Goal: Task Accomplishment & Management: Use online tool/utility

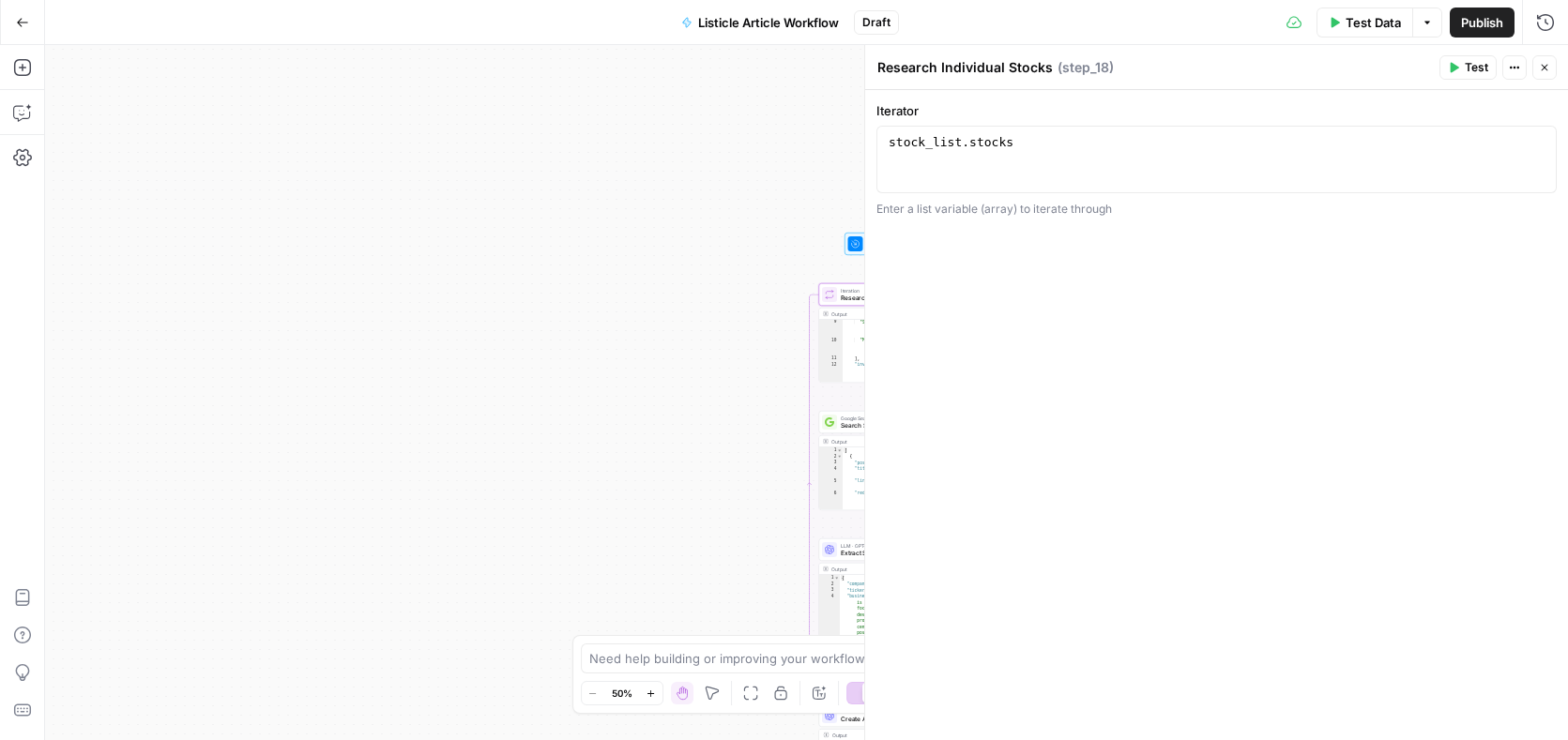
scroll to position [331, 0]
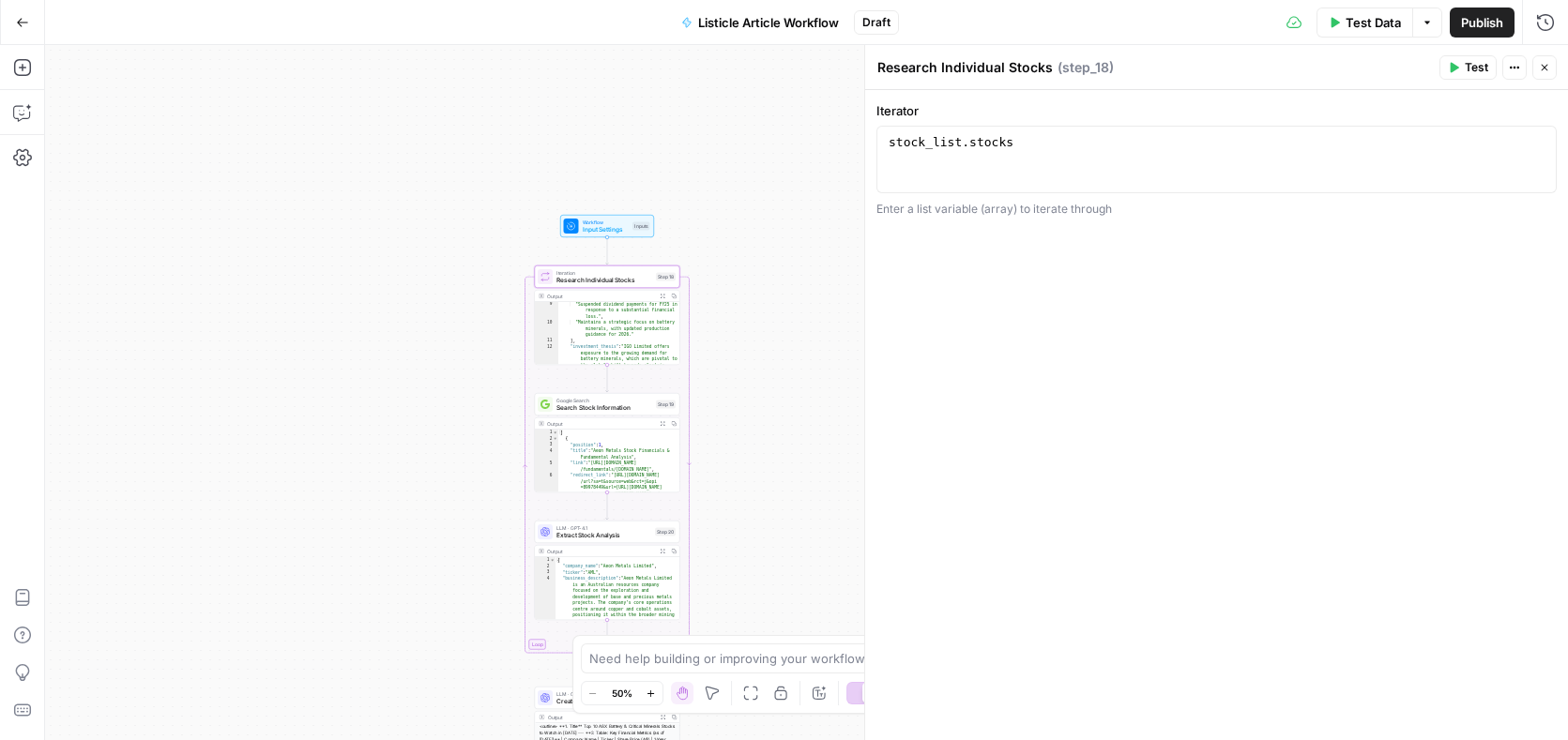
drag, startPoint x: 714, startPoint y: 253, endPoint x: 406, endPoint y: 231, distance: 308.8
click at [406, 231] on div "**********" at bounding box center [805, 392] width 1522 height 695
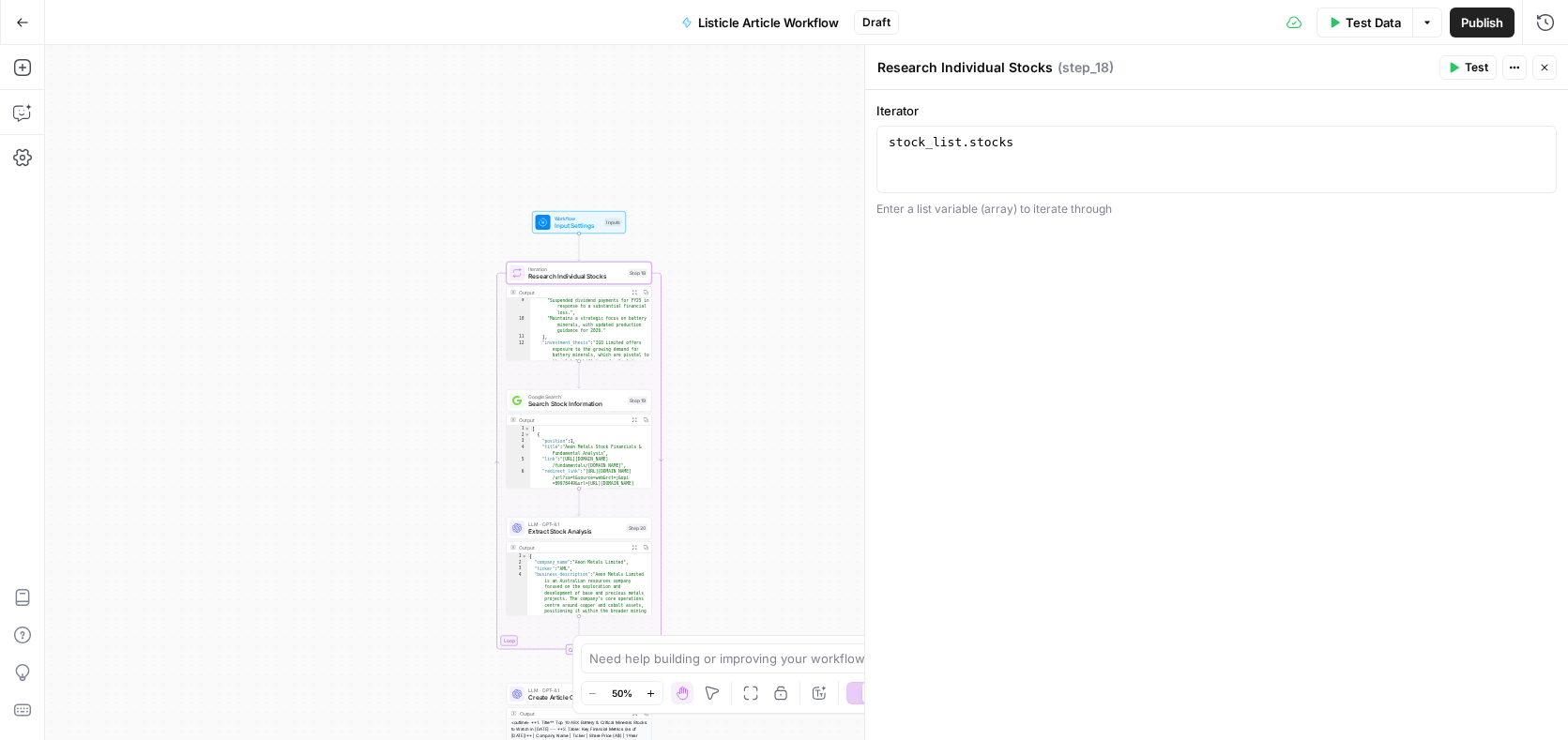
type textarea "**********"
click at [601, 322] on div ""Suspended dividend payments for FY25 in response to a substantial financial lo…" at bounding box center [591, 379] width 122 height 161
click at [634, 290] on icon "button" at bounding box center [635, 292] width 5 height 5
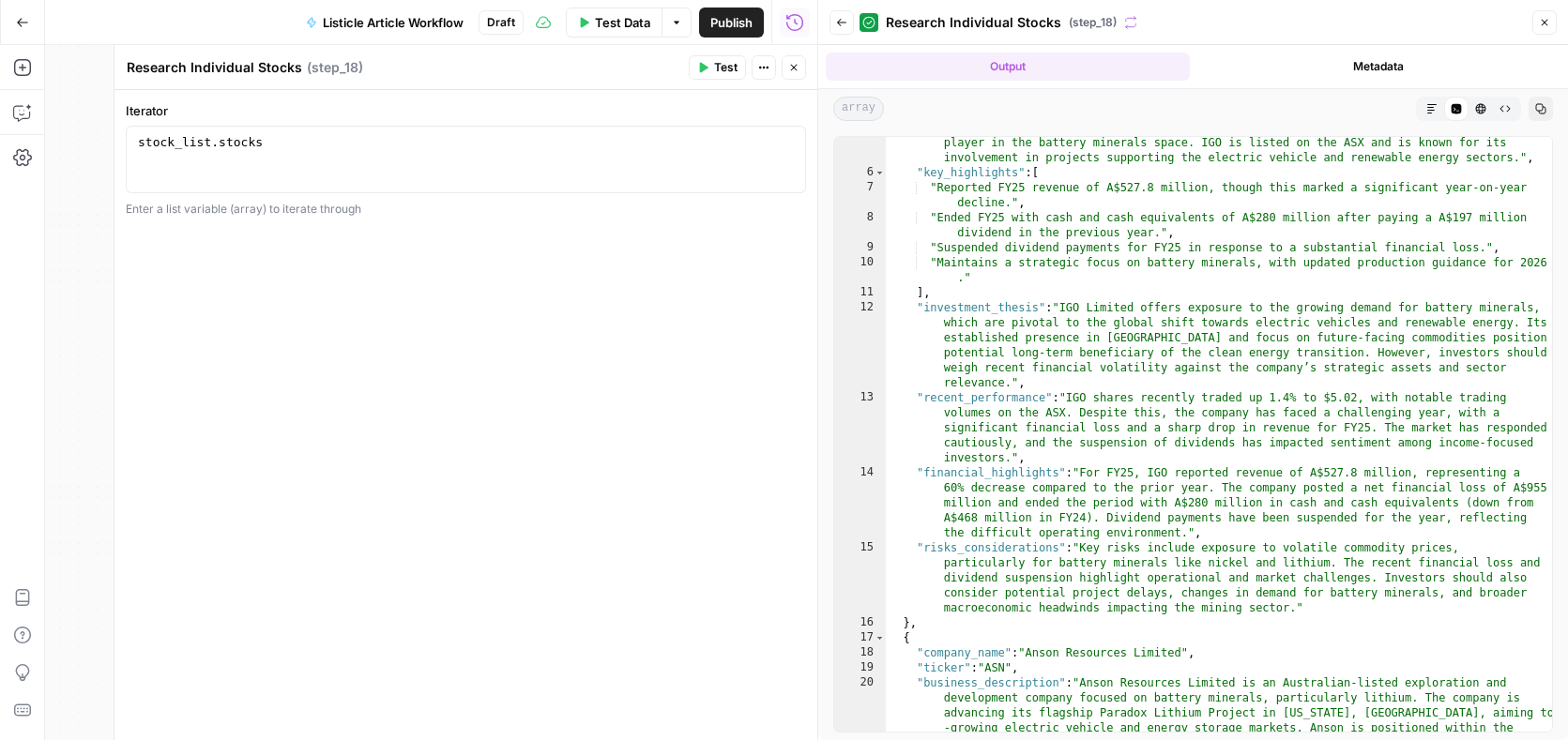
scroll to position [123, 0]
click at [1547, 27] on icon "button" at bounding box center [1544, 23] width 11 height 11
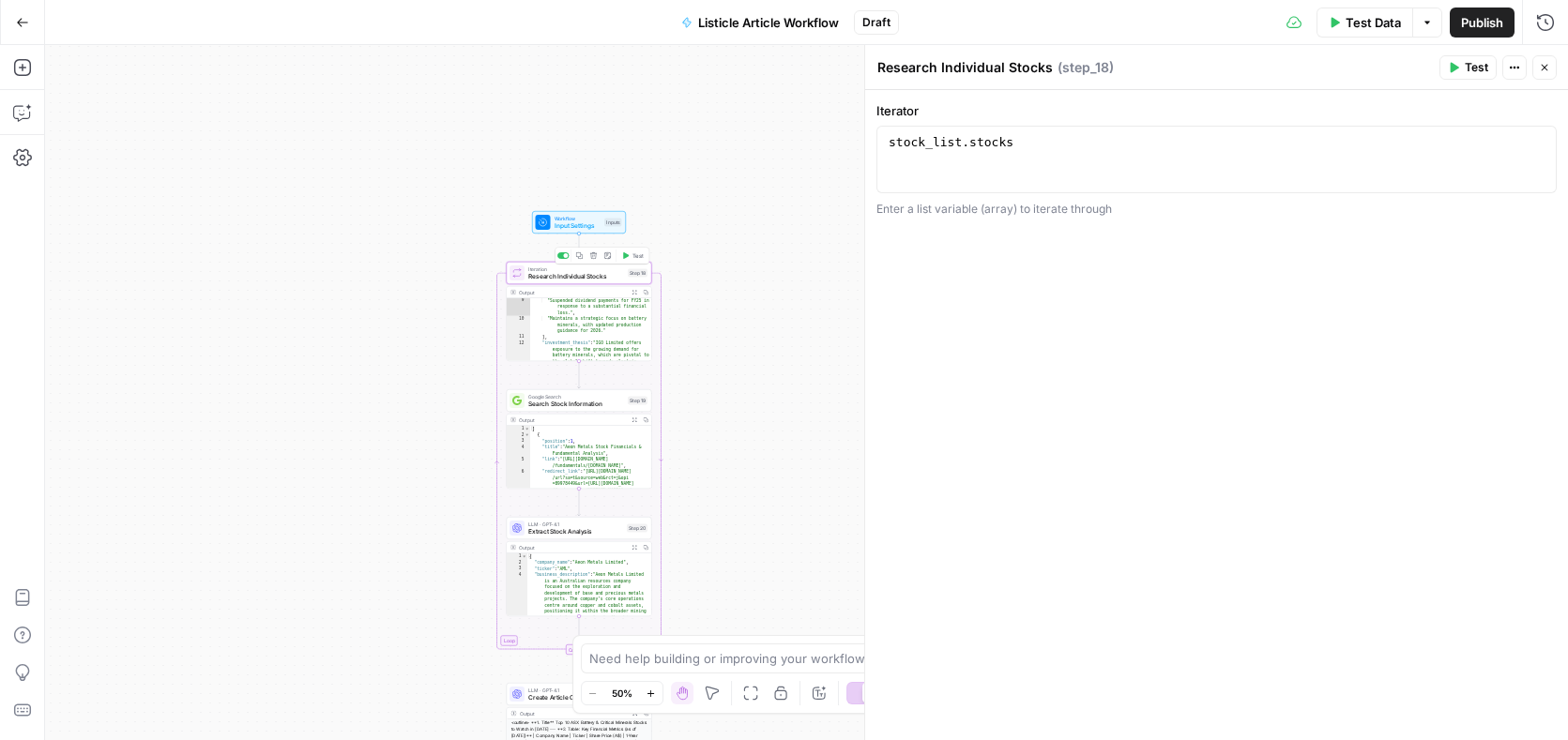
click at [566, 277] on span "Research Individual Stocks" at bounding box center [576, 277] width 96 height 9
click at [1540, 66] on icon "button" at bounding box center [1544, 67] width 11 height 11
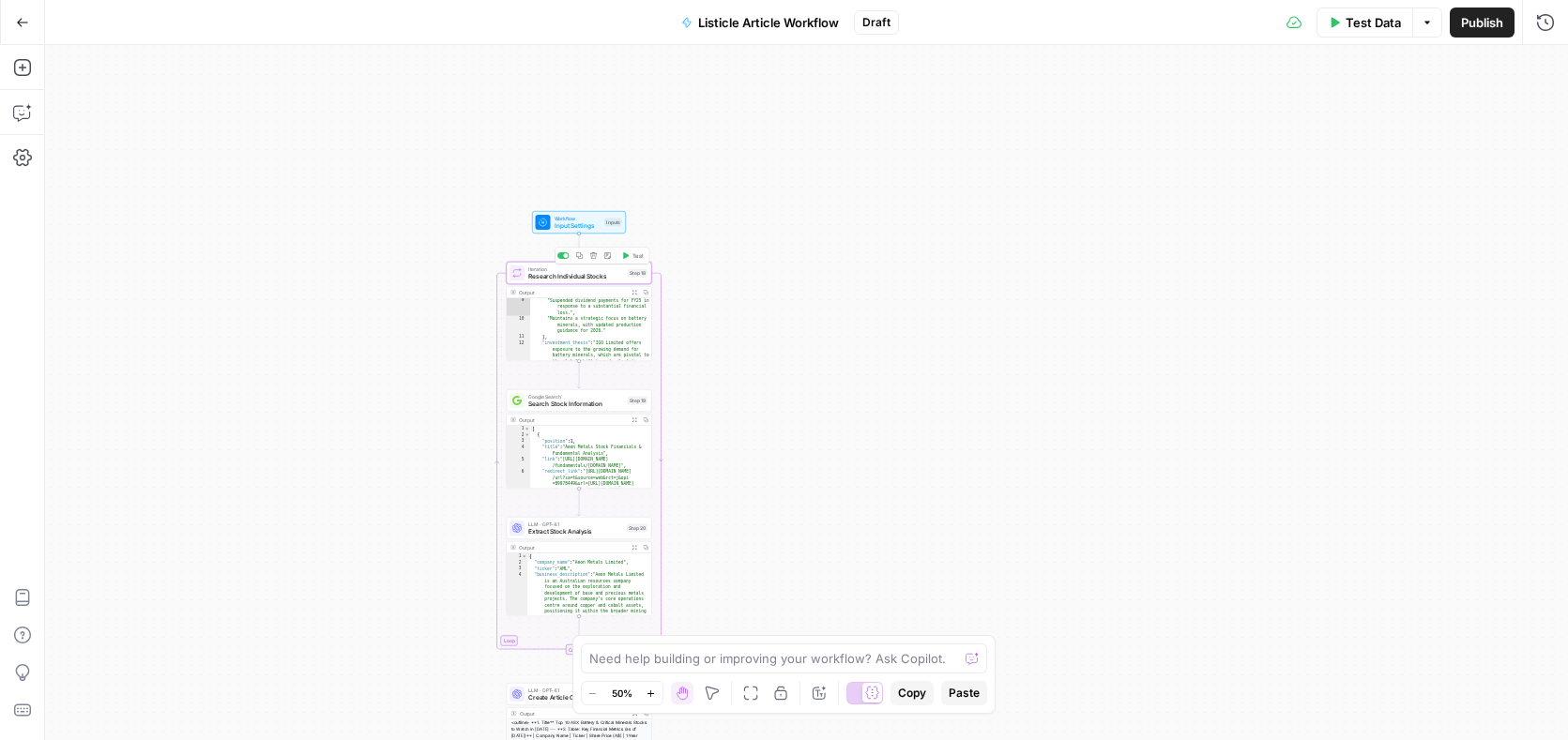
click at [529, 273] on span "Research Individual Stocks" at bounding box center [576, 277] width 96 height 9
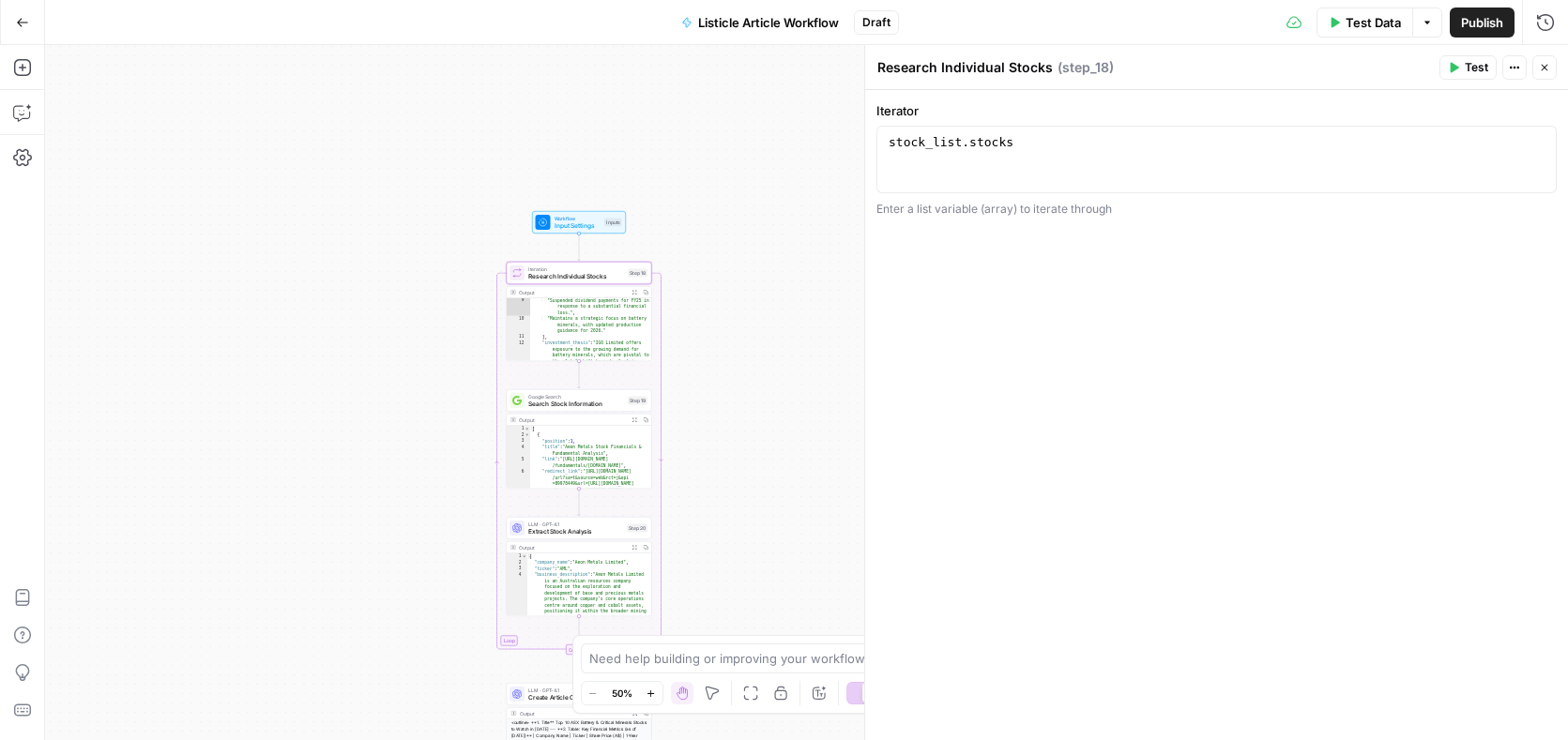
click at [1515, 75] on button "Actions" at bounding box center [1514, 67] width 25 height 25
click at [1232, 81] on header "Research Individual Stocks Research Individual Stocks ( step_18 ) Test Actions …" at bounding box center [1216, 66] width 703 height 45
click at [507, 292] on div "Output Expand Output Copy" at bounding box center [579, 293] width 144 height 12
click at [1537, 68] on button "Close" at bounding box center [1544, 67] width 25 height 25
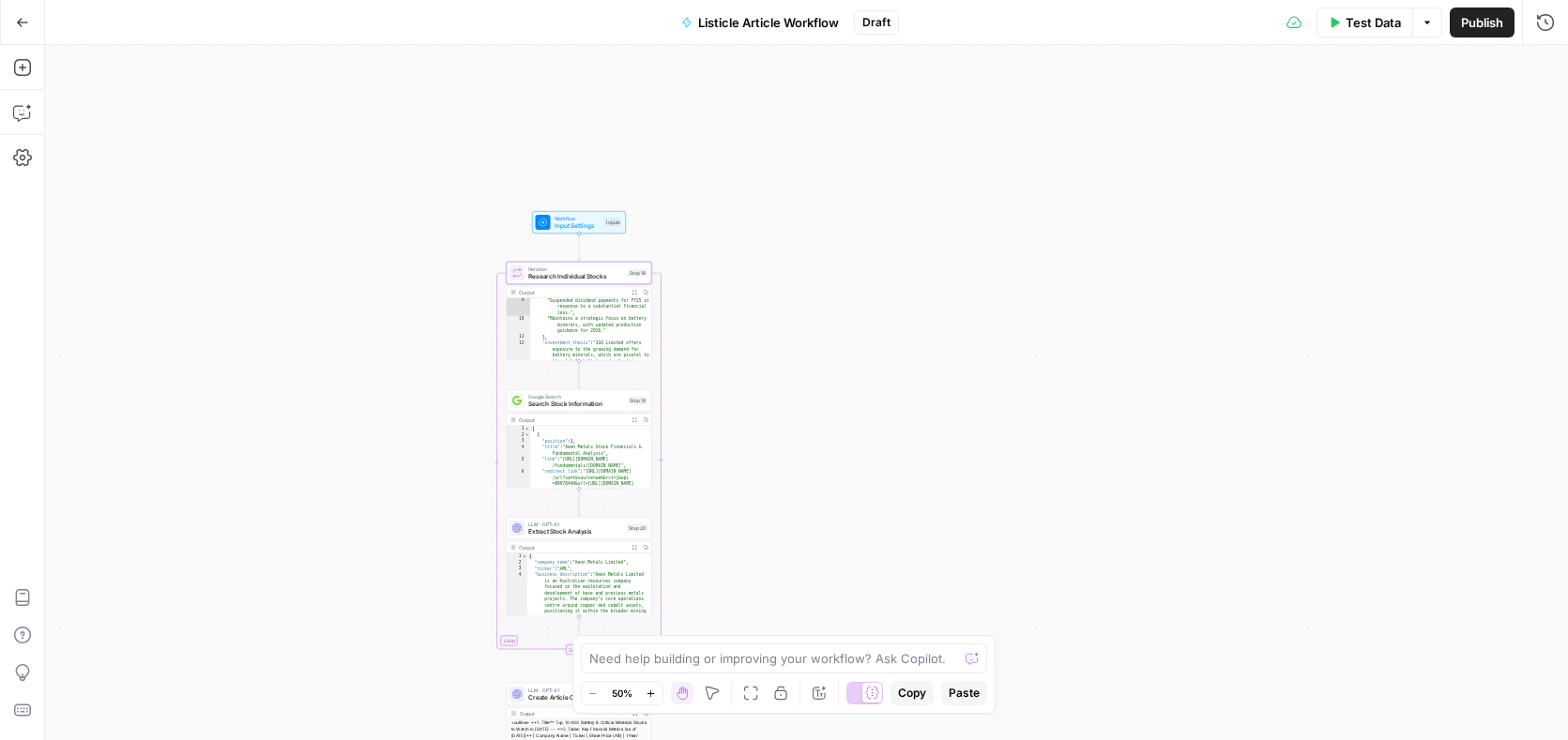
click at [573, 401] on span "Search Stock Information" at bounding box center [576, 404] width 96 height 9
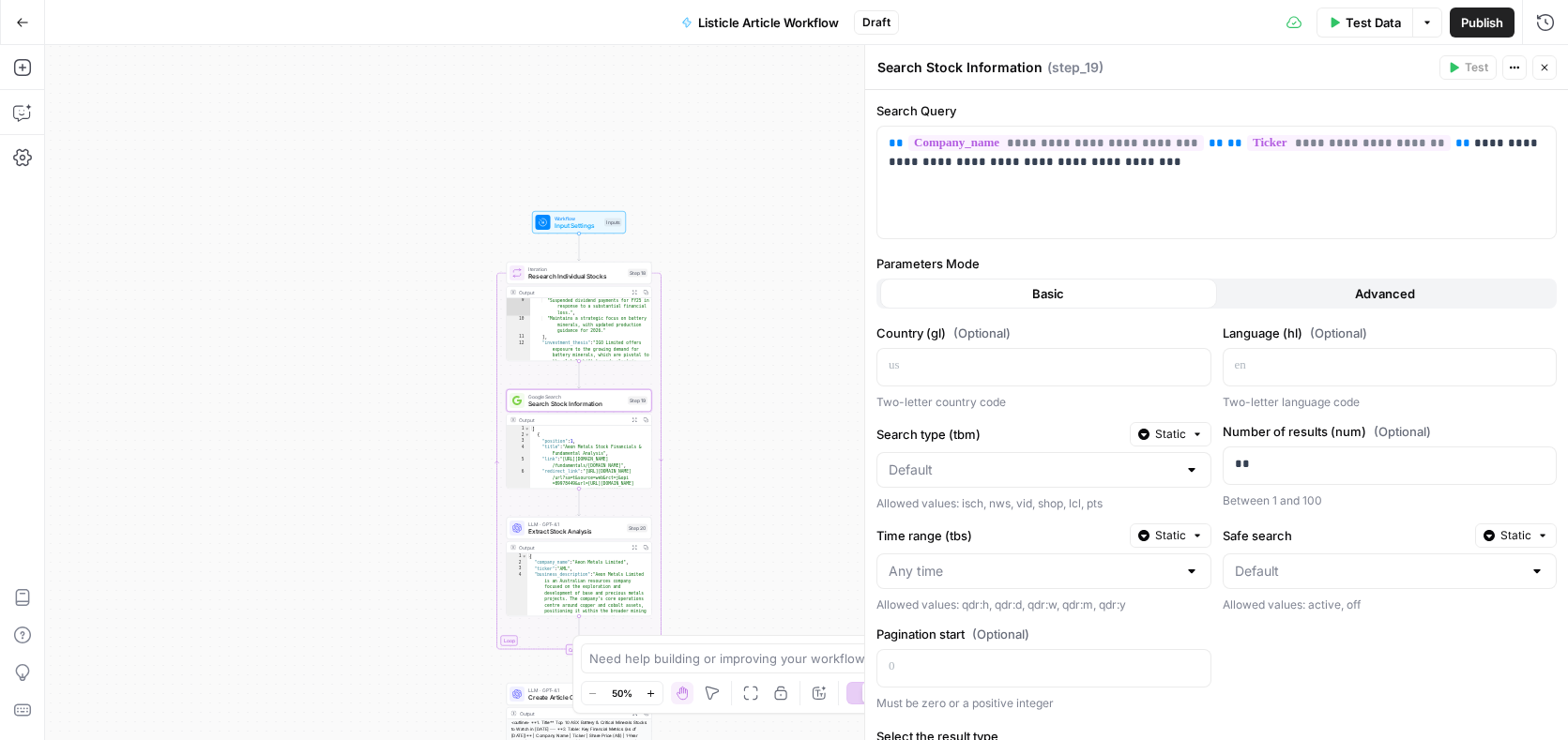
click at [577, 273] on span "Research Individual Stocks" at bounding box center [576, 277] width 96 height 9
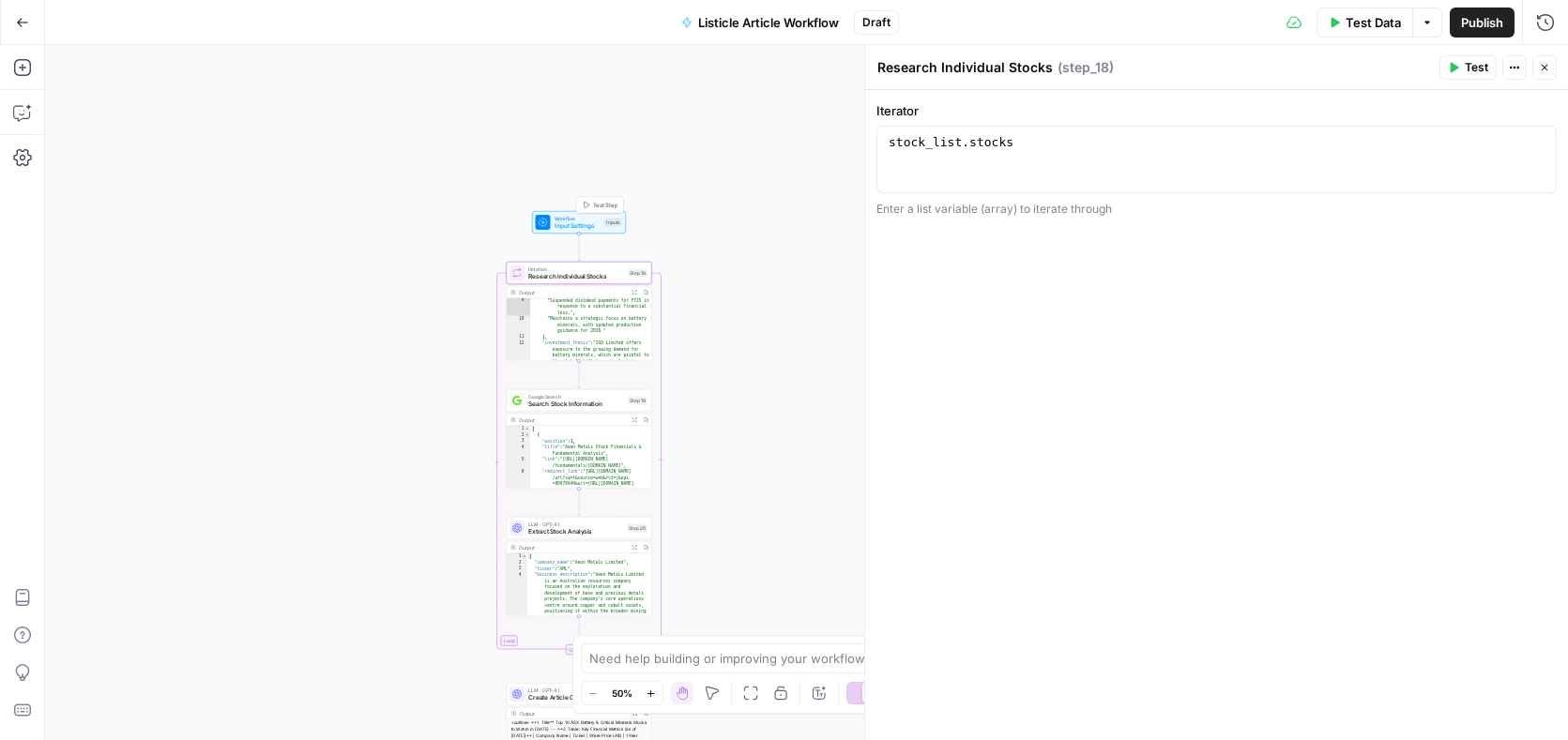
click at [563, 221] on span "Input Settings" at bounding box center [578, 226] width 46 height 9
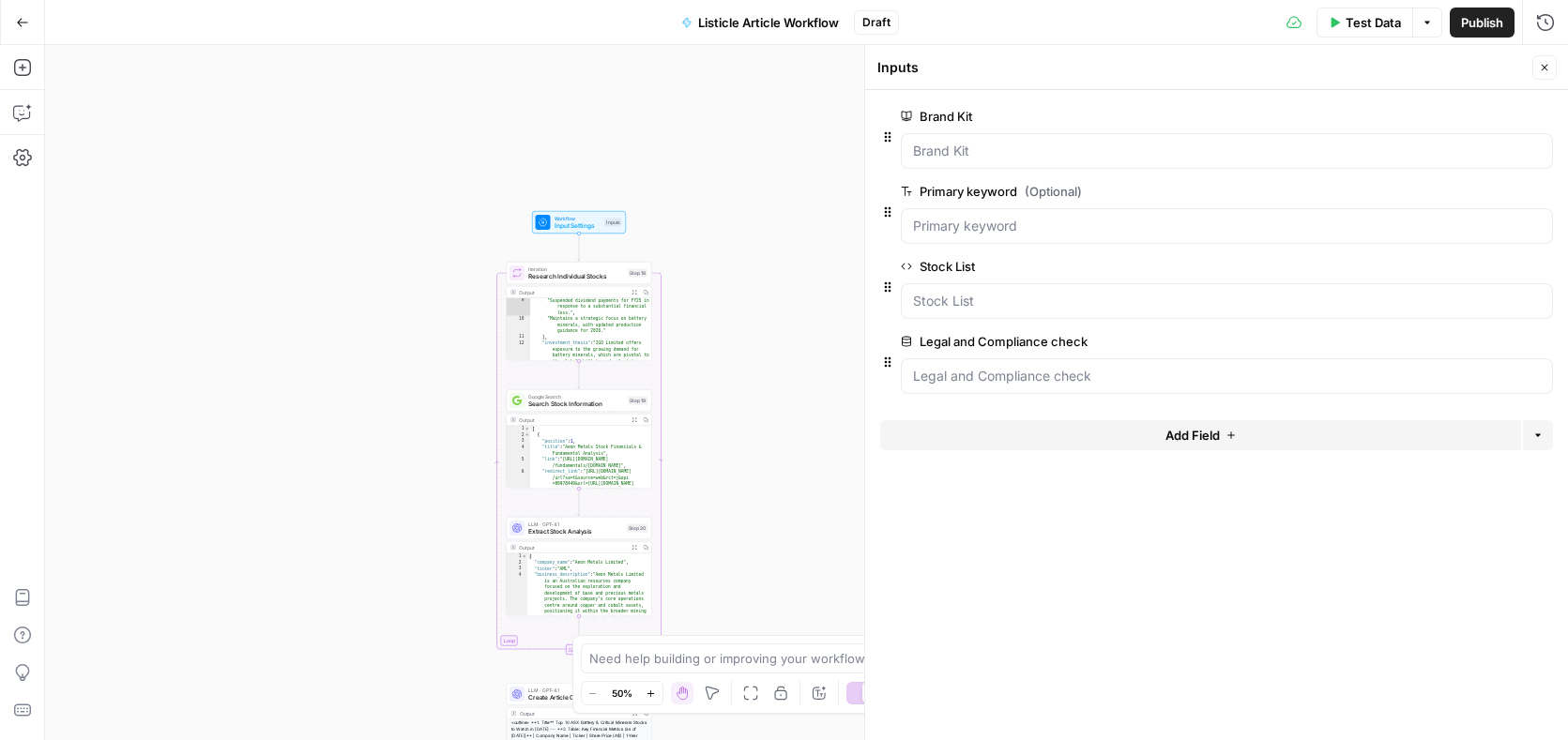
click at [1495, 268] on span "edit field" at bounding box center [1483, 267] width 42 height 15
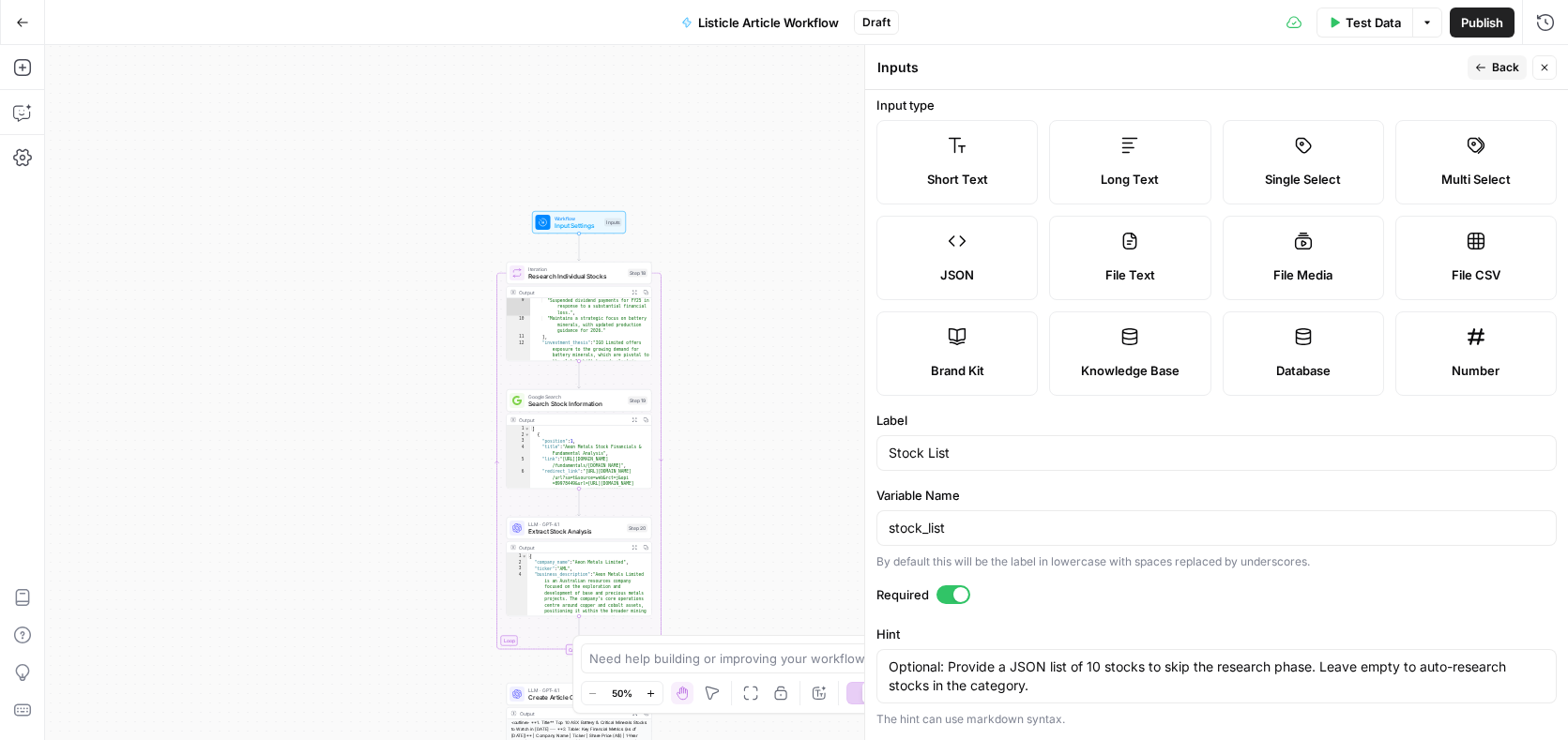
scroll to position [0, 0]
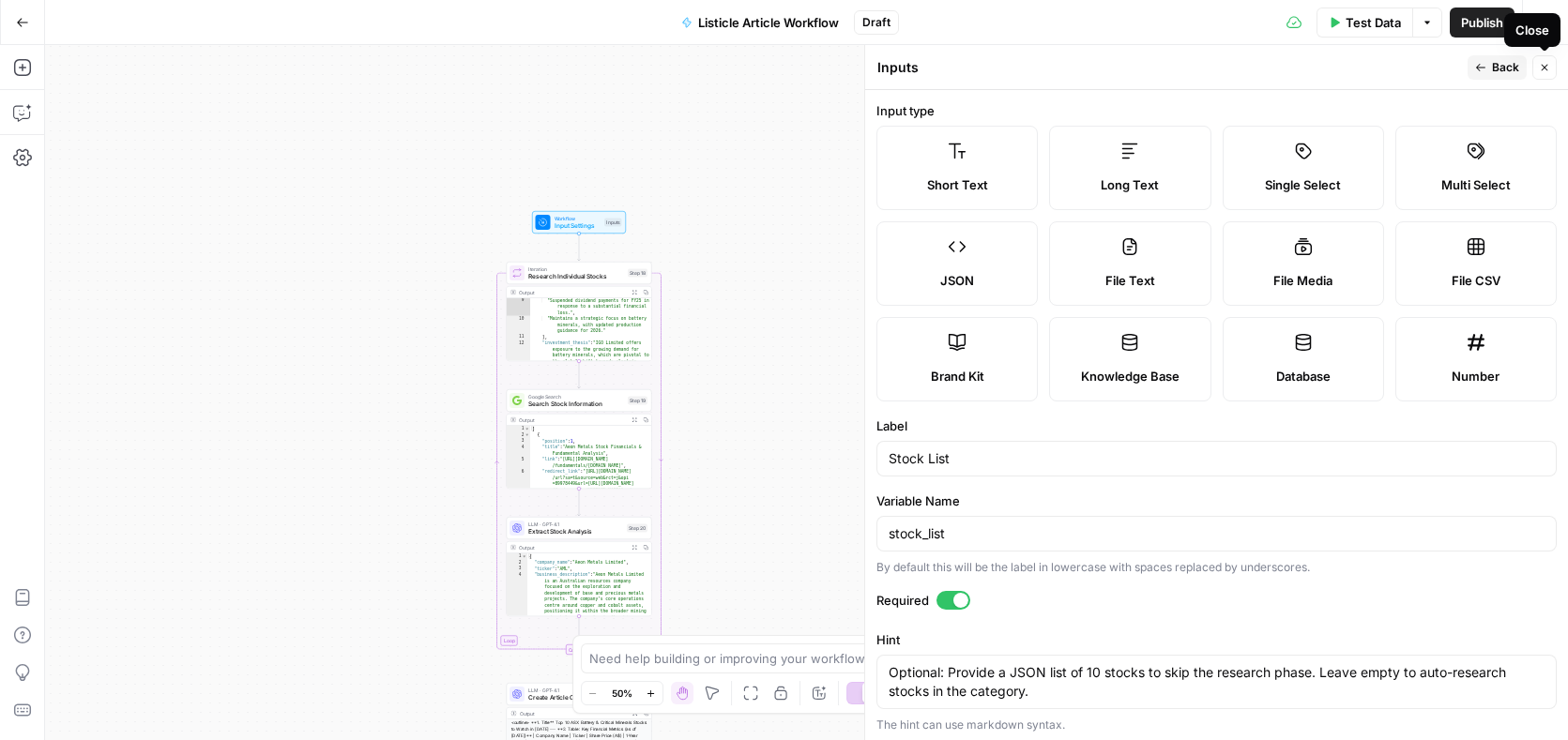
click at [1549, 65] on icon "button" at bounding box center [1544, 67] width 11 height 11
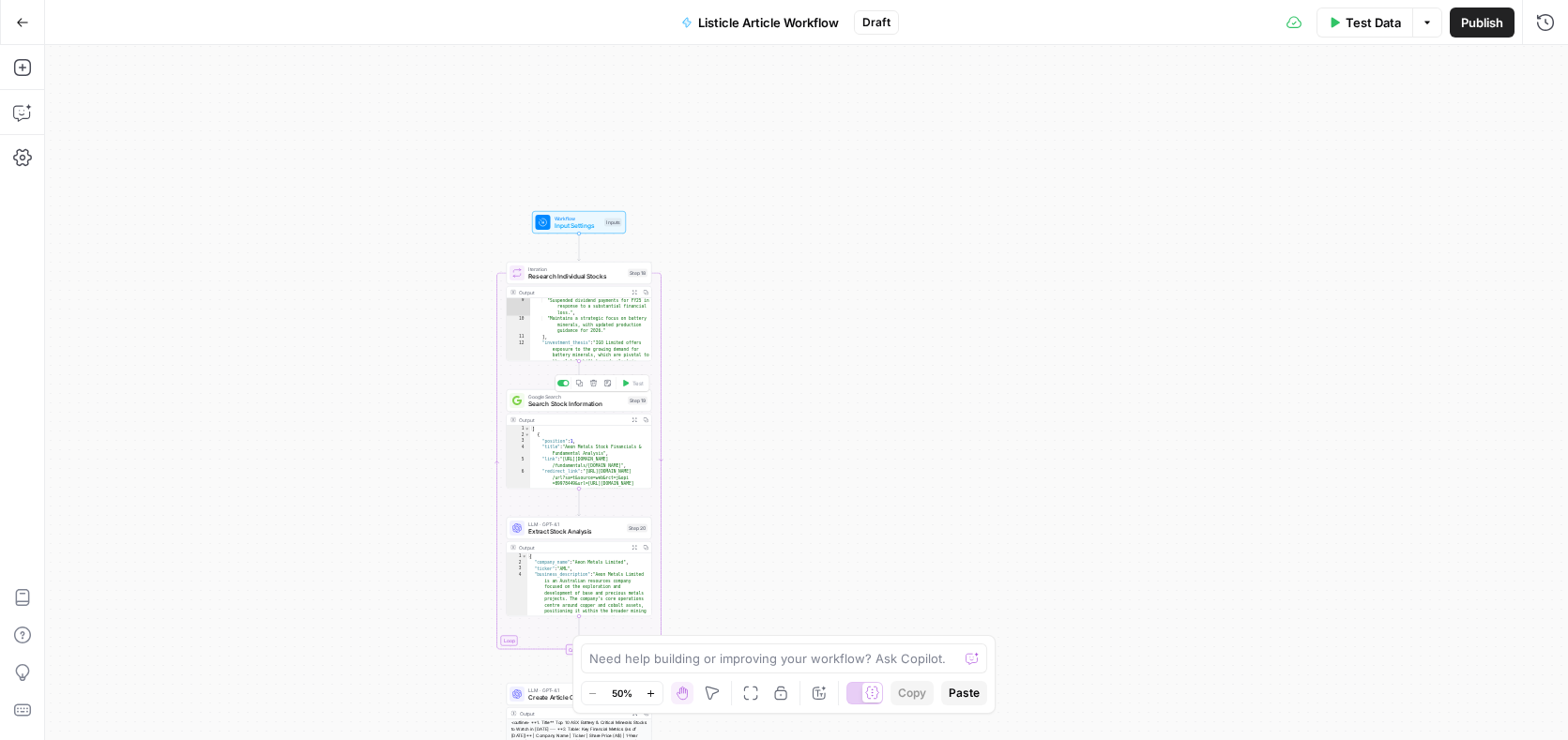
click at [582, 405] on span "Search Stock Information" at bounding box center [576, 404] width 96 height 9
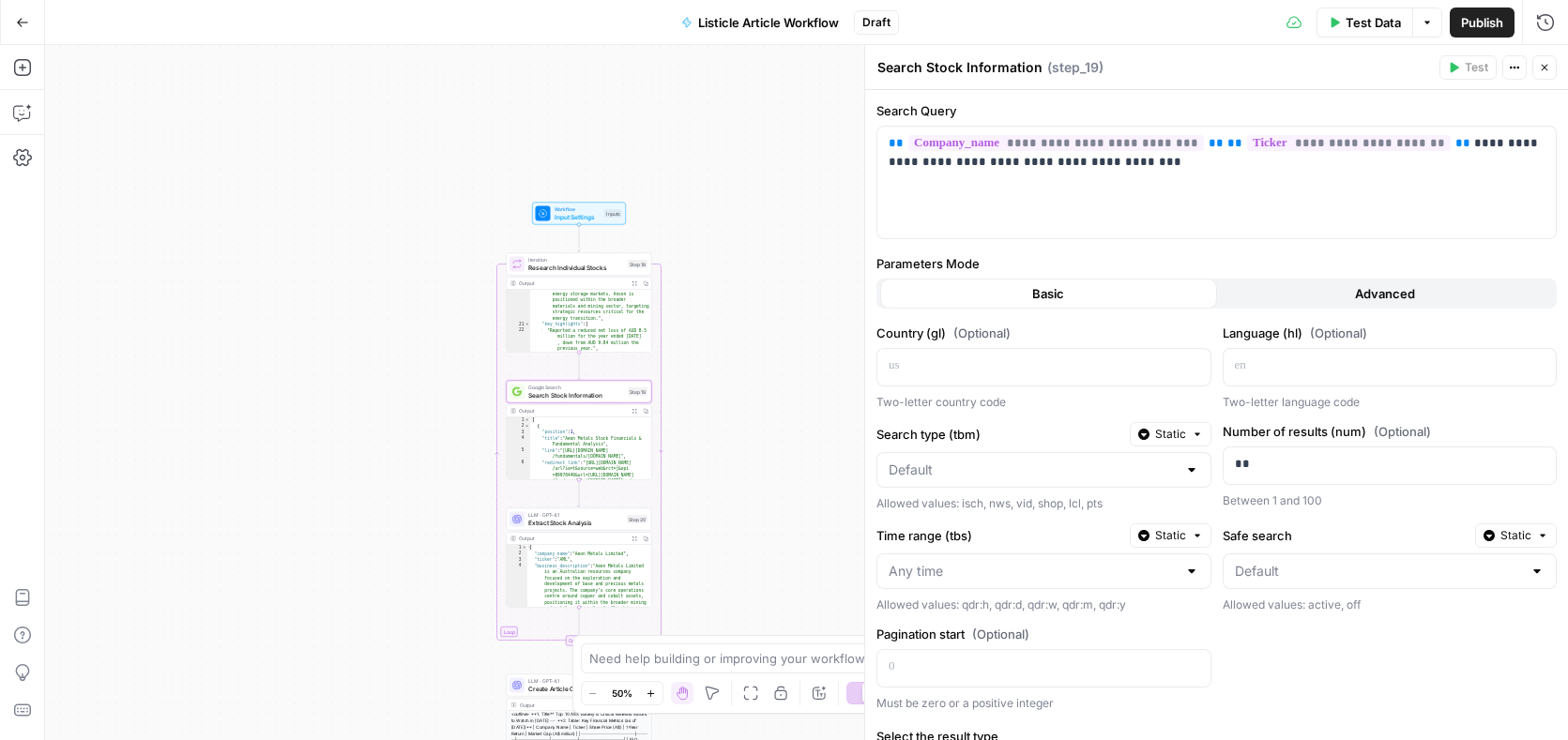
scroll to position [1193, 0]
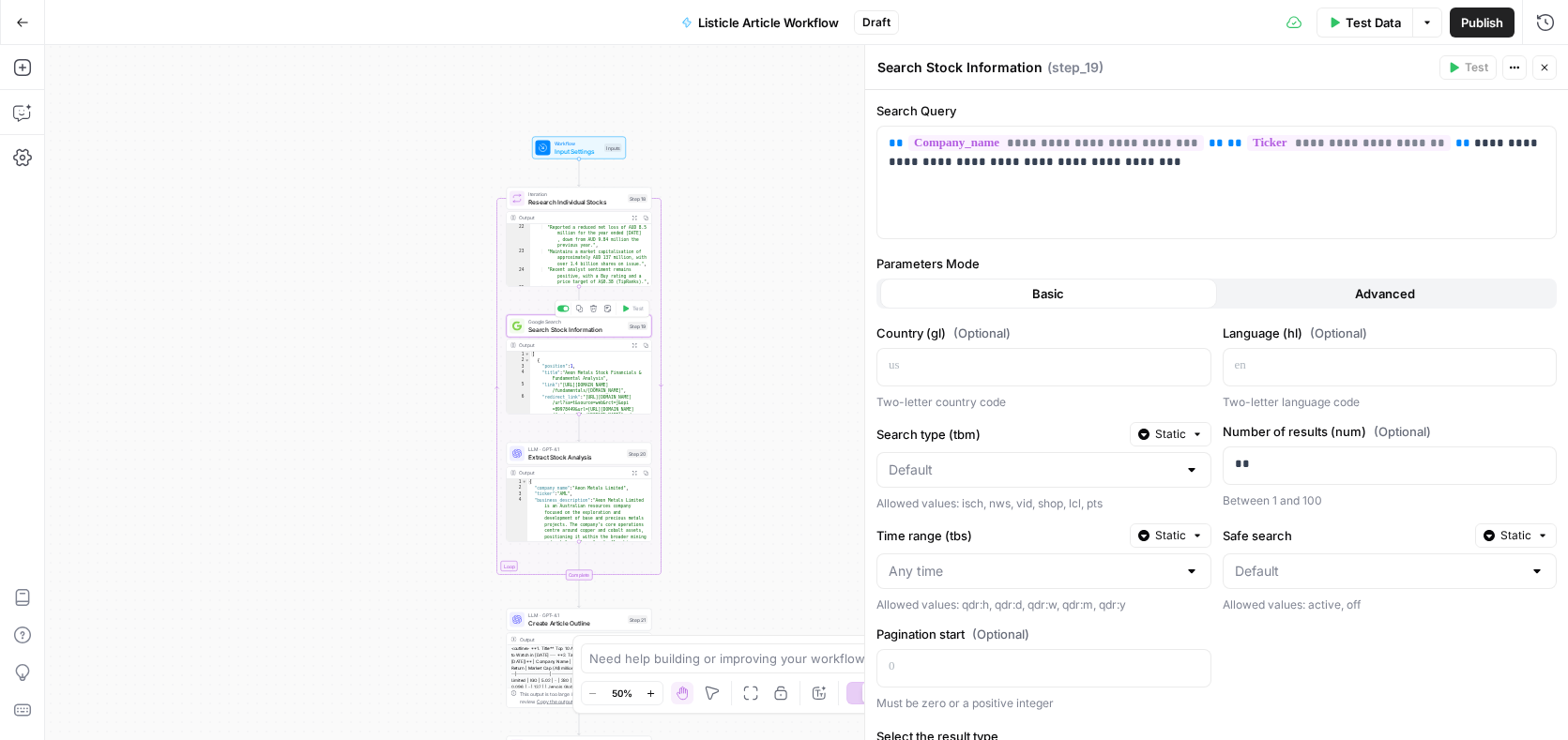
click at [575, 329] on span "Search Stock Information" at bounding box center [576, 329] width 96 height 9
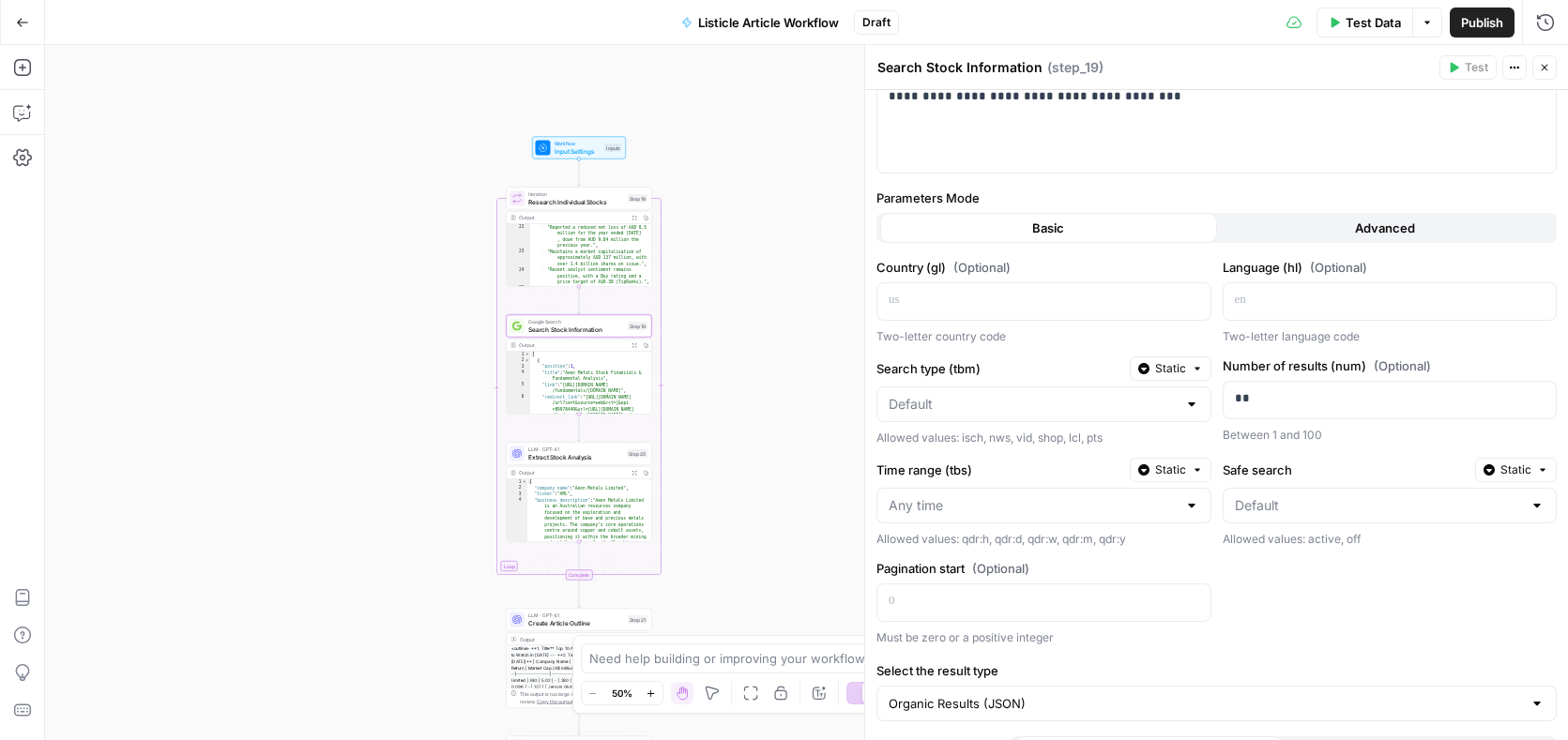
scroll to position [102, 0]
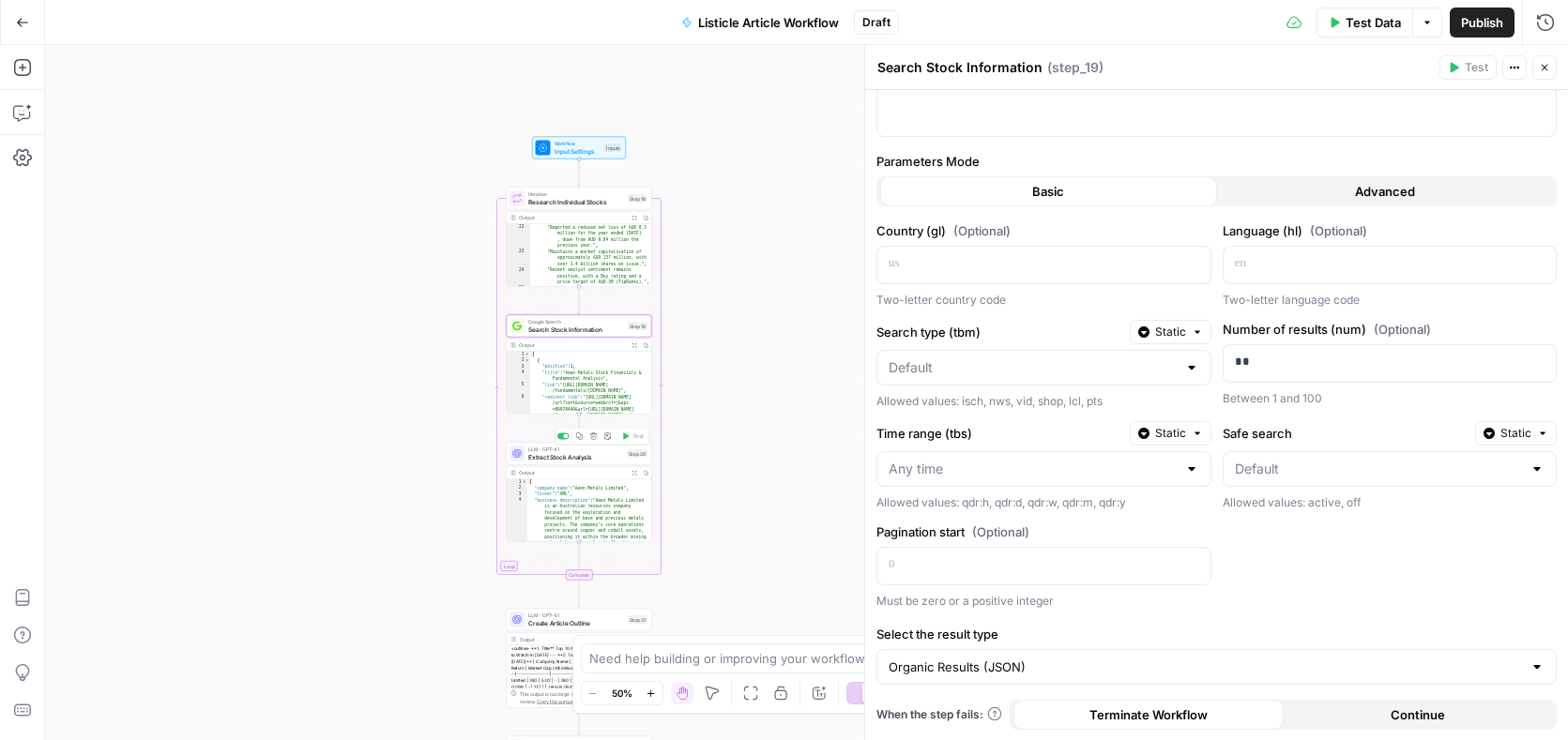
click at [581, 459] on span "Extract Stock Analysis" at bounding box center [576, 457] width 95 height 9
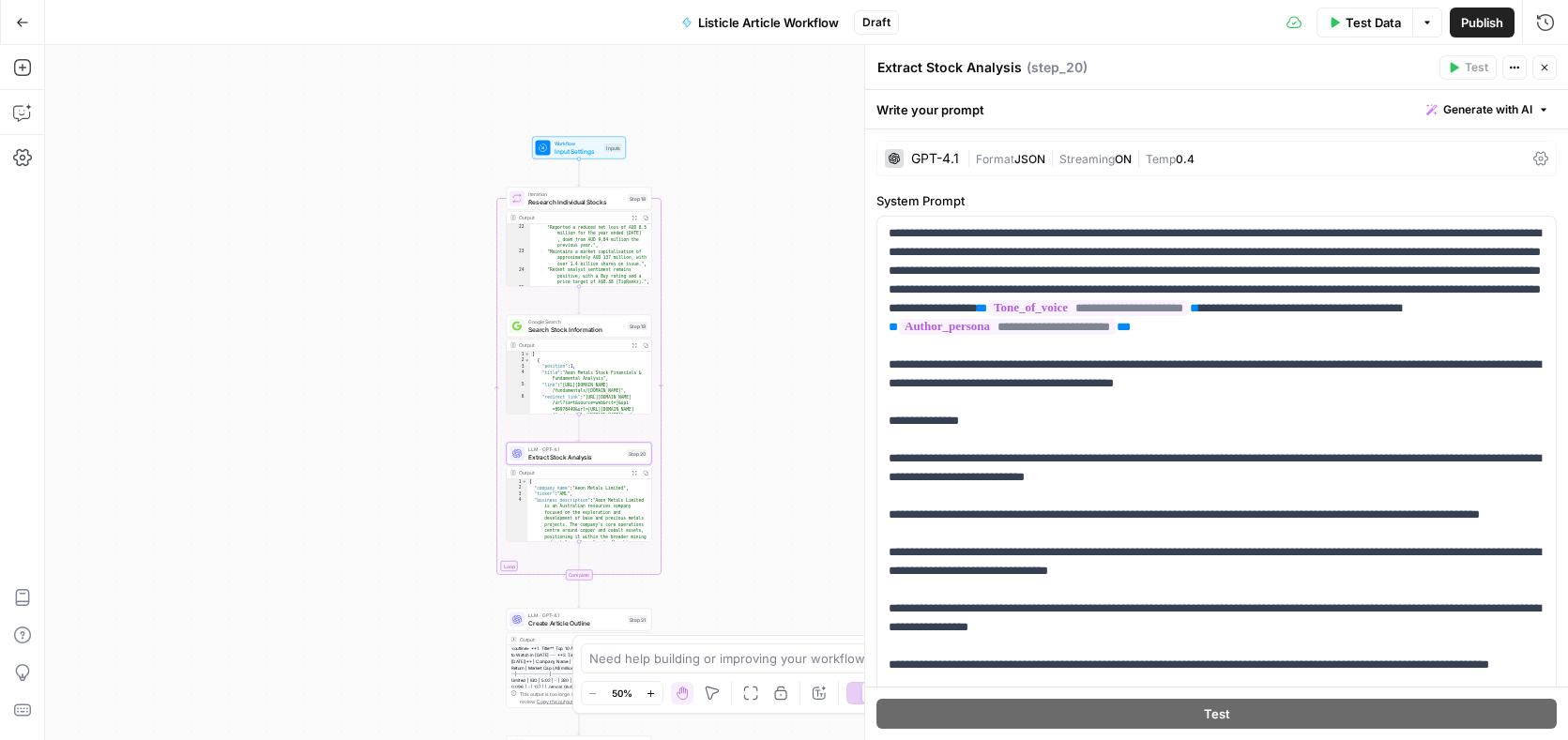
click at [1519, 74] on button "Actions" at bounding box center [1514, 67] width 25 height 25
click at [1194, 66] on div "Extract Stock Analysis Extract Stock Analysis ( step_20 )" at bounding box center [1154, 67] width 557 height 21
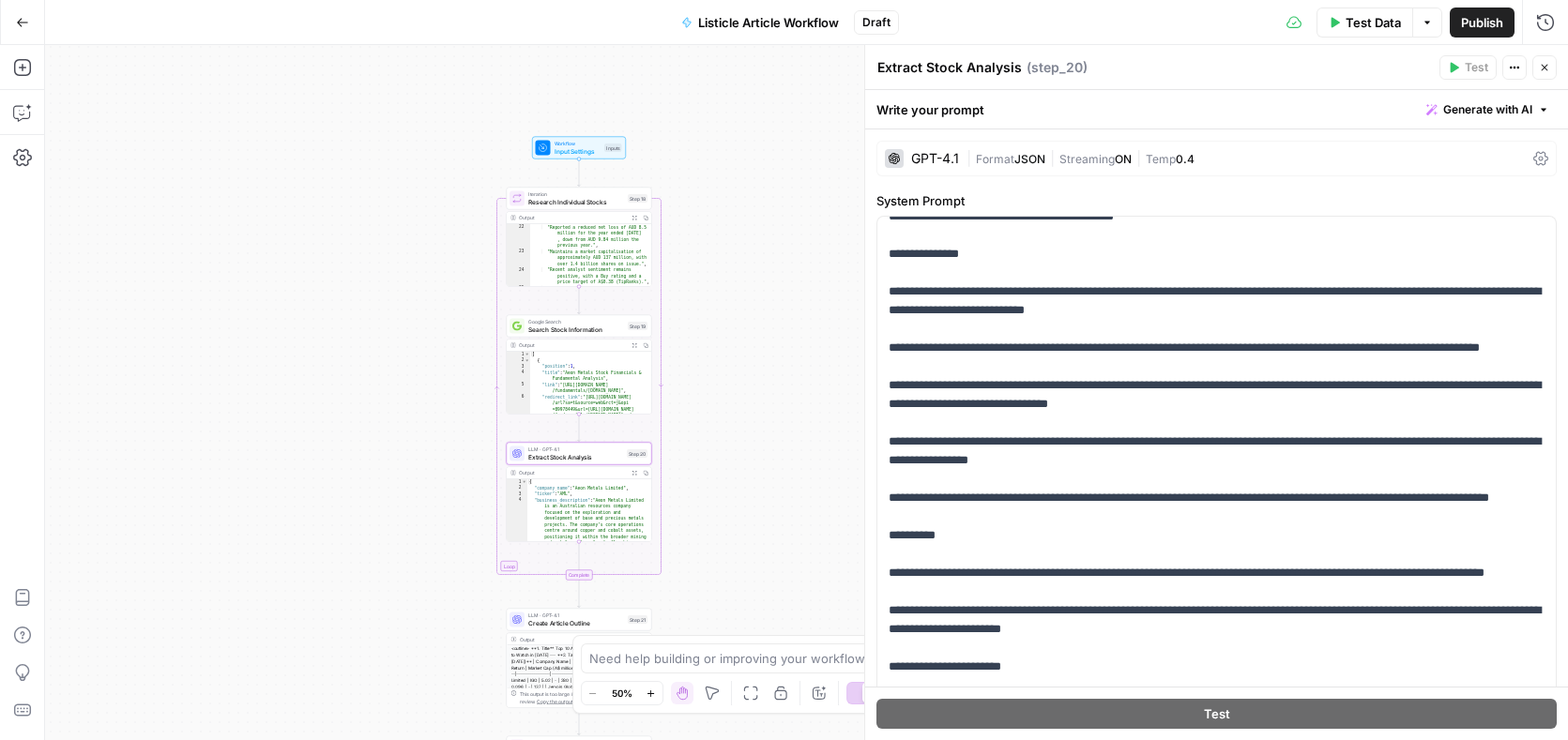
scroll to position [0, 0]
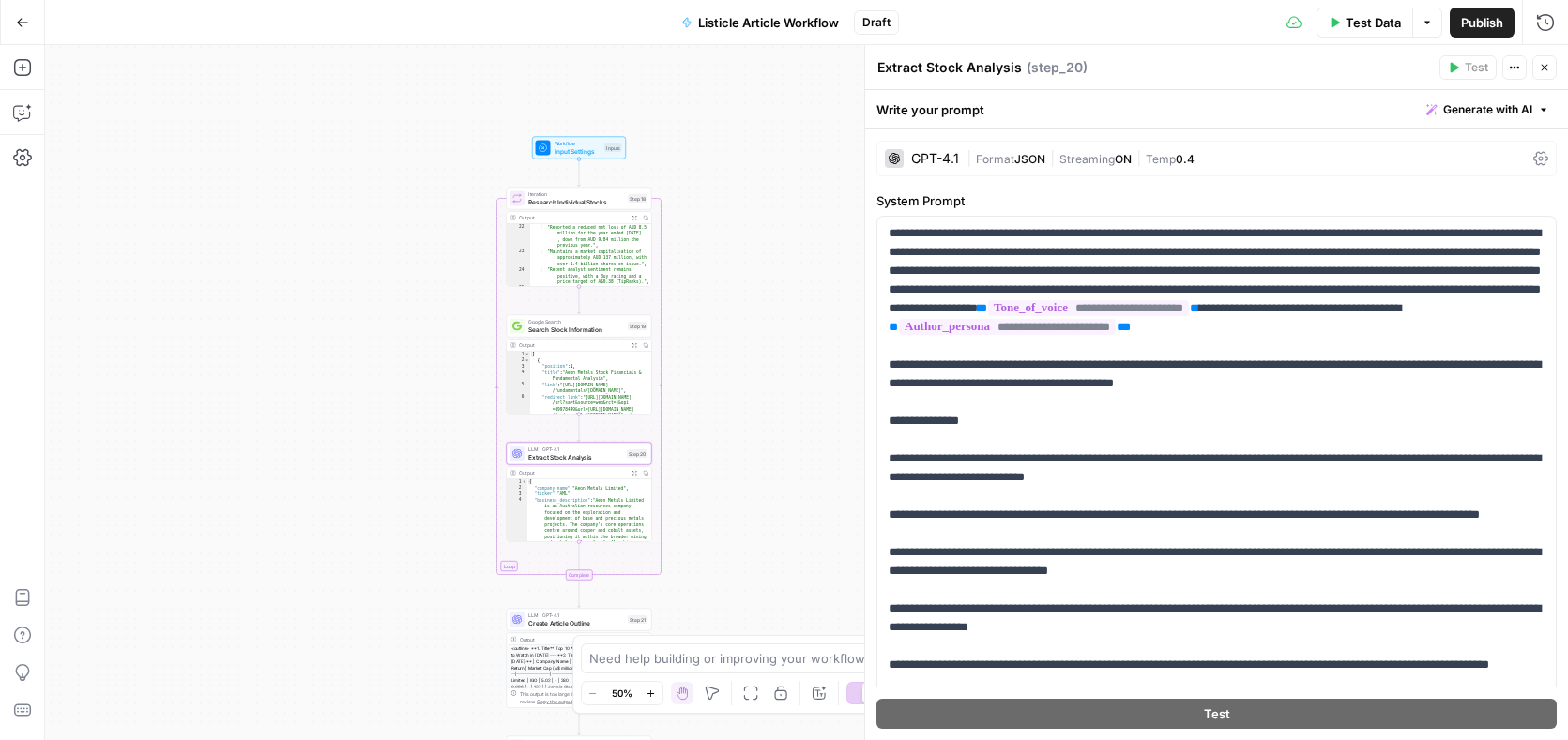
click at [1516, 63] on icon "button" at bounding box center [1514, 67] width 11 height 11
click at [1289, 65] on div "Extract Stock Analysis Extract Stock Analysis ( step_20 )" at bounding box center [1154, 67] width 557 height 21
click at [1537, 160] on icon at bounding box center [1540, 158] width 15 height 15
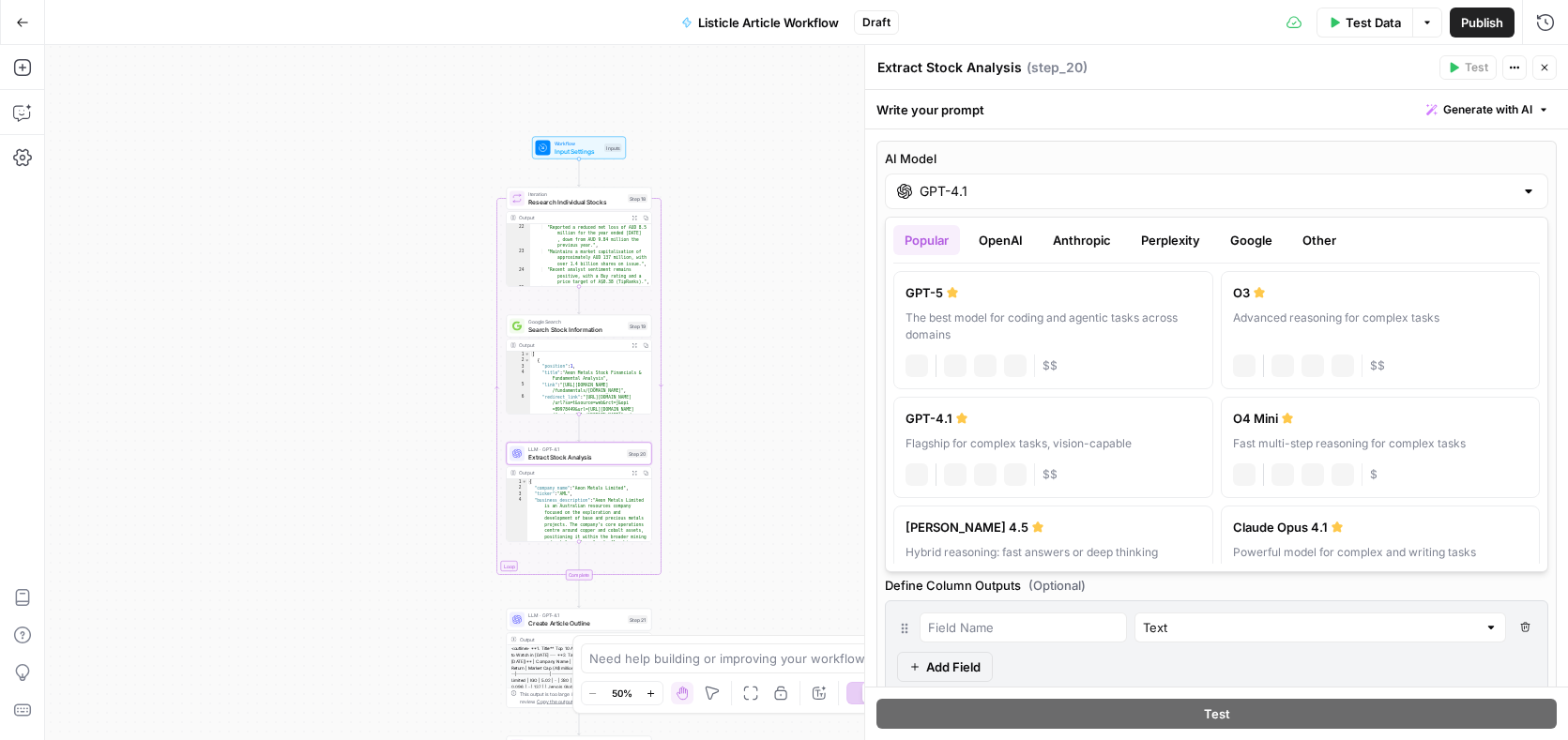
click at [1217, 186] on input "GPT-4.1" at bounding box center [1216, 192] width 594 height 19
click at [1107, 317] on div "The best model for coding and agentic tasks across domains" at bounding box center [1053, 326] width 296 height 34
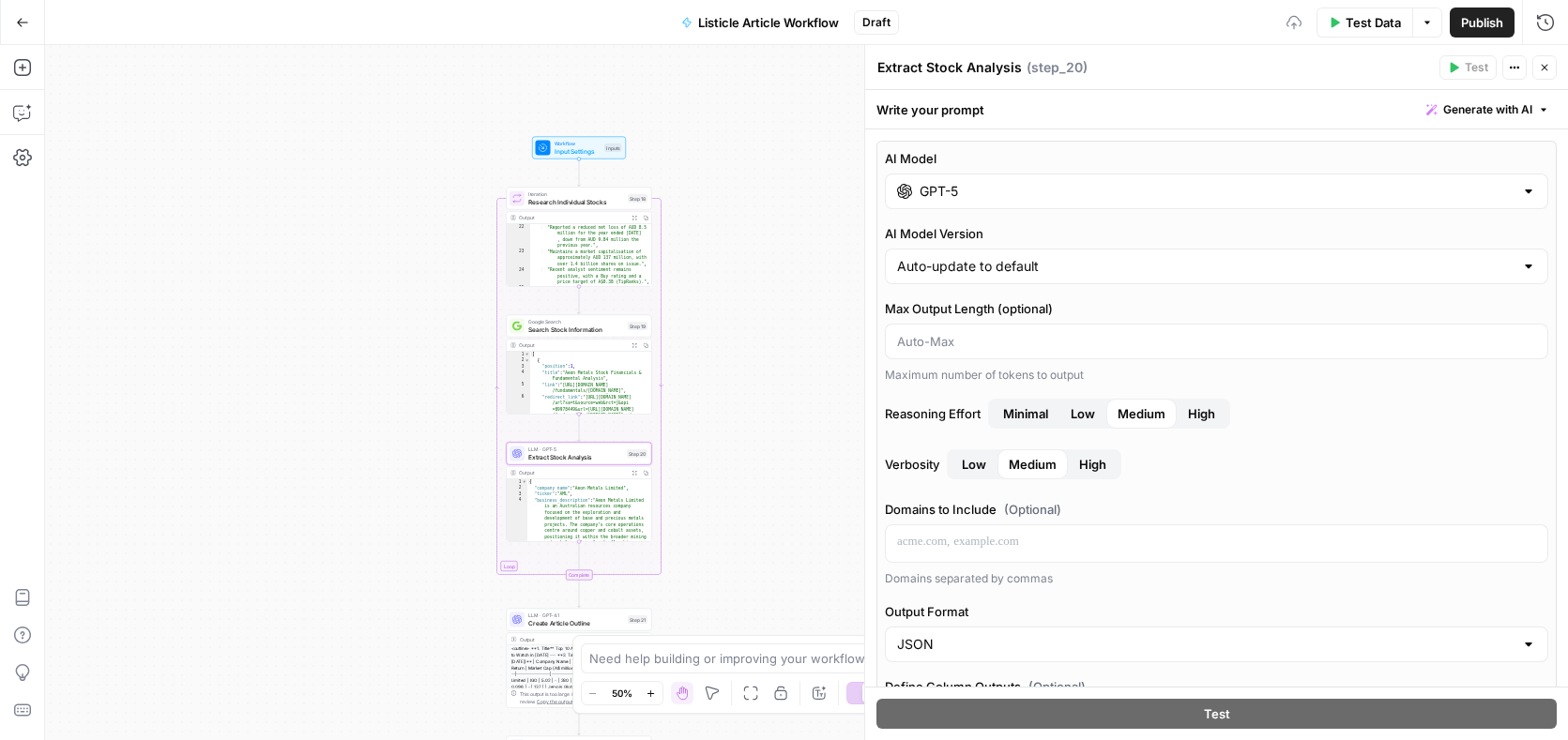
click at [1187, 194] on input "GPT-5" at bounding box center [1216, 192] width 594 height 19
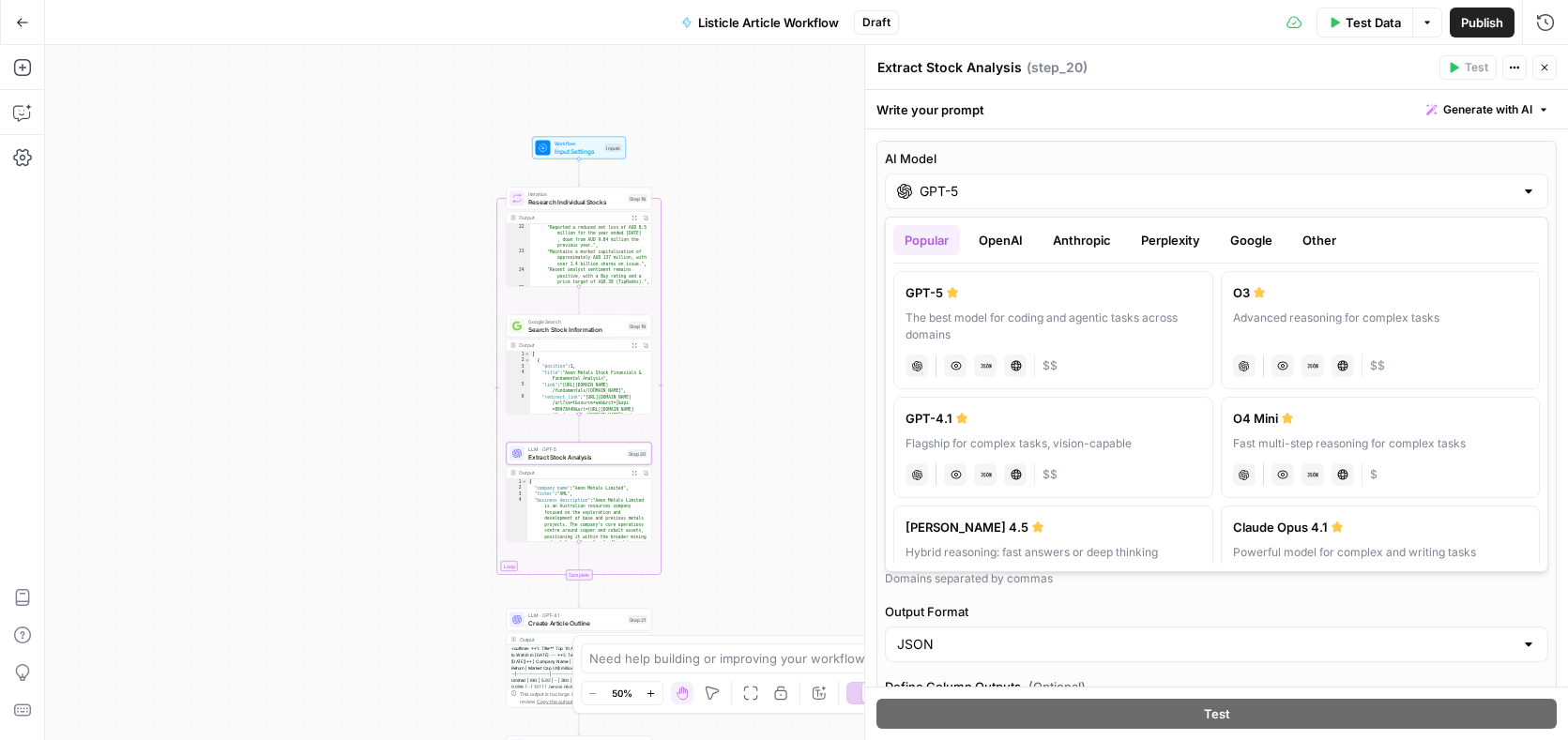
click at [1170, 250] on button "Perplexity" at bounding box center [1171, 240] width 82 height 30
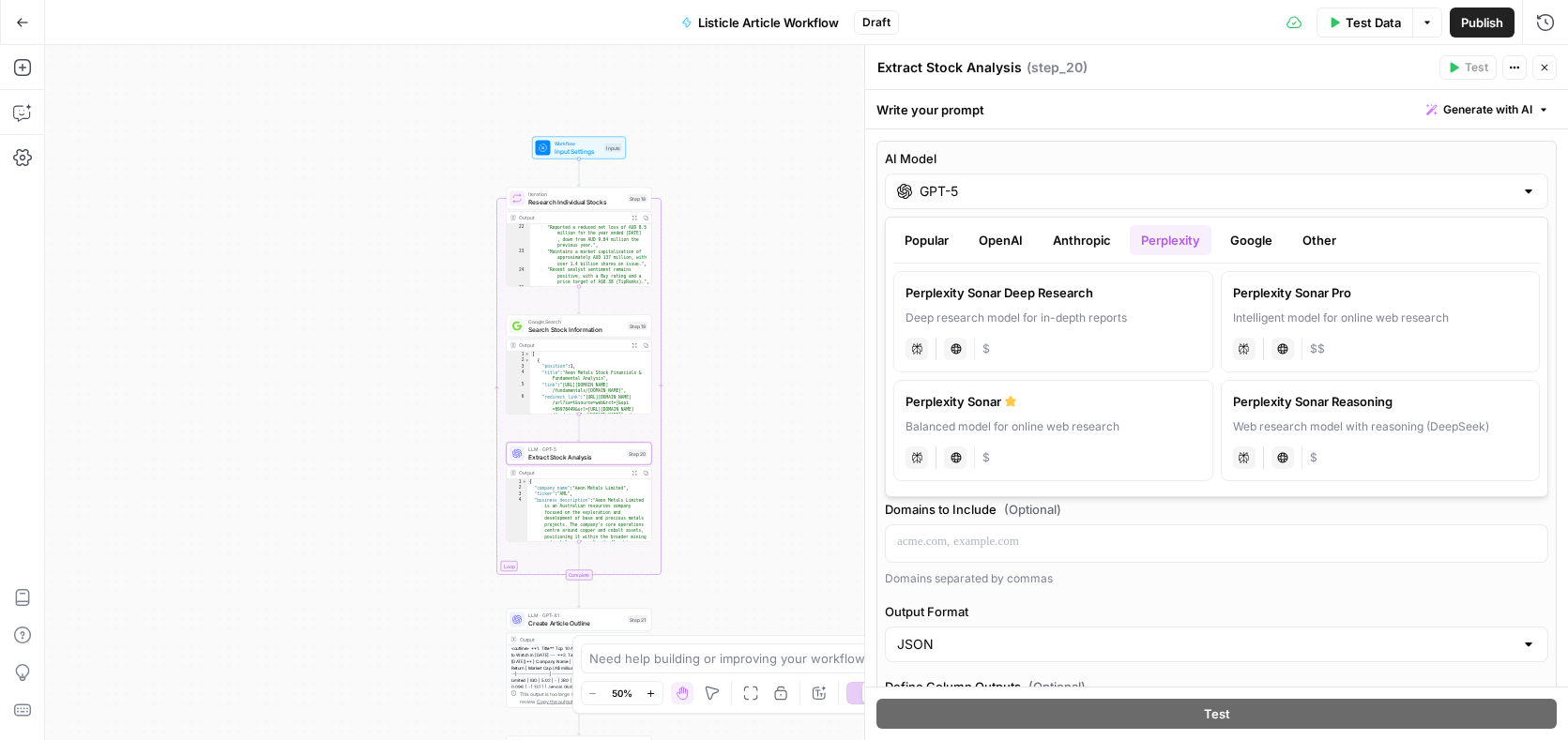
click at [1133, 321] on div "Deep research model for in-depth reports" at bounding box center [1053, 318] width 296 height 17
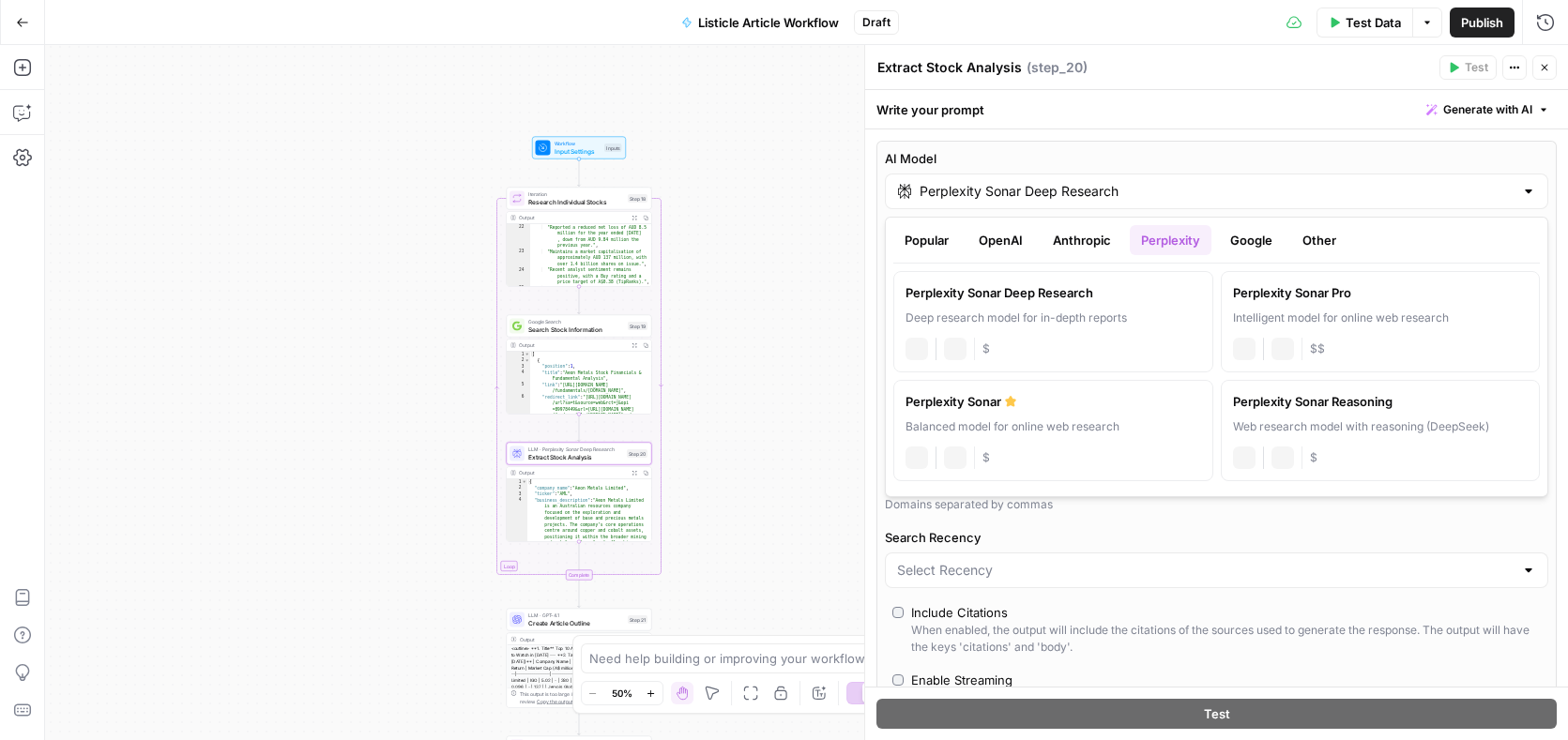
click at [1179, 189] on input "Perplexity Sonar Deep Research" at bounding box center [1216, 192] width 594 height 19
click at [1426, 316] on div "Intelligent model for online web research" at bounding box center [1381, 318] width 296 height 17
type input "Perplexity Sonar Pro"
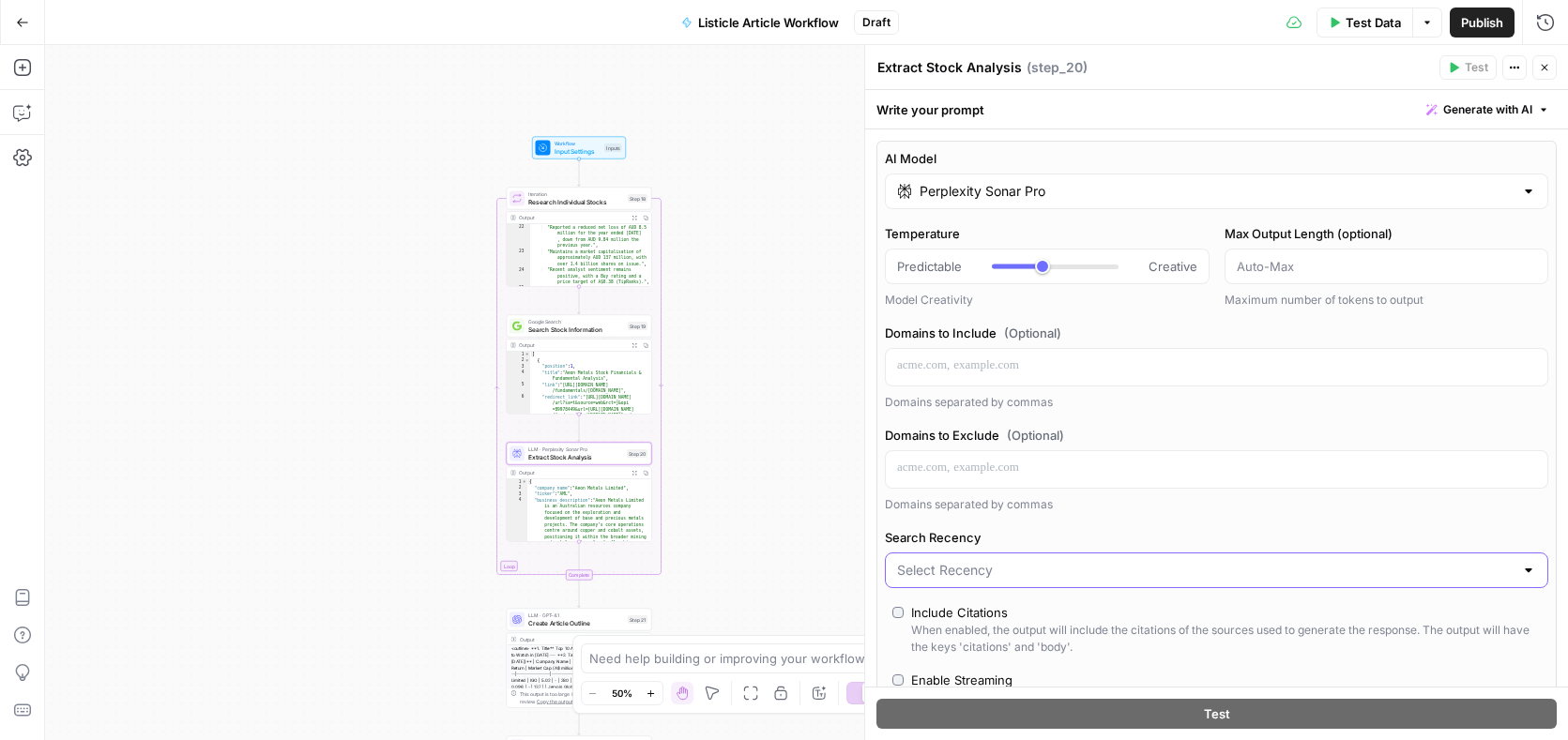
click at [1275, 569] on input "Search Recency" at bounding box center [1206, 570] width 617 height 19
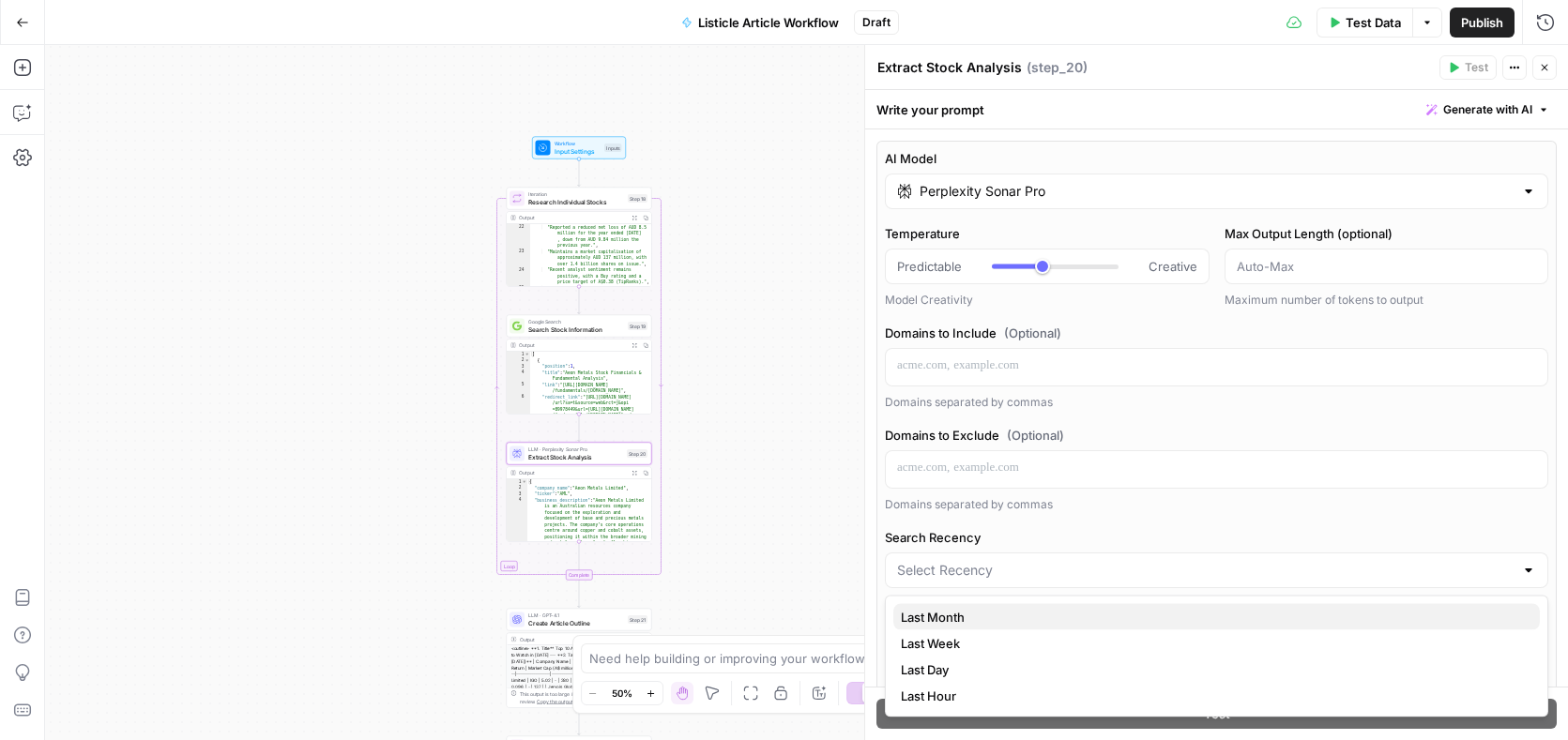
click at [1135, 614] on span "Last Month" at bounding box center [1212, 618] width 624 height 19
type input "Last Month"
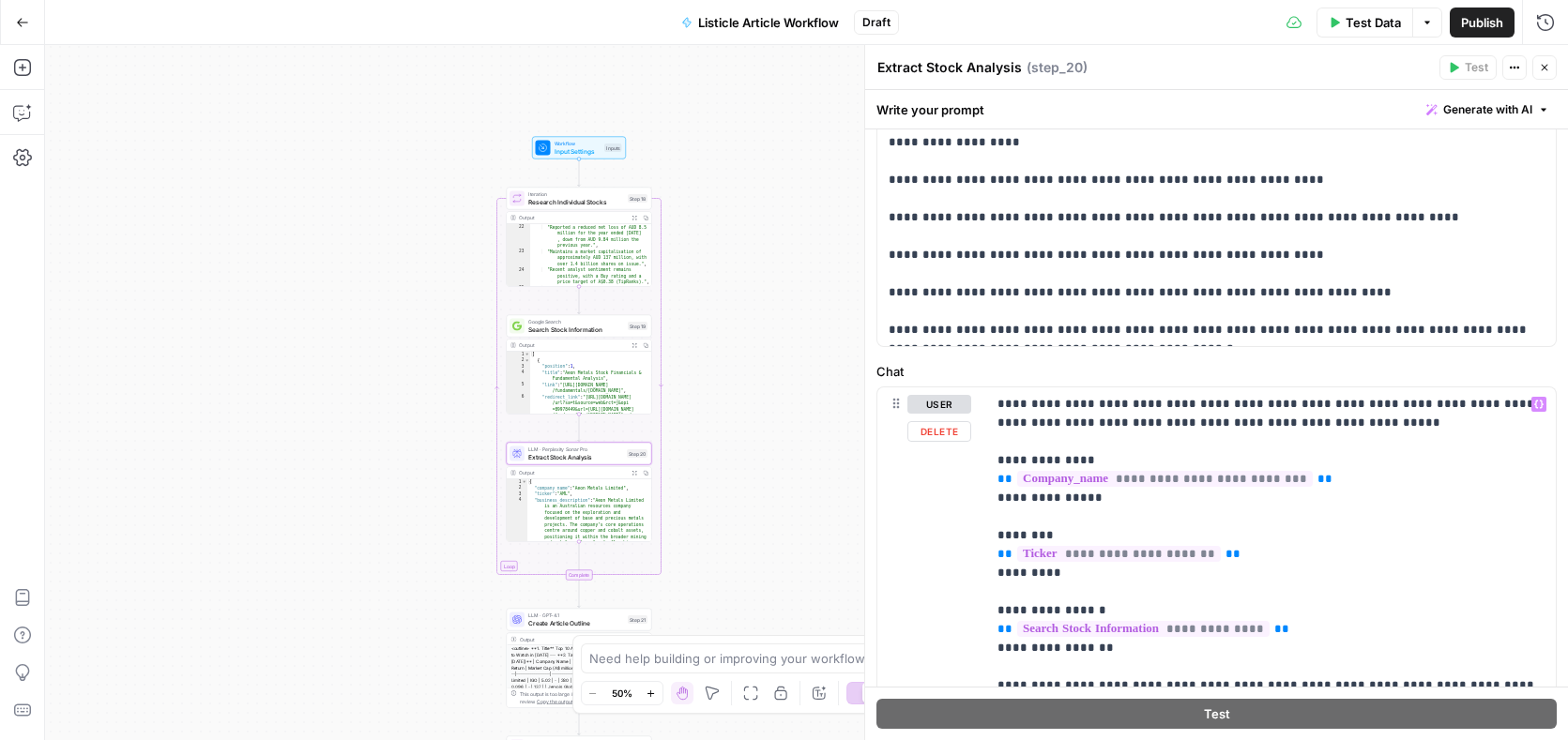
scroll to position [1261, 0]
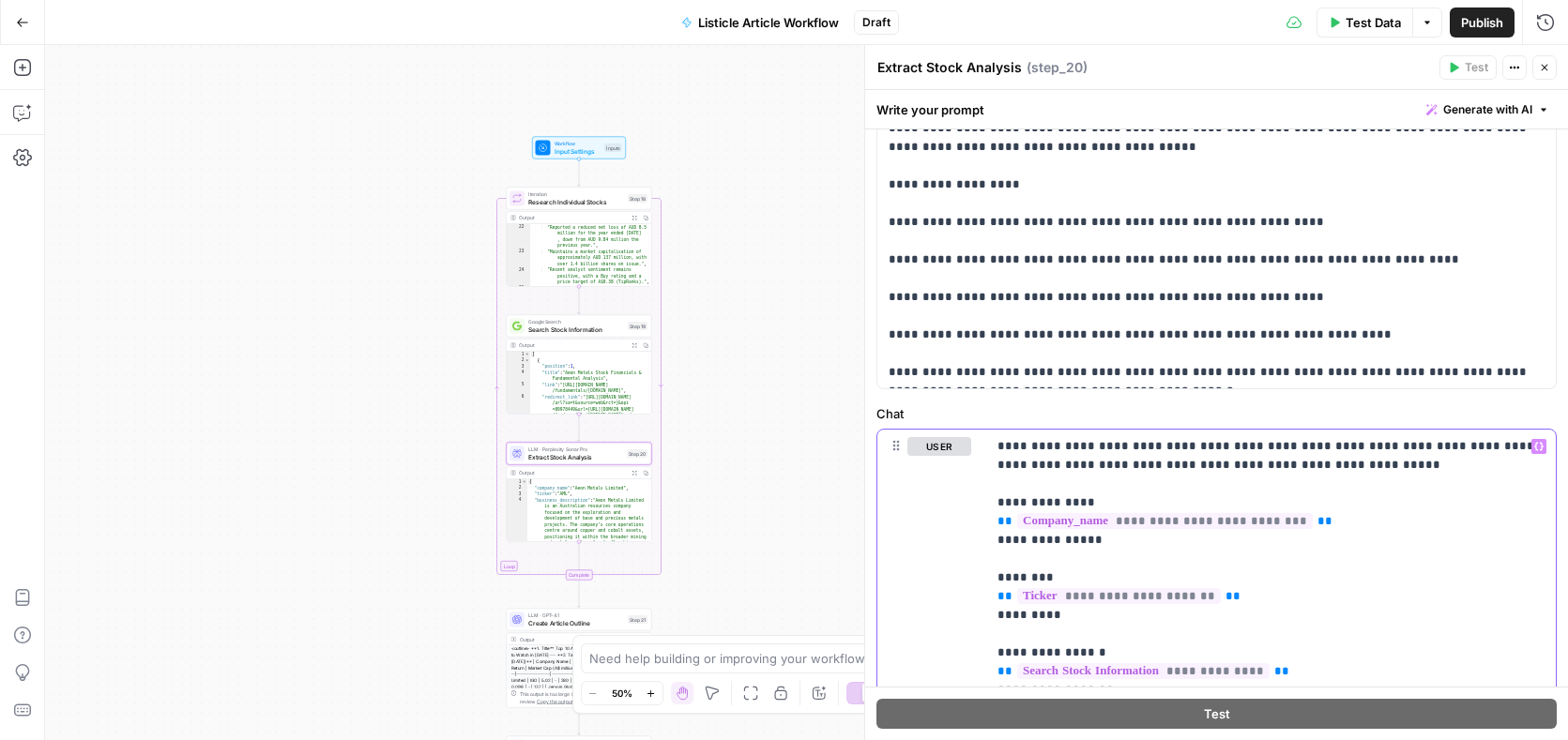
scroll to position [1208, 0]
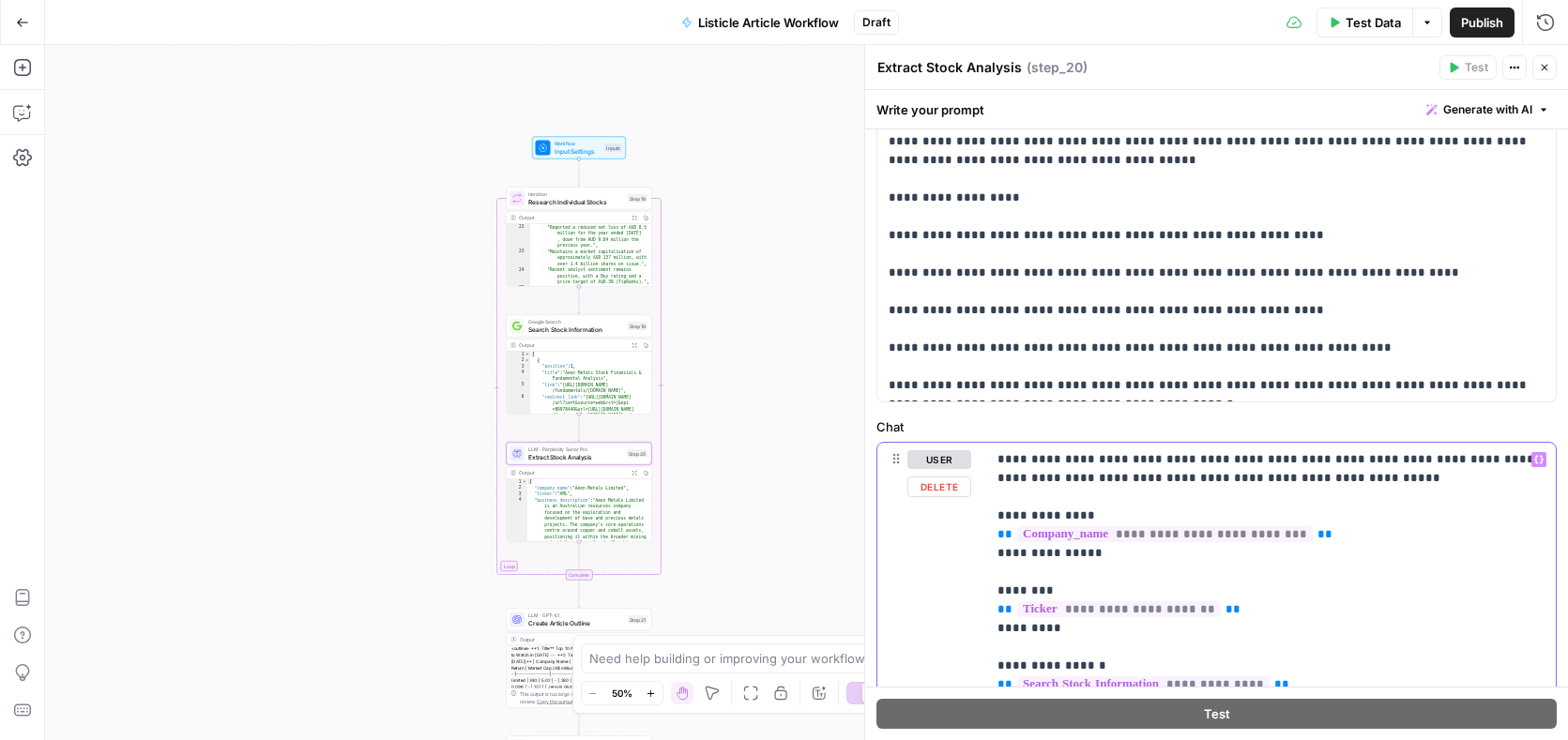
drag, startPoint x: 1267, startPoint y: 615, endPoint x: 999, endPoint y: 453, distance: 313.2
copy p "**********"
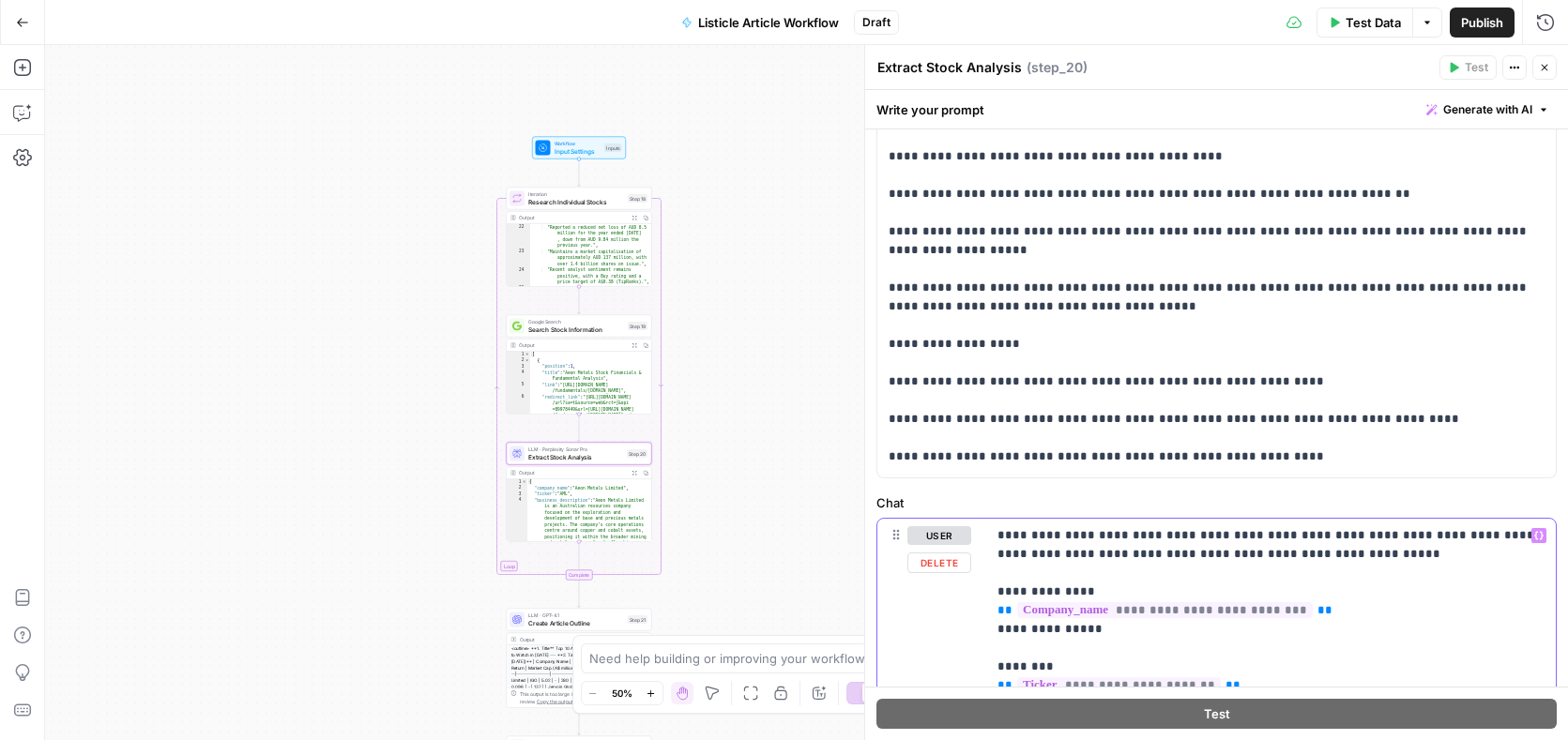
scroll to position [414, 0]
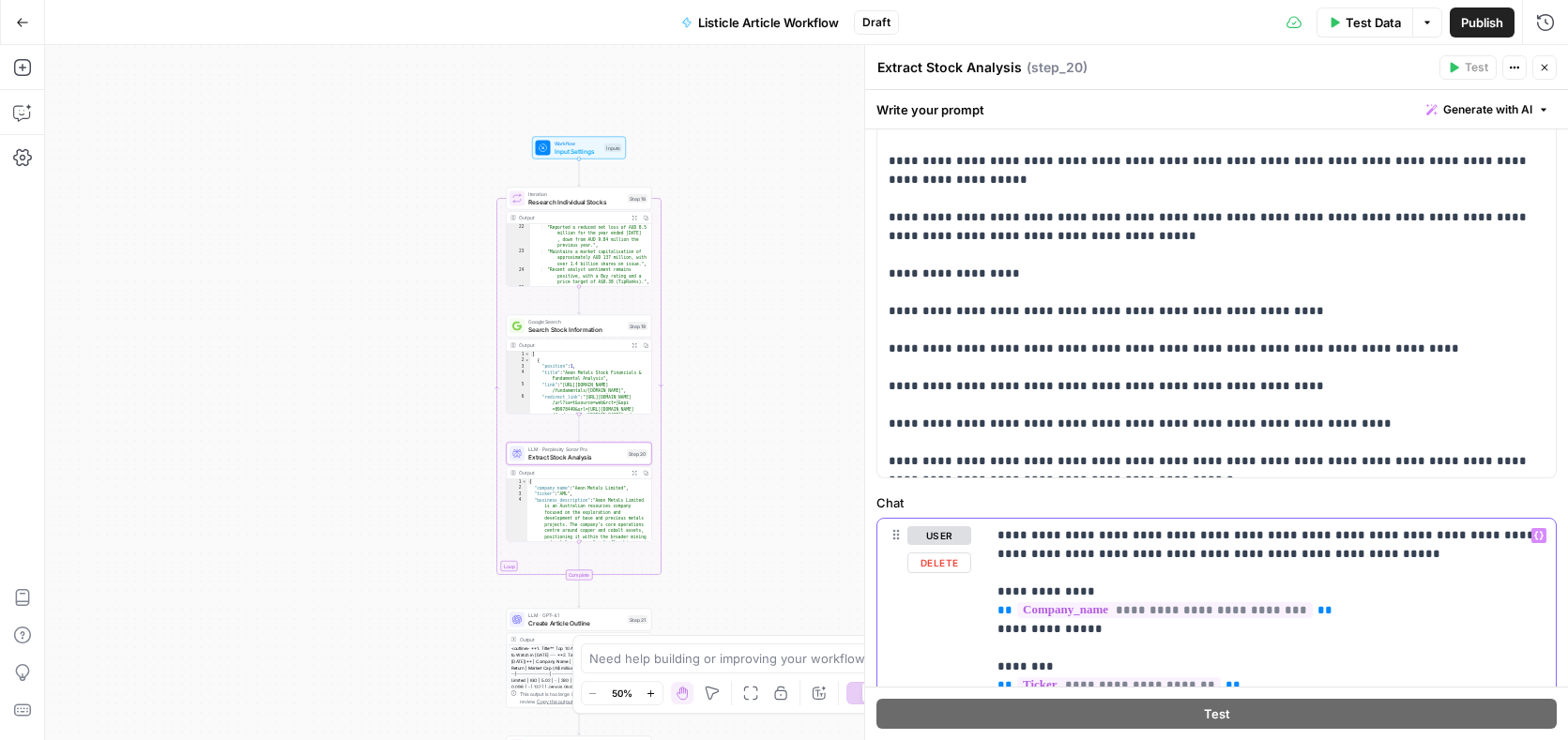
drag, startPoint x: 996, startPoint y: 532, endPoint x: 1008, endPoint y: 551, distance: 22.5
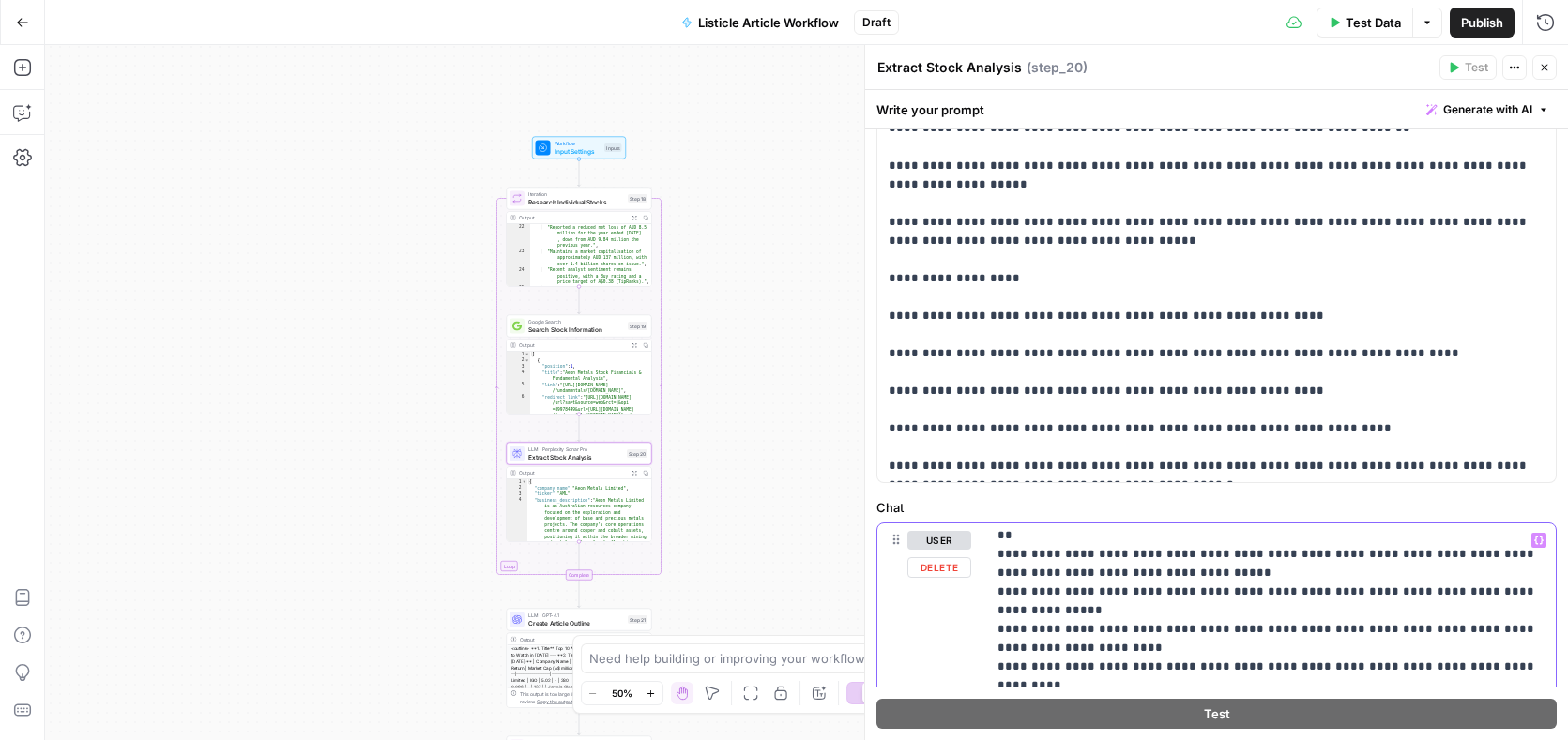
scroll to position [390, 0]
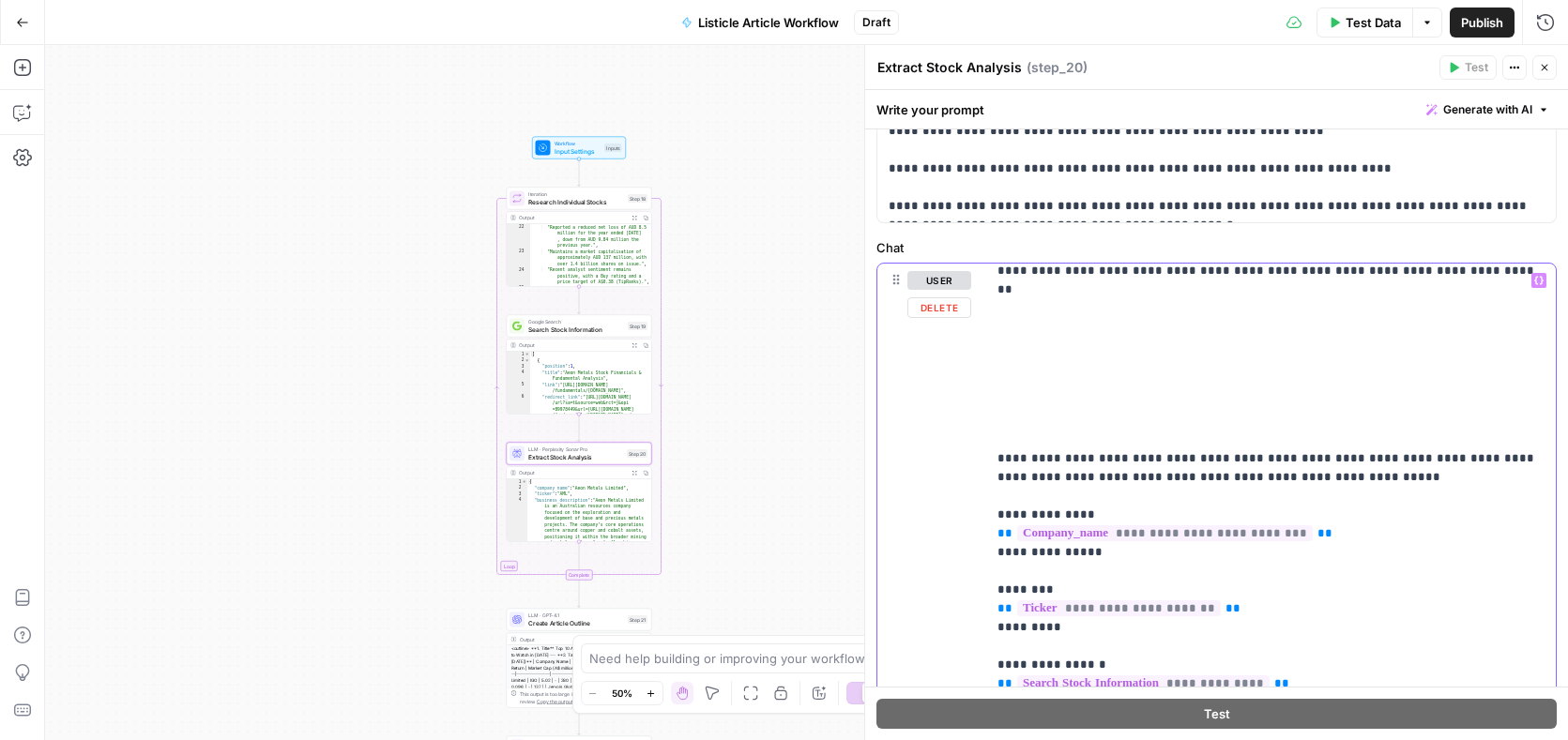
scroll to position [1397, 0]
drag, startPoint x: 1113, startPoint y: 555, endPoint x: 998, endPoint y: 313, distance: 267.9
click at [998, 313] on p "**********" at bounding box center [1270, 18] width 547 height 2289
copy p "**********"
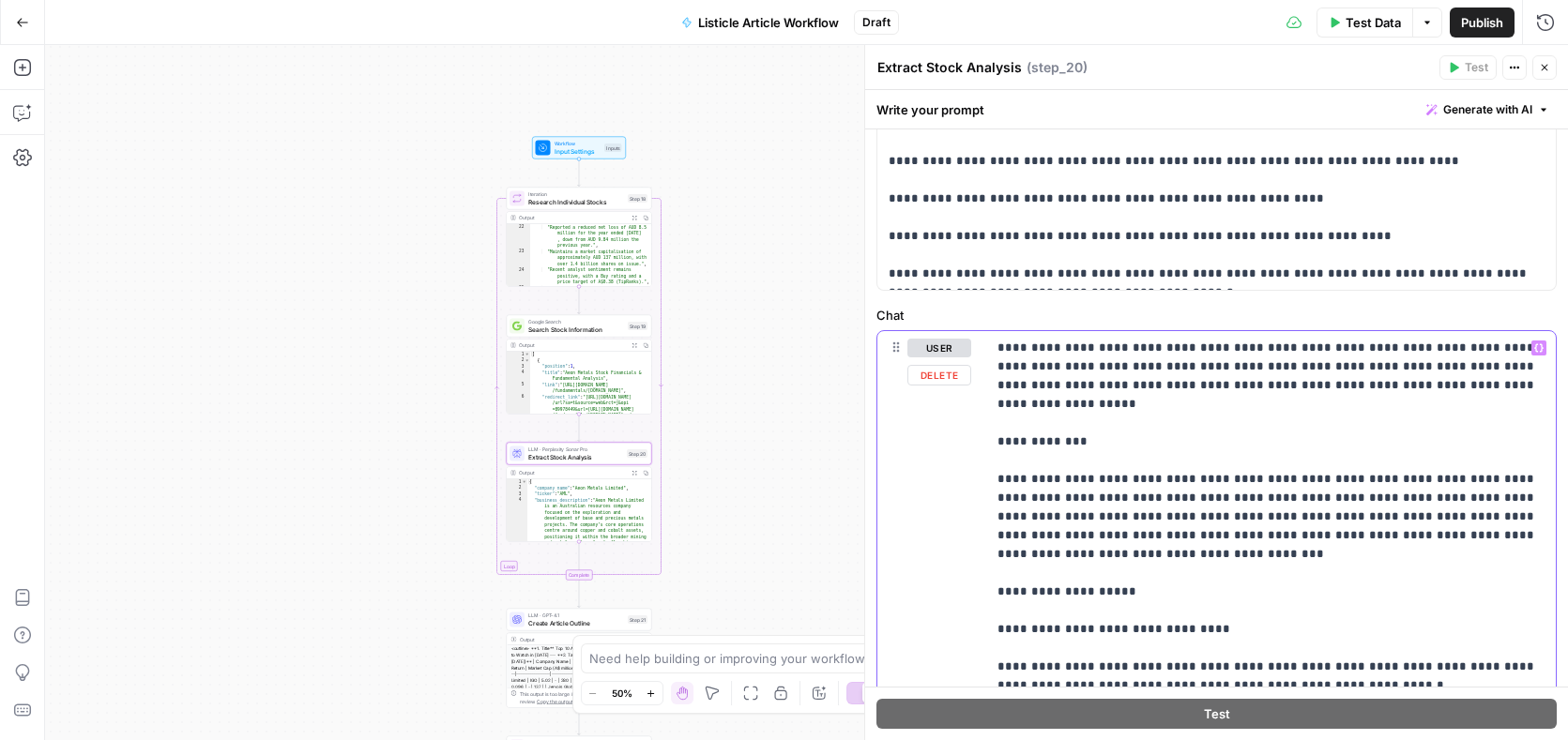
scroll to position [1312, 0]
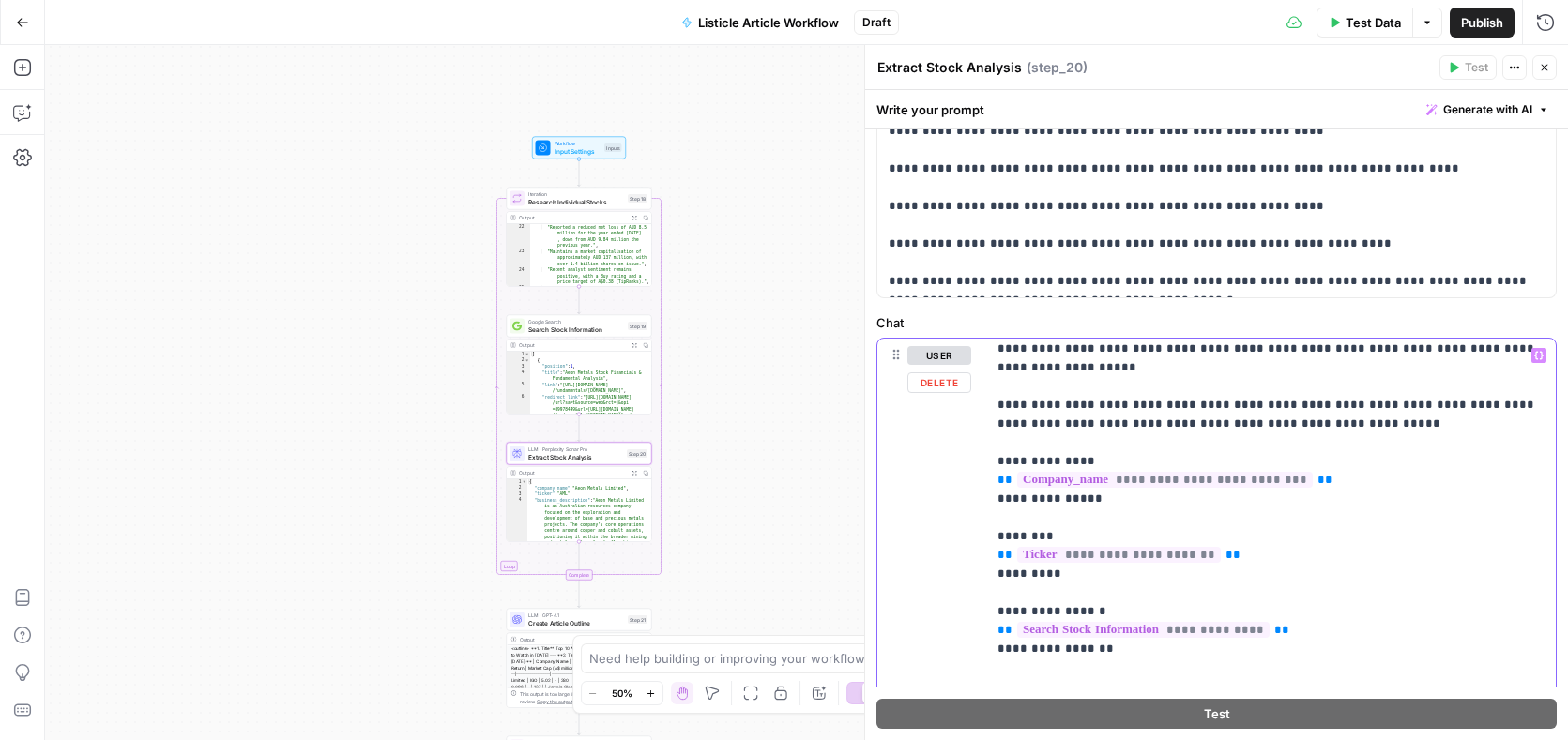
scroll to position [47, 0]
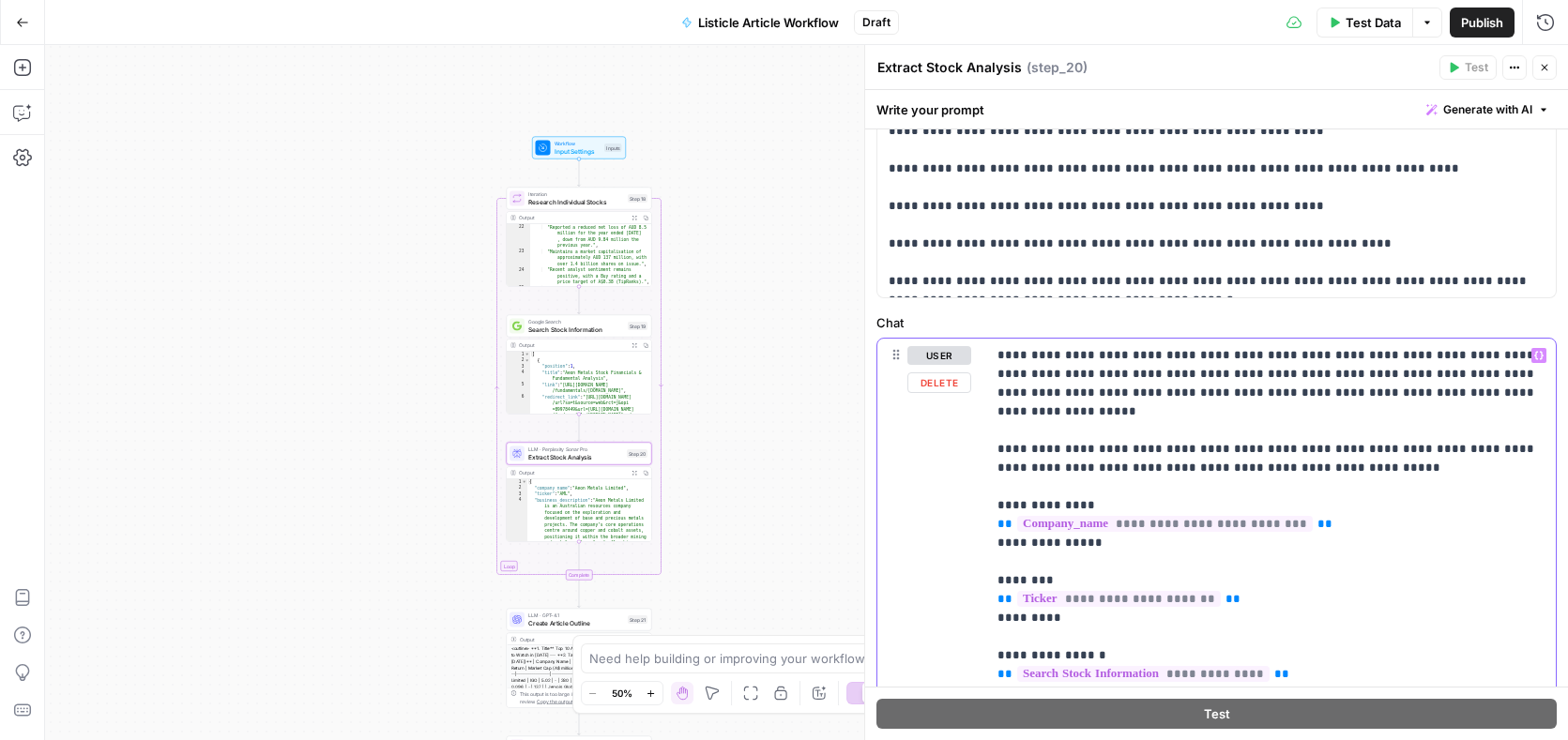
drag, startPoint x: 1122, startPoint y: 440, endPoint x: 996, endPoint y: 433, distance: 126.2
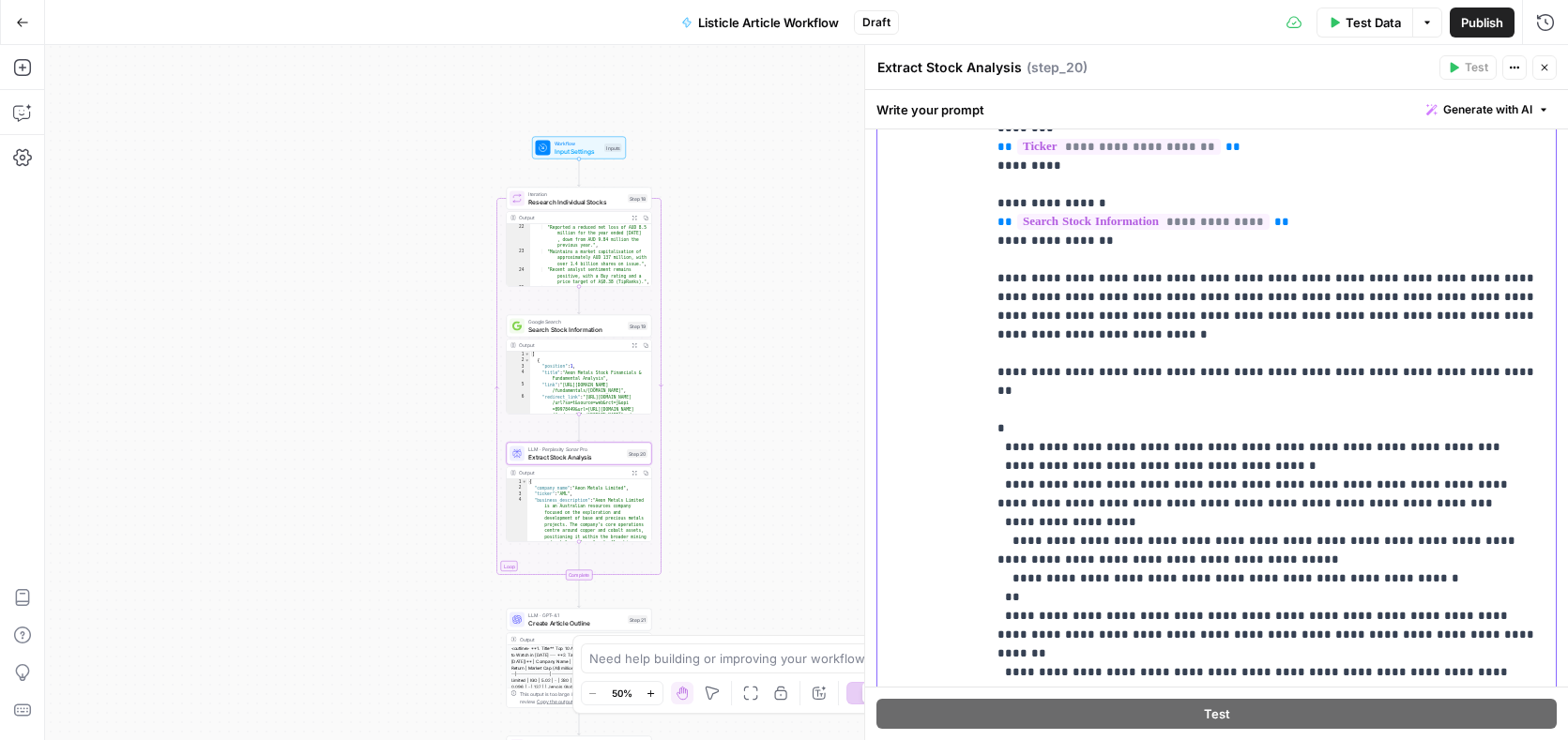
scroll to position [1783, 0]
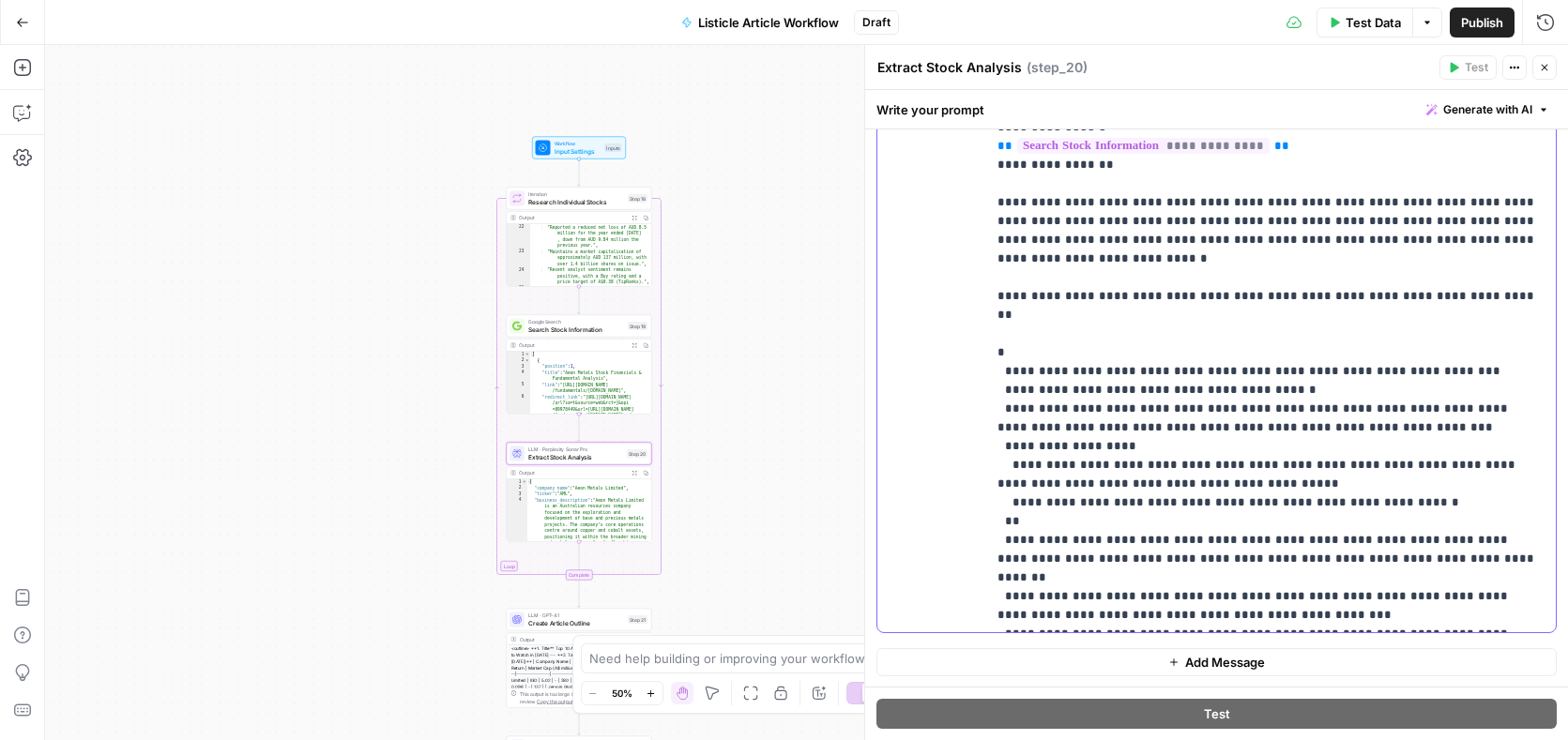
drag, startPoint x: 1271, startPoint y: 618, endPoint x: 1071, endPoint y: 265, distance: 405.7
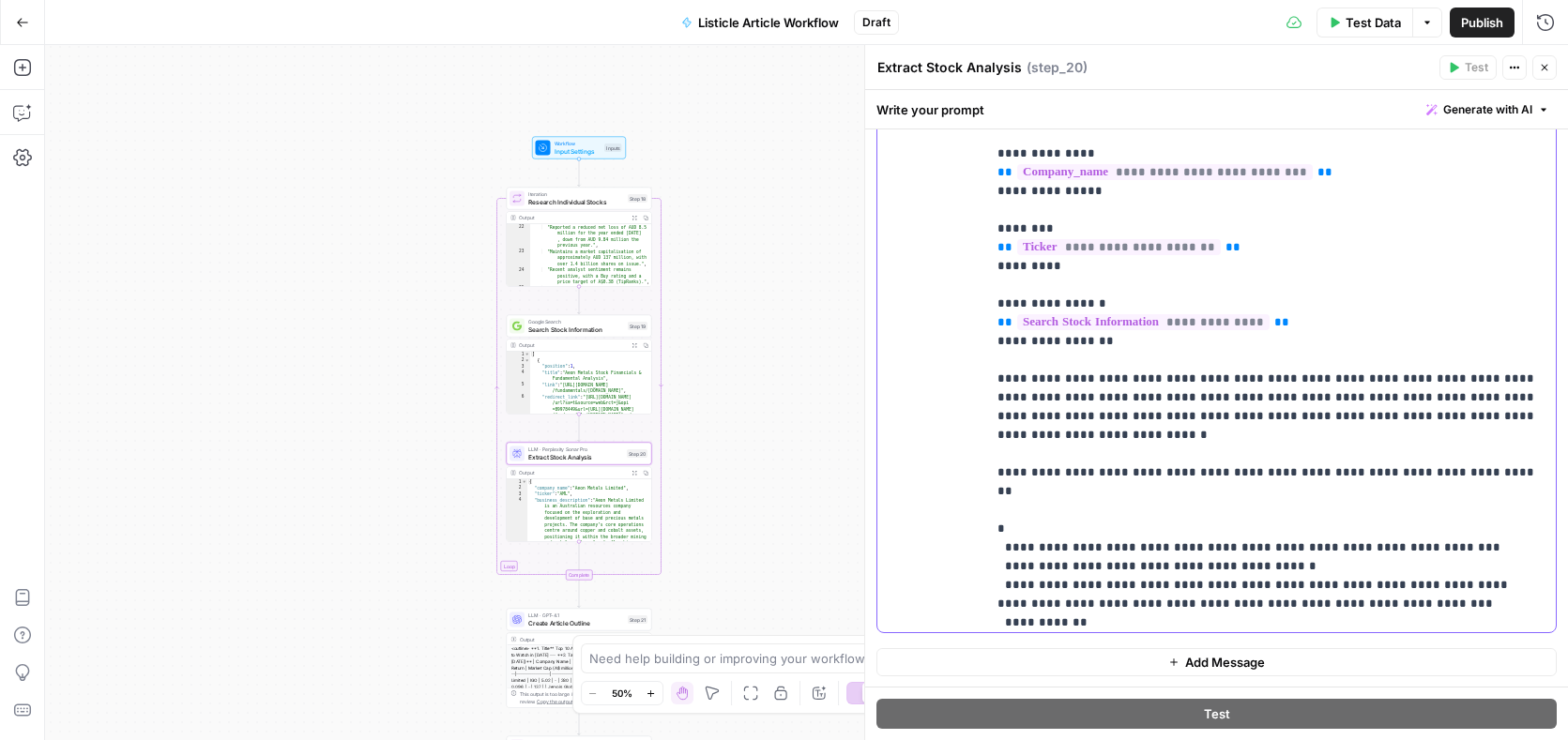
scroll to position [1445, 0]
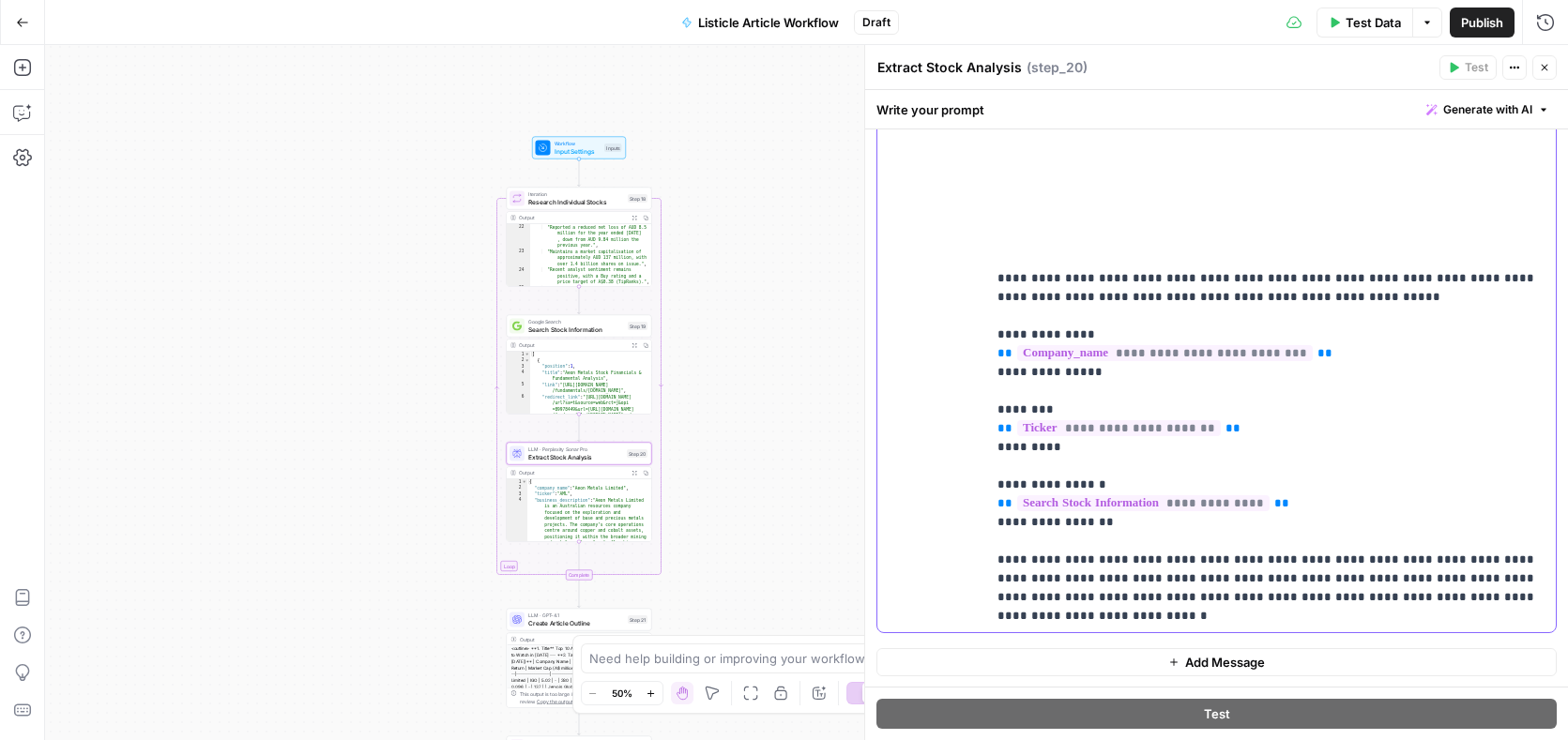
drag, startPoint x: 1104, startPoint y: 497, endPoint x: 989, endPoint y: 248, distance: 274.3
click at [989, 248] on div "**********" at bounding box center [1270, 250] width 569 height 765
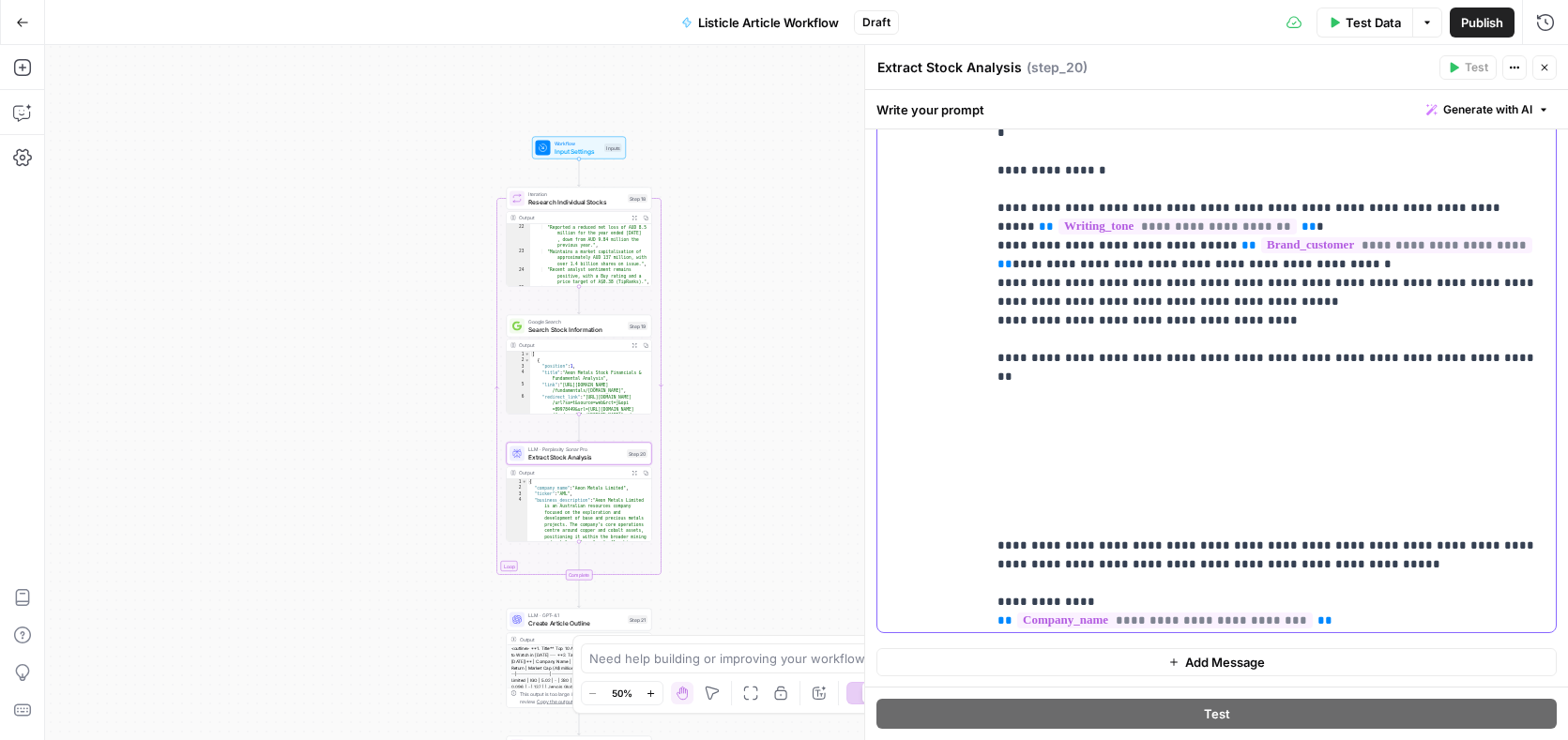
scroll to position [1070, 0]
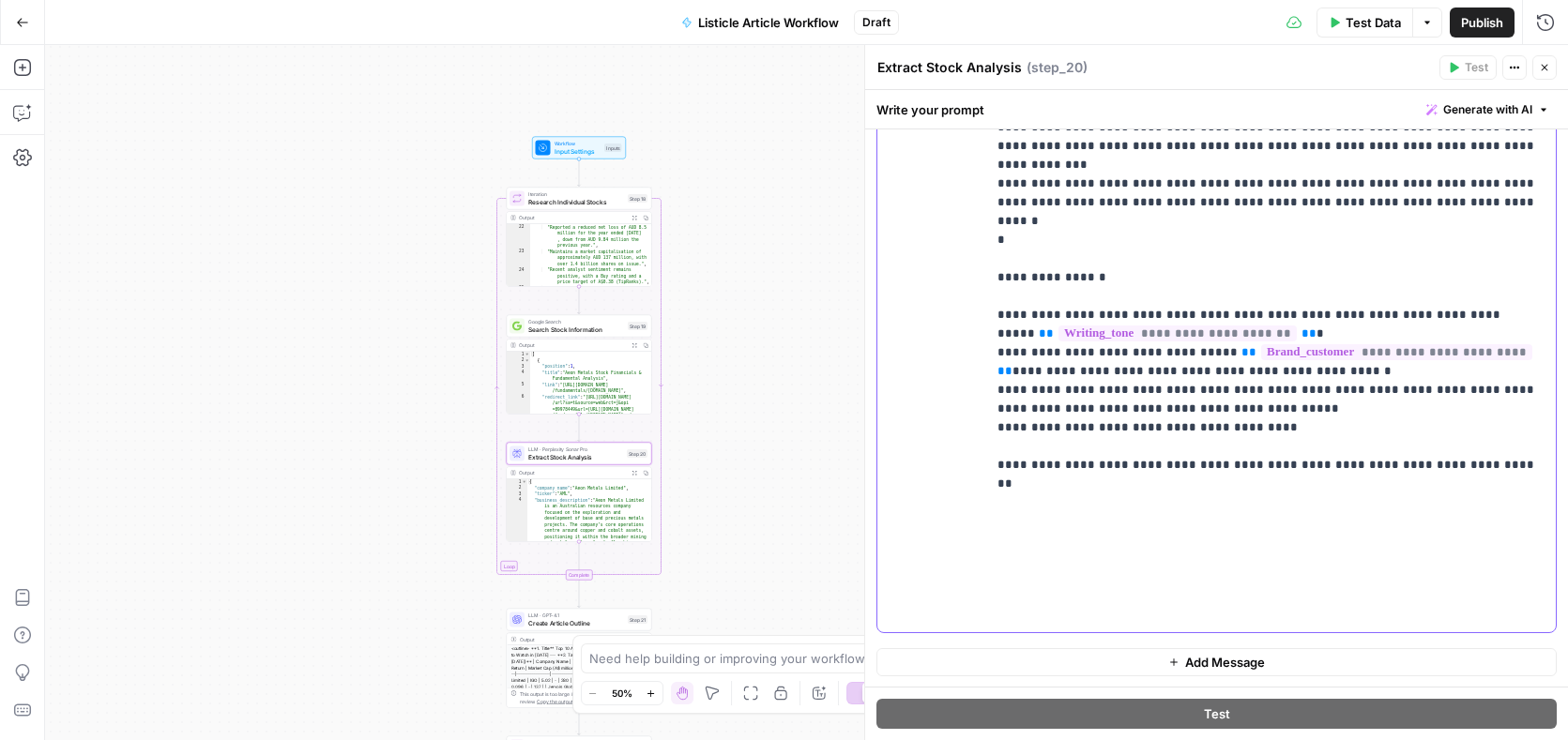
drag, startPoint x: 1056, startPoint y: 620, endPoint x: 946, endPoint y: 465, distance: 190.1
click at [942, 463] on div "**********" at bounding box center [1216, 250] width 678 height 765
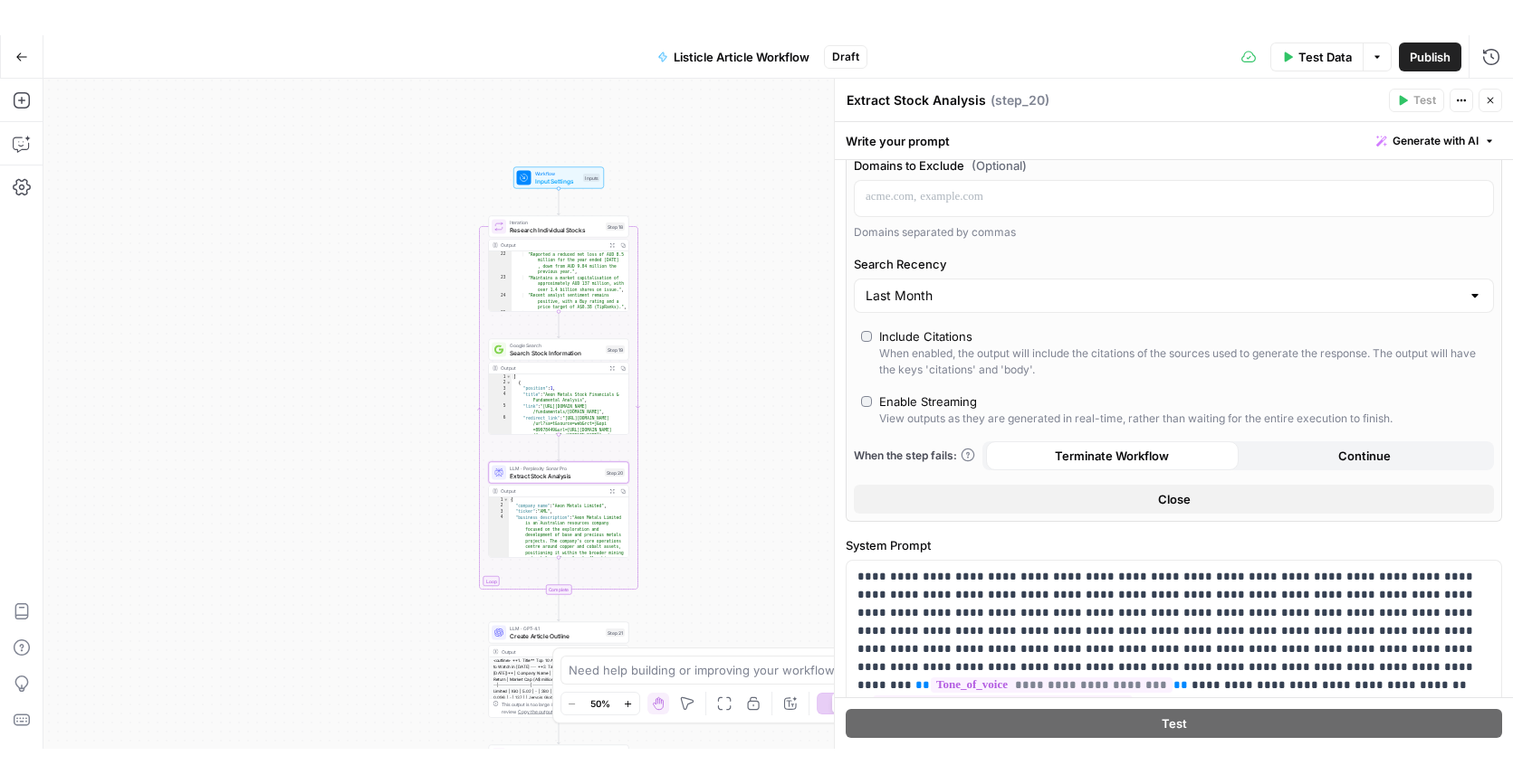
scroll to position [285, 0]
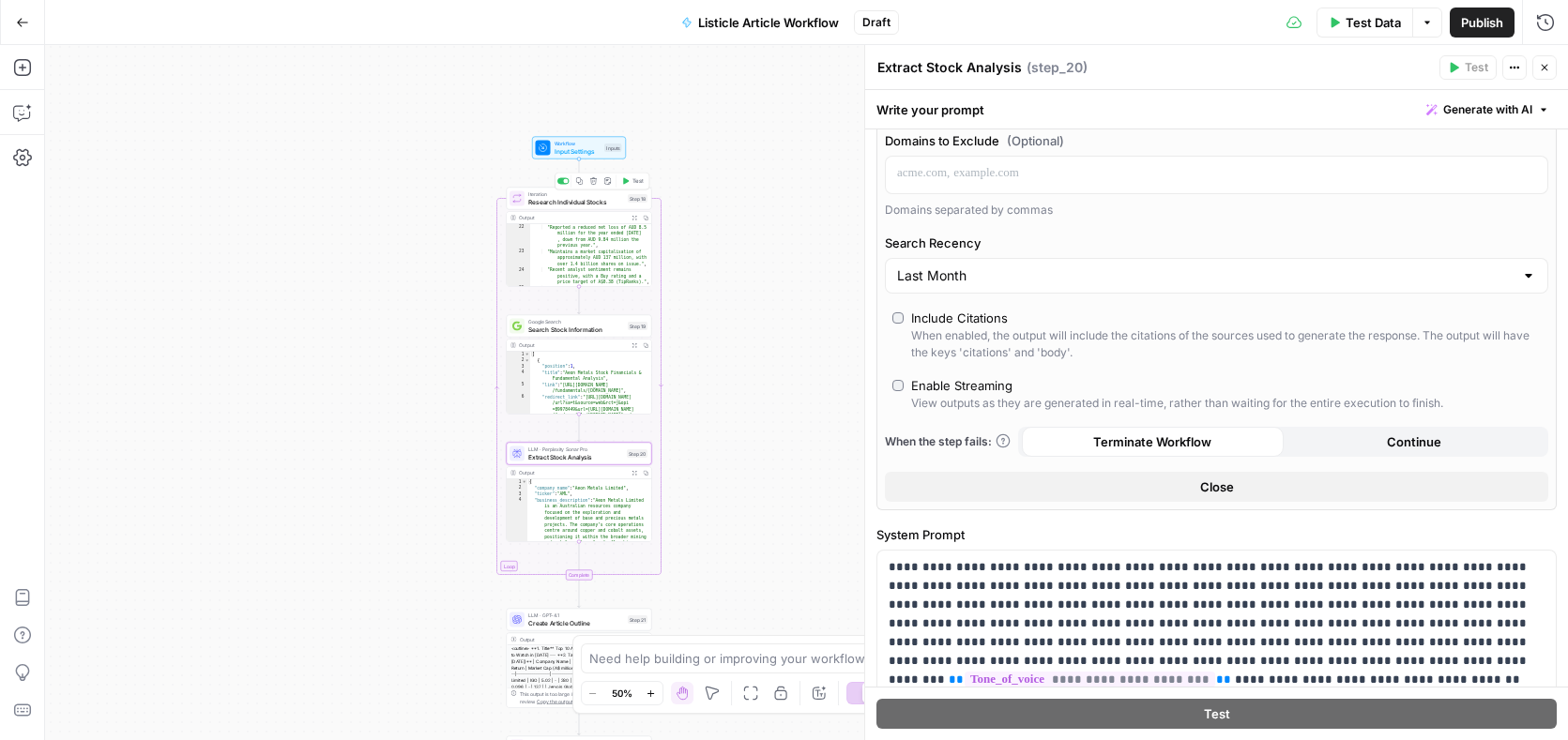
click at [569, 200] on span "Research Individual Stocks" at bounding box center [576, 202] width 96 height 9
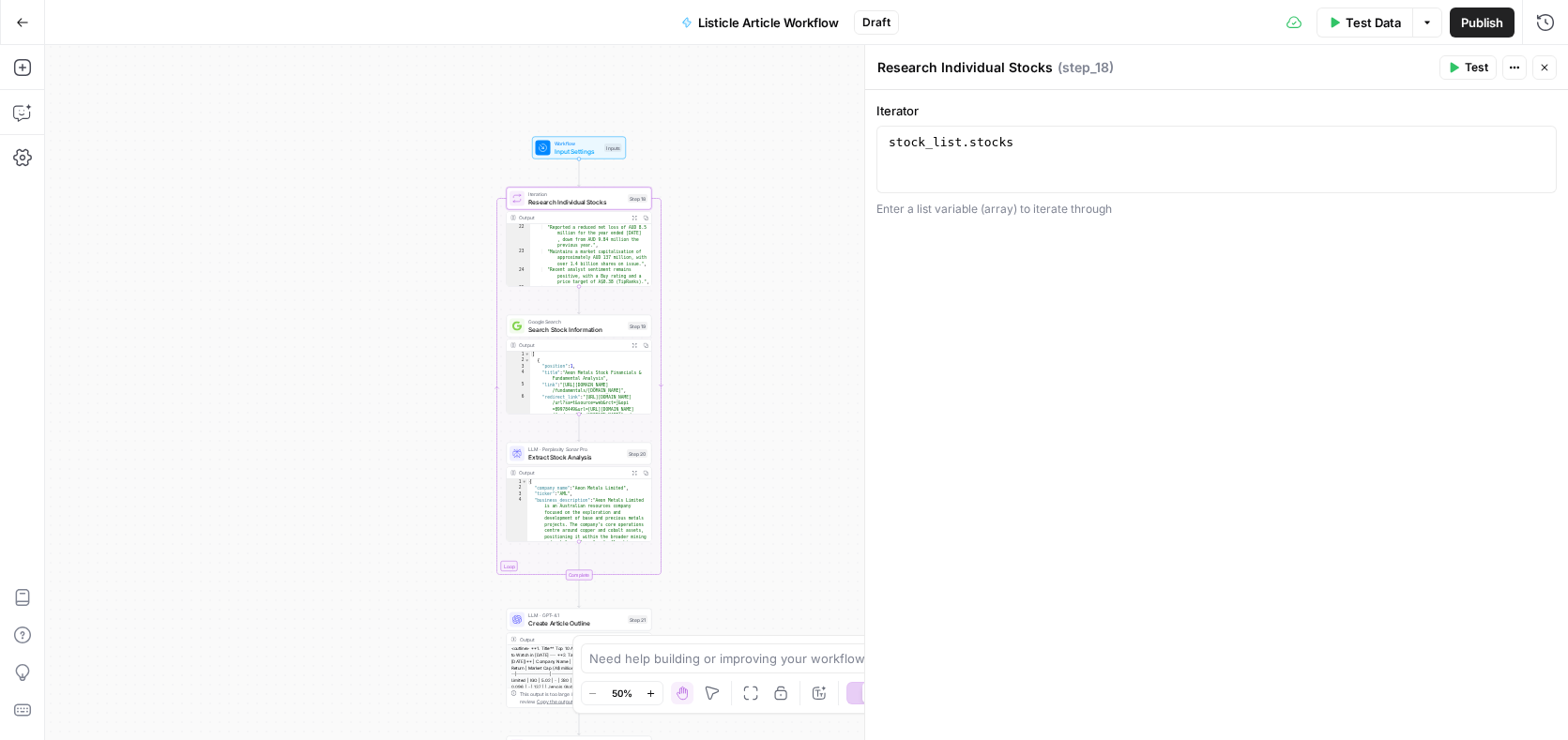
click at [567, 150] on span "Input Settings" at bounding box center [578, 151] width 46 height 9
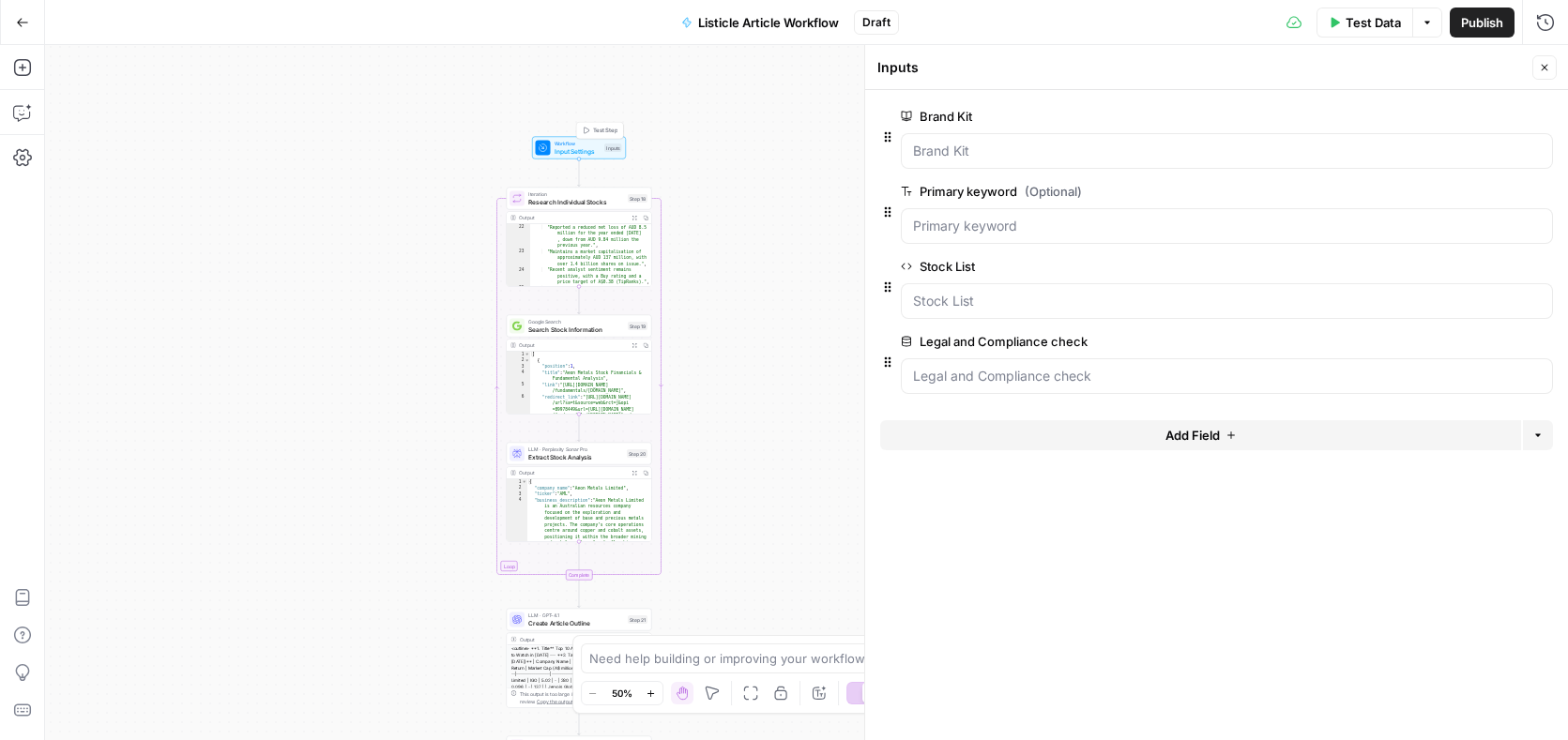
click at [600, 132] on span "Test Step" at bounding box center [605, 131] width 26 height 9
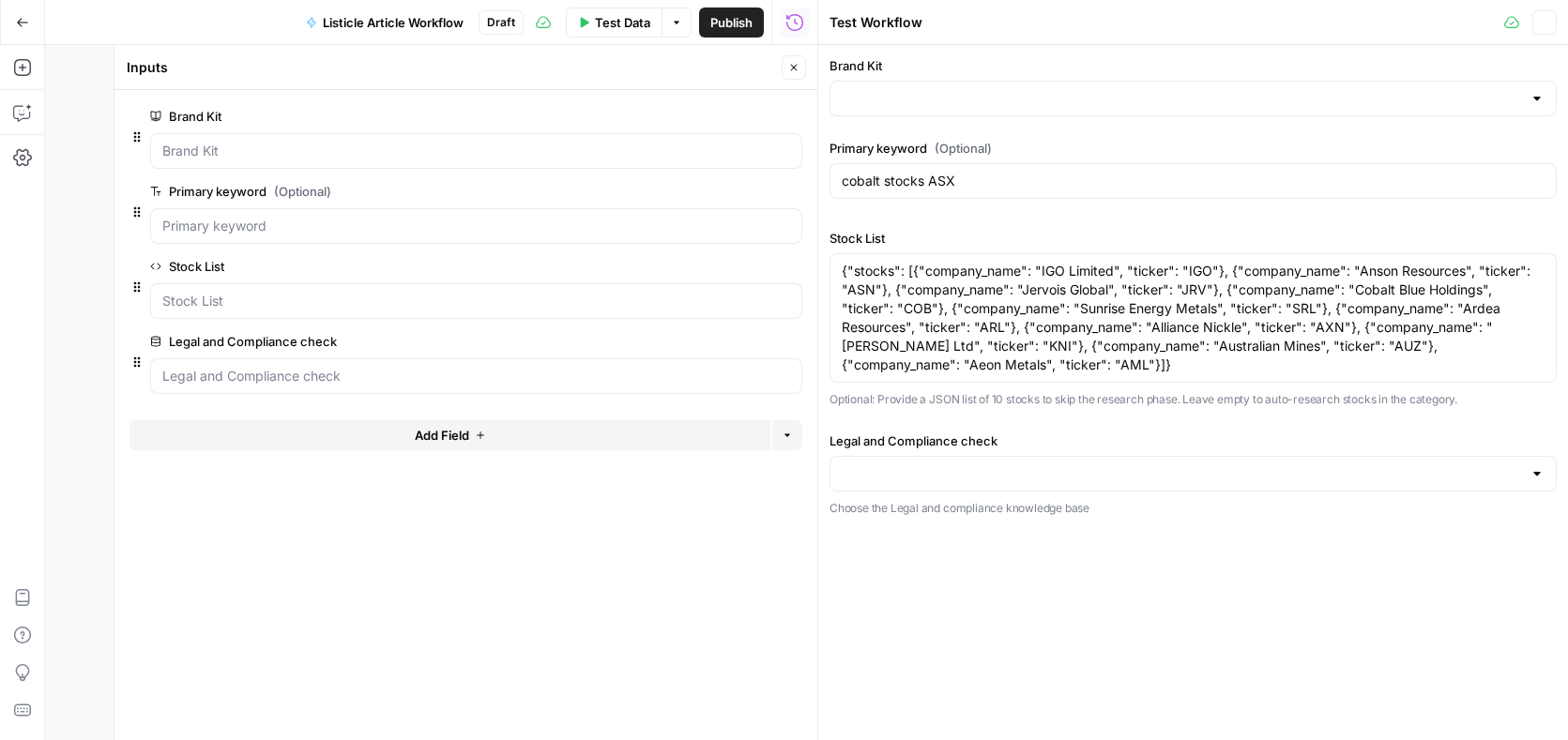
type input "Legal and Compliance"
type input "Stake"
drag, startPoint x: 1042, startPoint y: 275, endPoint x: 1110, endPoint y: 274, distance: 68.0
click at [1110, 274] on textarea "{"stocks": [{"company_name": "IGO Limited", "ticker": "IGO"}, {"company_name": …" at bounding box center [1192, 318] width 703 height 113
click at [1169, 271] on textarea "{"stocks": [{"company_name": "Apple", "ticker": "IGO"}, {"company_name": "Anson…" at bounding box center [1192, 318] width 703 height 113
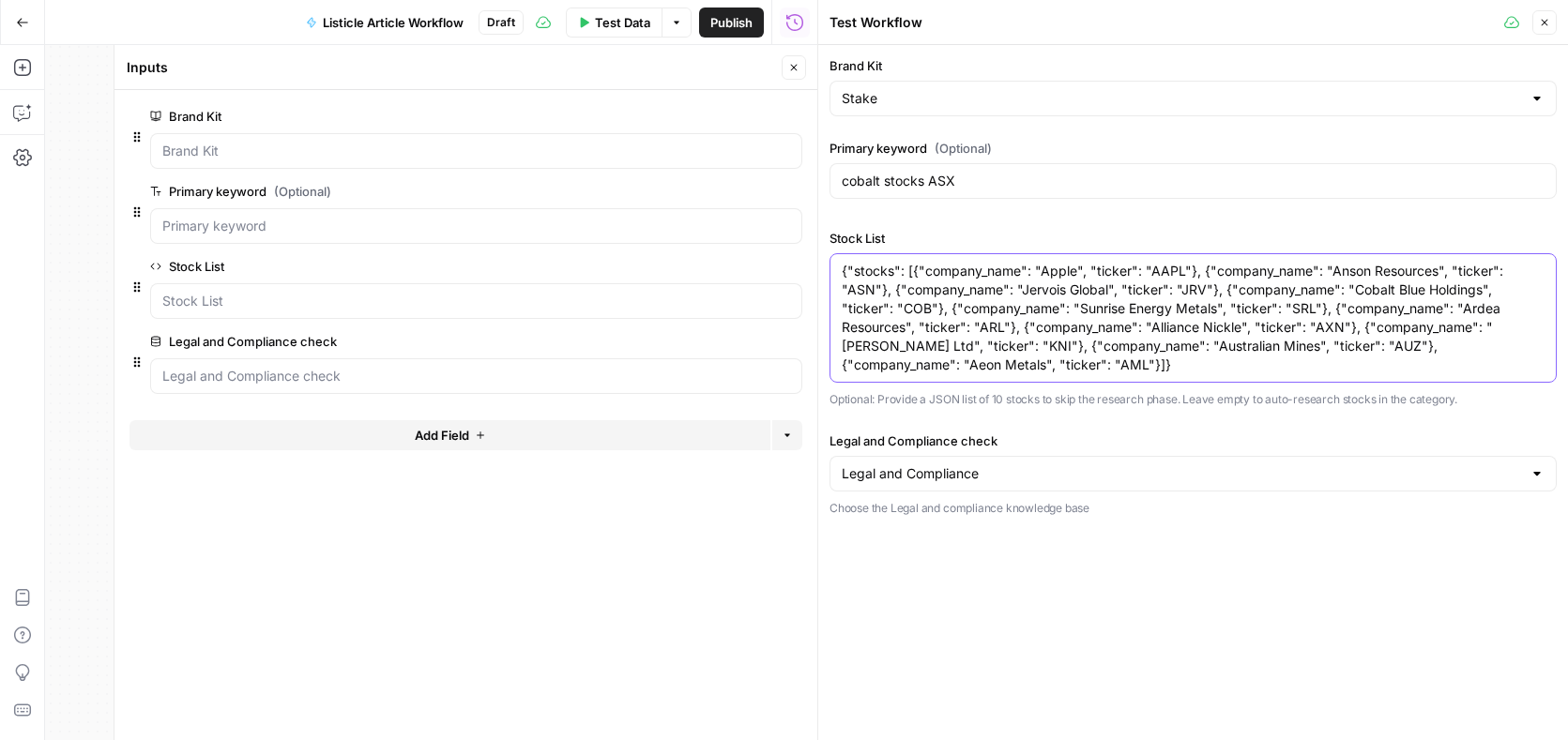
drag, startPoint x: 1328, startPoint y: 274, endPoint x: 1431, endPoint y: 272, distance: 103.0
click at [1431, 272] on textarea "{"stocks": [{"company_name": "Apple", "ticker": "AAPL"}, {"company_name": "Anso…" at bounding box center [1192, 318] width 703 height 113
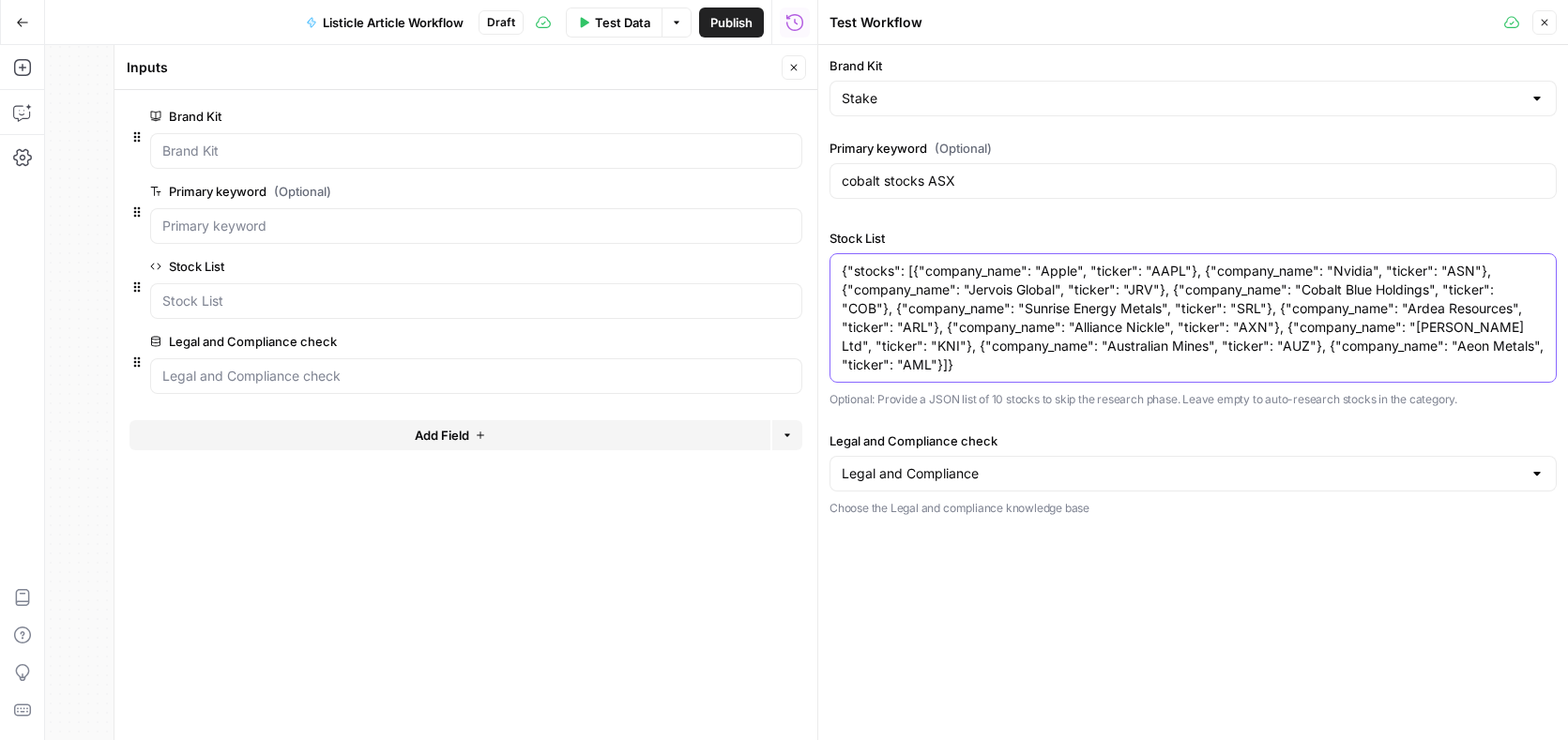
drag, startPoint x: 1460, startPoint y: 273, endPoint x: 1438, endPoint y: 271, distance: 22.1
click at [1438, 271] on textarea "{"stocks": [{"company_name": "Apple", "ticker": "AAPL"}, {"company_name": "Nvid…" at bounding box center [1192, 318] width 703 height 113
drag, startPoint x: 970, startPoint y: 294, endPoint x: 1057, endPoint y: 289, distance: 87.1
click at [1057, 289] on textarea "{"stocks": [{"company_name": "Apple", "ticker": "AAPL"}, {"company_name": "Nvid…" at bounding box center [1192, 318] width 703 height 113
drag, startPoint x: 1101, startPoint y: 290, endPoint x: 1124, endPoint y: 289, distance: 23.0
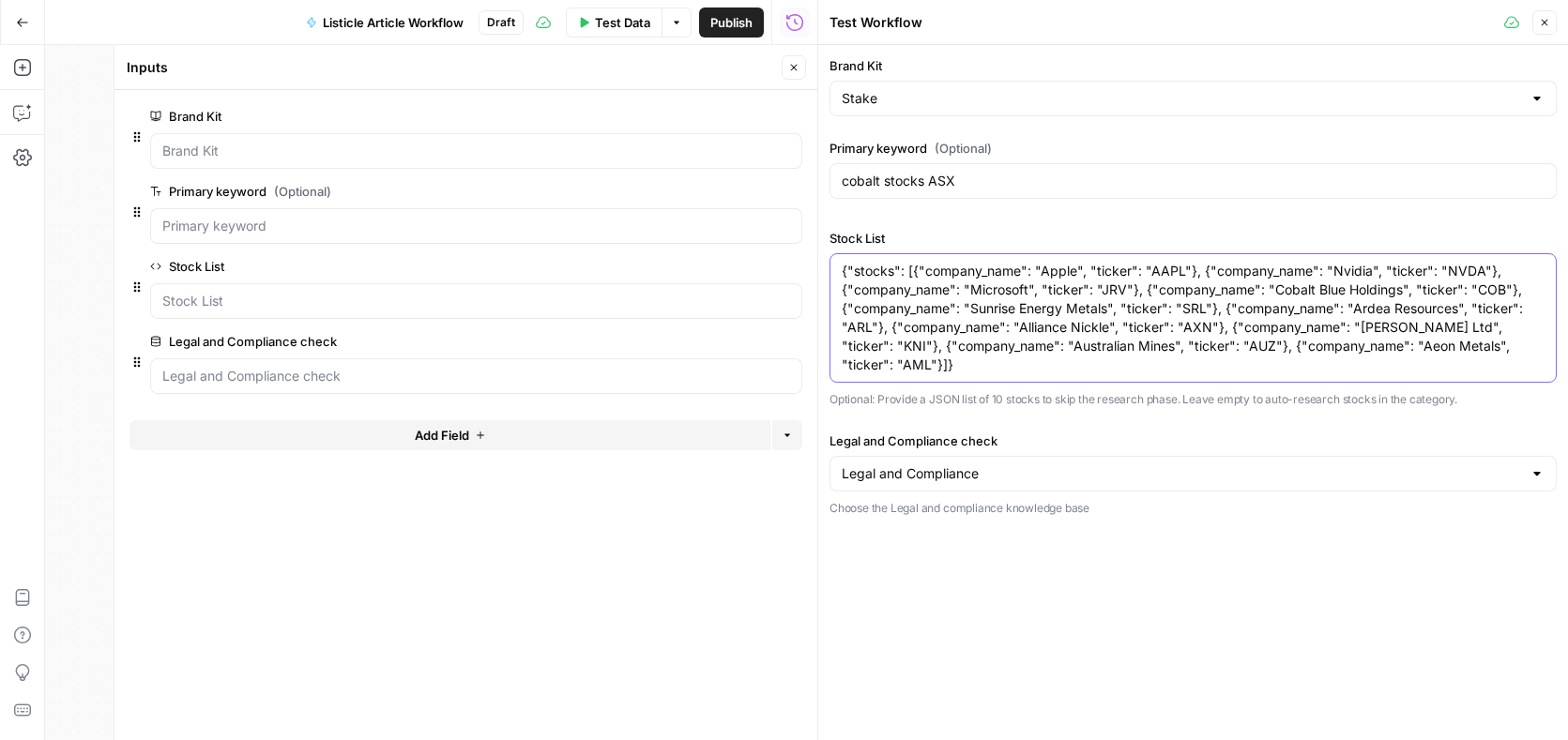
click at [1124, 289] on textarea "{"stocks": [{"company_name": "Apple", "ticker": "AAPL"}, {"company_name": "Nvid…" at bounding box center [1192, 318] width 703 height 113
drag, startPoint x: 1286, startPoint y: 293, endPoint x: 1413, endPoint y: 292, distance: 127.0
click at [1412, 292] on textarea "{"stocks": [{"company_name": "Apple", "ticker": "AAPL"}, {"company_name": "Nvid…" at bounding box center [1192, 318] width 703 height 113
drag, startPoint x: 1416, startPoint y: 292, endPoint x: 1437, endPoint y: 291, distance: 21.0
click at [1437, 291] on textarea "{"stocks": [{"company_name": "Apple", "ticker": "AAPL"}, {"company_name": "Nvid…" at bounding box center [1192, 318] width 703 height 113
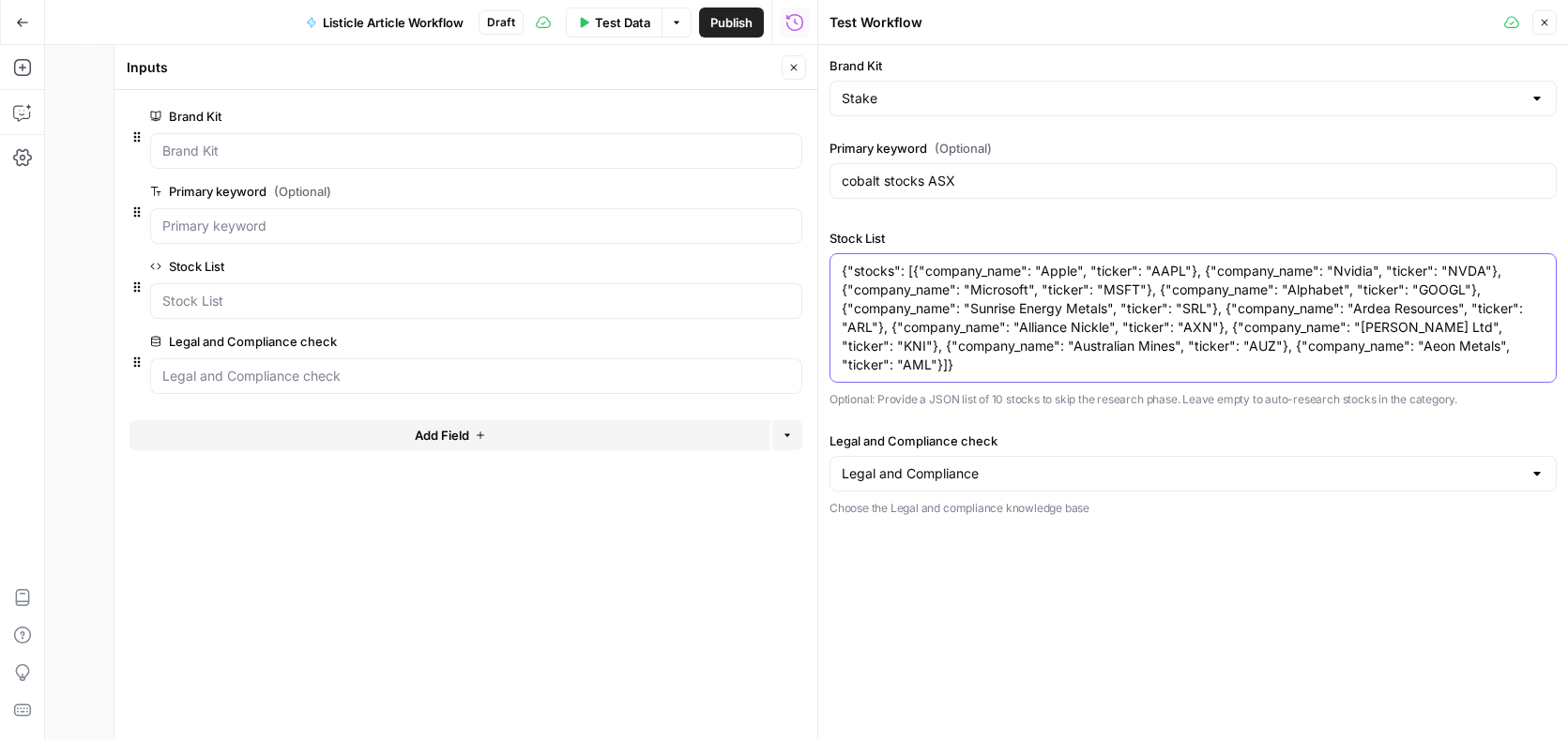
drag, startPoint x: 972, startPoint y: 312, endPoint x: 1107, endPoint y: 309, distance: 135.0
click at [1107, 309] on textarea "{"stocks": [{"company_name": "Apple", "ticker": "AAPL"}, {"company_name": "Nvid…" at bounding box center [1192, 318] width 703 height 113
click at [1113, 311] on textarea "{"stocks": [{"company_name": "Apple", "ticker": "AAPL"}, {"company_name": "Nvid…" at bounding box center [1192, 318] width 703 height 113
drag, startPoint x: 1278, startPoint y: 309, endPoint x: 1384, endPoint y: 309, distance: 106.0
click at [1384, 309] on textarea "{"stocks": [{"company_name": "Apple", "ticker": "AAPL"}, {"company_name": "Nvid…" at bounding box center [1192, 318] width 703 height 113
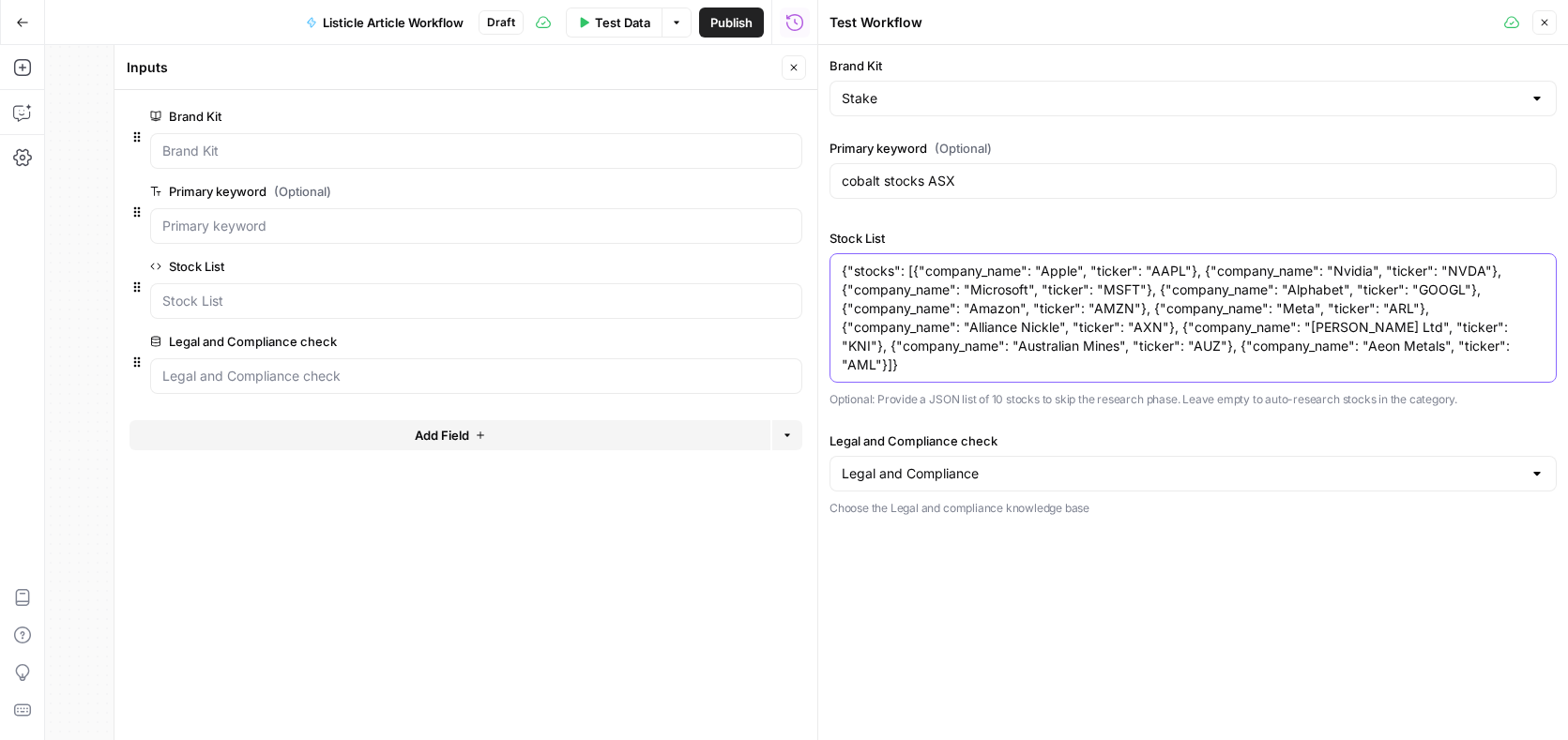
drag, startPoint x: 1382, startPoint y: 309, endPoint x: 1404, endPoint y: 309, distance: 22.0
click at [1404, 309] on textarea "{"stocks": [{"company_name": "Apple", "ticker": "AAPL"}, {"company_name": "Nvid…" at bounding box center [1192, 318] width 703 height 113
drag, startPoint x: 972, startPoint y: 331, endPoint x: 1059, endPoint y: 333, distance: 87.0
click at [1059, 333] on textarea "{"stocks": [{"company_name": "Apple", "ticker": "AAPL"}, {"company_name": "Nvid…" at bounding box center [1192, 318] width 703 height 113
drag, startPoint x: 1196, startPoint y: 325, endPoint x: 1222, endPoint y: 325, distance: 26.0
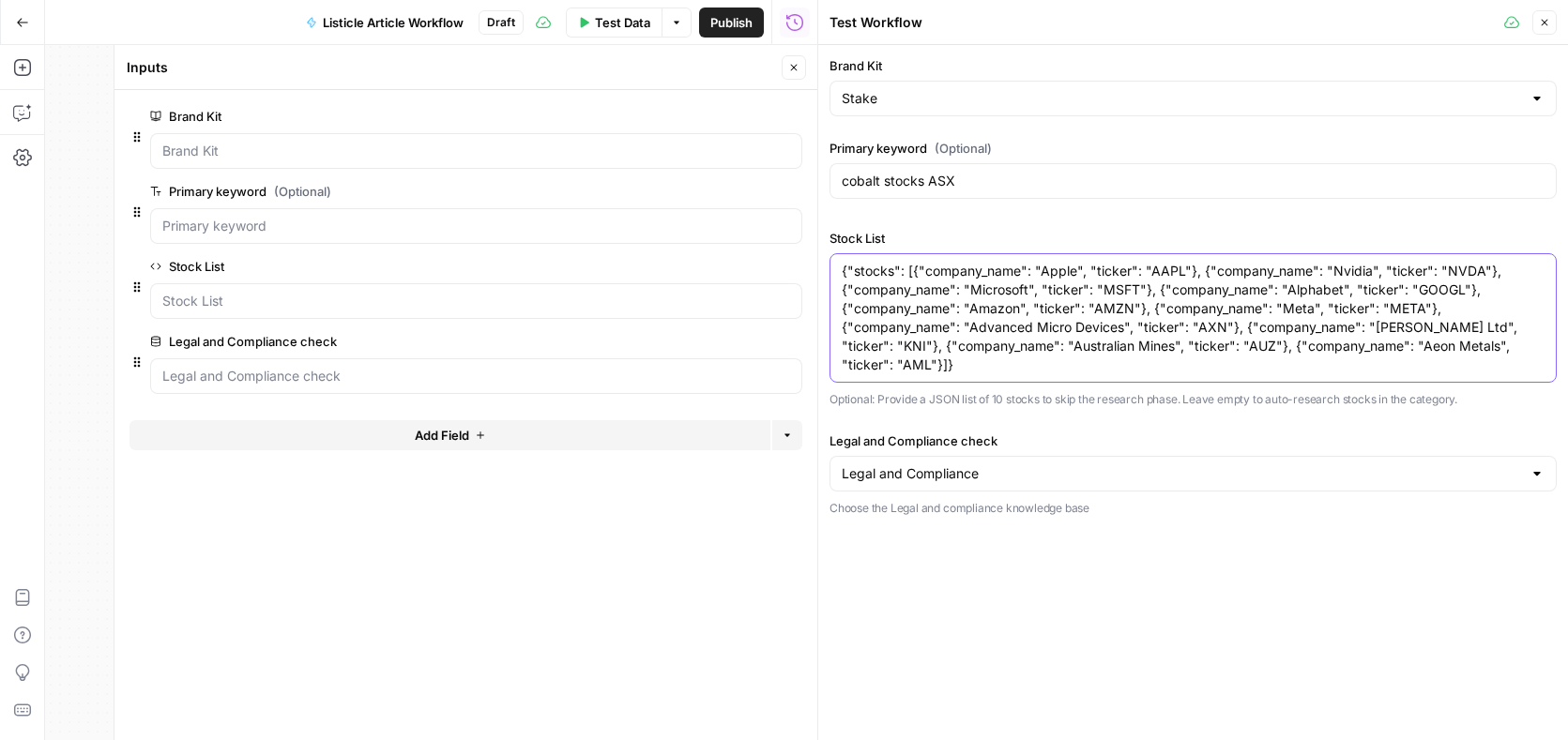
click at [1222, 325] on textarea "{"stocks": [{"company_name": "Apple", "ticker": "AAPL"}, {"company_name": "Nvid…" at bounding box center [1192, 318] width 703 height 113
drag, startPoint x: 1374, startPoint y: 327, endPoint x: 1435, endPoint y: 330, distance: 61.1
click at [1435, 330] on textarea "{"stocks": [{"company_name": "Apple", "ticker": "AAPL"}, {"company_name": "Nvid…" at bounding box center [1192, 318] width 703 height 113
drag, startPoint x: 907, startPoint y: 349, endPoint x: 923, endPoint y: 347, distance: 16.1
click at [923, 347] on textarea "{"stocks": [{"company_name": "Apple", "ticker": "AAPL"}, {"company_name": "Nvid…" at bounding box center [1192, 318] width 703 height 113
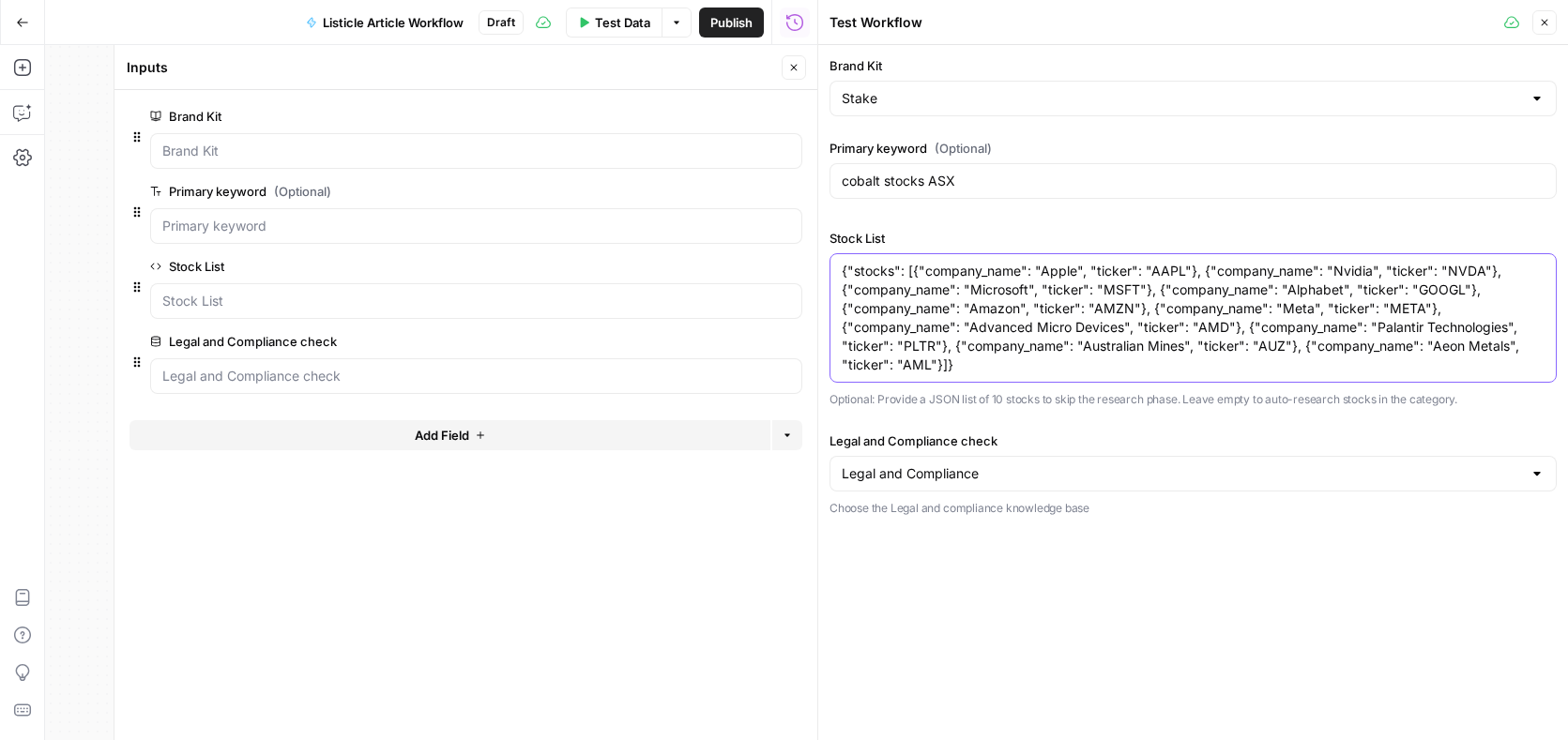
drag, startPoint x: 1128, startPoint y: 349, endPoint x: 1181, endPoint y: 350, distance: 53.0
click at [1181, 350] on textarea "{"stocks": [{"company_name": "Apple", "ticker": "AAPL"}, {"company_name": "Nvid…" at bounding box center [1192, 318] width 703 height 113
click at [1201, 343] on textarea "{"stocks": [{"company_name": "Apple", "ticker": "AAPL"}, {"company_name": "Nvid…" at bounding box center [1192, 318] width 703 height 113
drag, startPoint x: 1204, startPoint y: 345, endPoint x: 1181, endPoint y: 346, distance: 23.0
click at [1181, 346] on textarea "{"stocks": [{"company_name": "Apple", "ticker": "AAPL"}, {"company_name": "Nvid…" at bounding box center [1192, 318] width 703 height 113
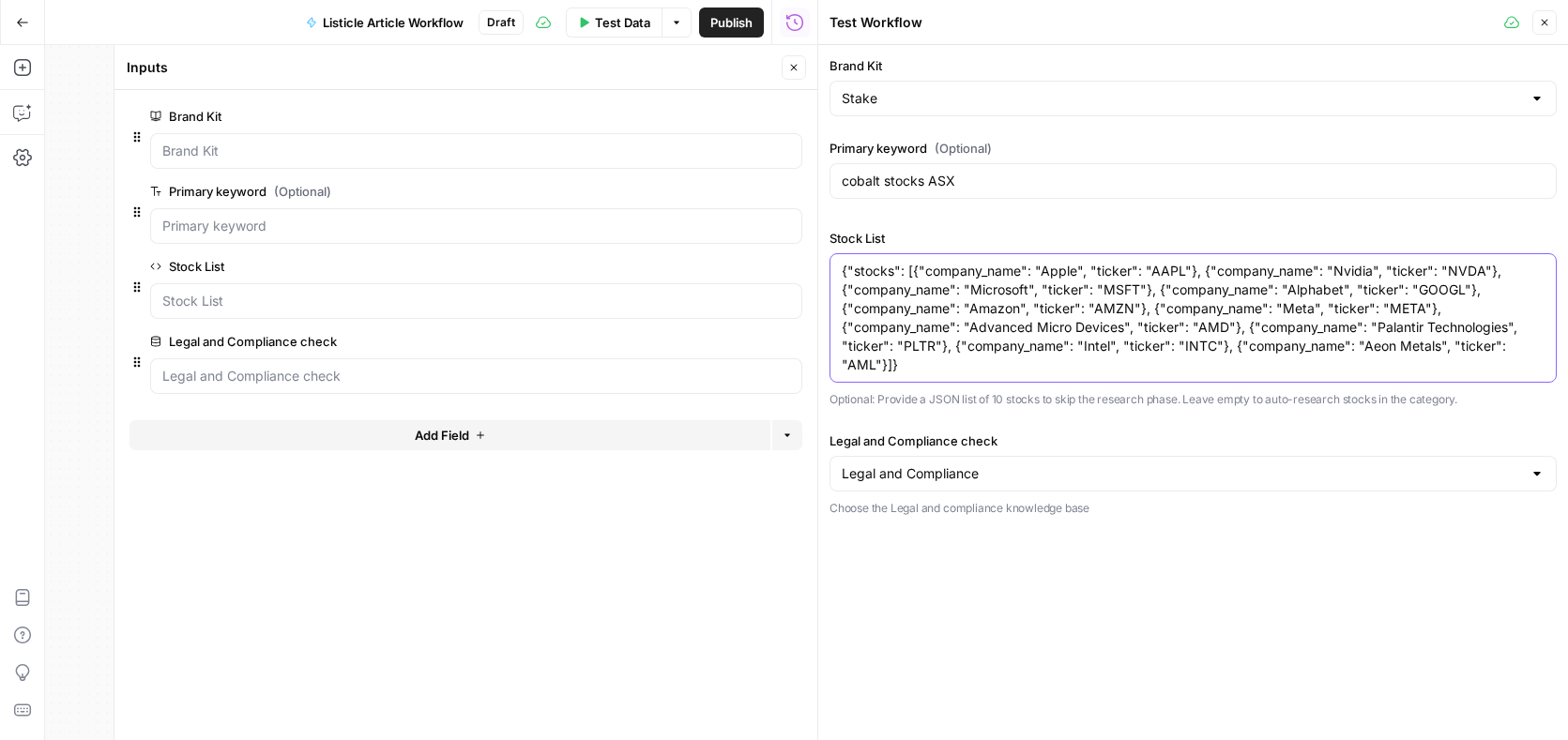
drag, startPoint x: 1358, startPoint y: 348, endPoint x: 1431, endPoint y: 348, distance: 73.0
click at [1431, 348] on textarea "{"stocks": [{"company_name": "Apple", "ticker": "AAPL"}, {"company_name": "Nvid…" at bounding box center [1192, 318] width 703 height 113
drag, startPoint x: 1506, startPoint y: 348, endPoint x: 1519, endPoint y: 347, distance: 13.0
click at [1519, 347] on textarea "{"stocks": [{"company_name": "Apple", "ticker": "AAPL"}, {"company_name": "Nvid…" at bounding box center [1192, 318] width 703 height 113
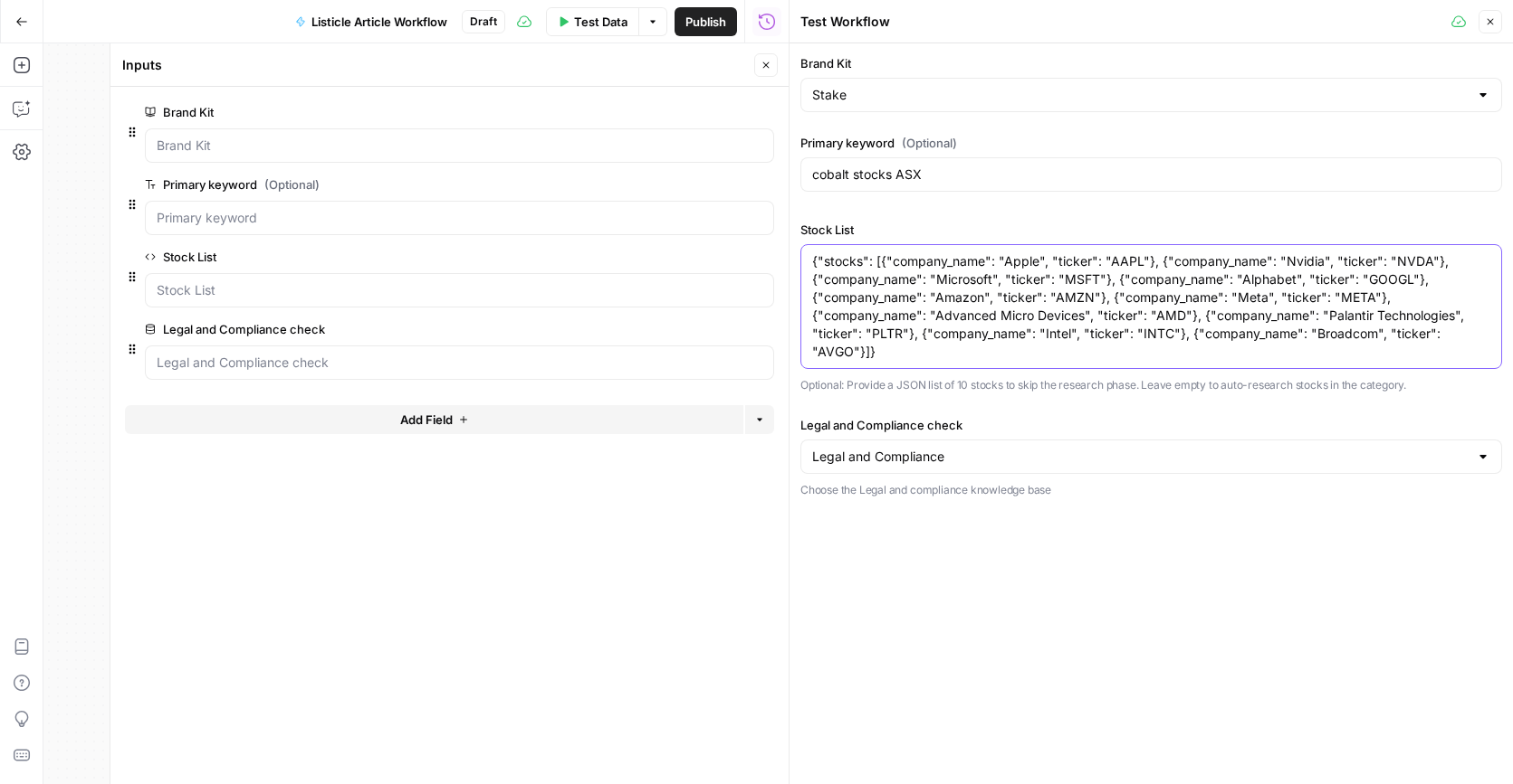
type textarea "{"stocks": [{"company_name": "Apple", "ticker": "AAPL"}, {"company_name": "Nvid…"
click at [595, 27] on span "Test Data" at bounding box center [600, 22] width 53 height 18
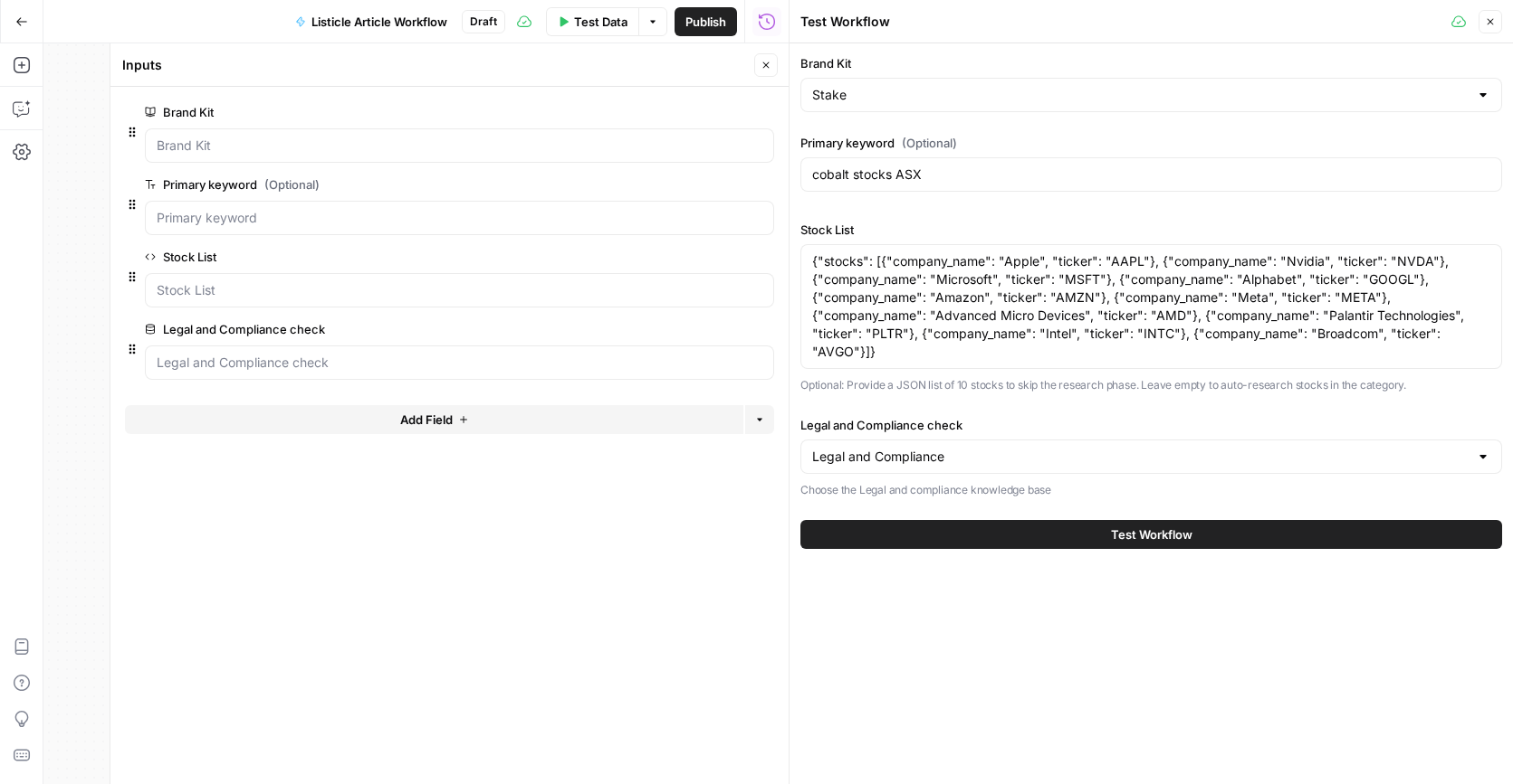
click at [1234, 535] on button "Test Workflow" at bounding box center [1151, 535] width 701 height 29
click at [767, 69] on icon "button" at bounding box center [766, 65] width 11 height 11
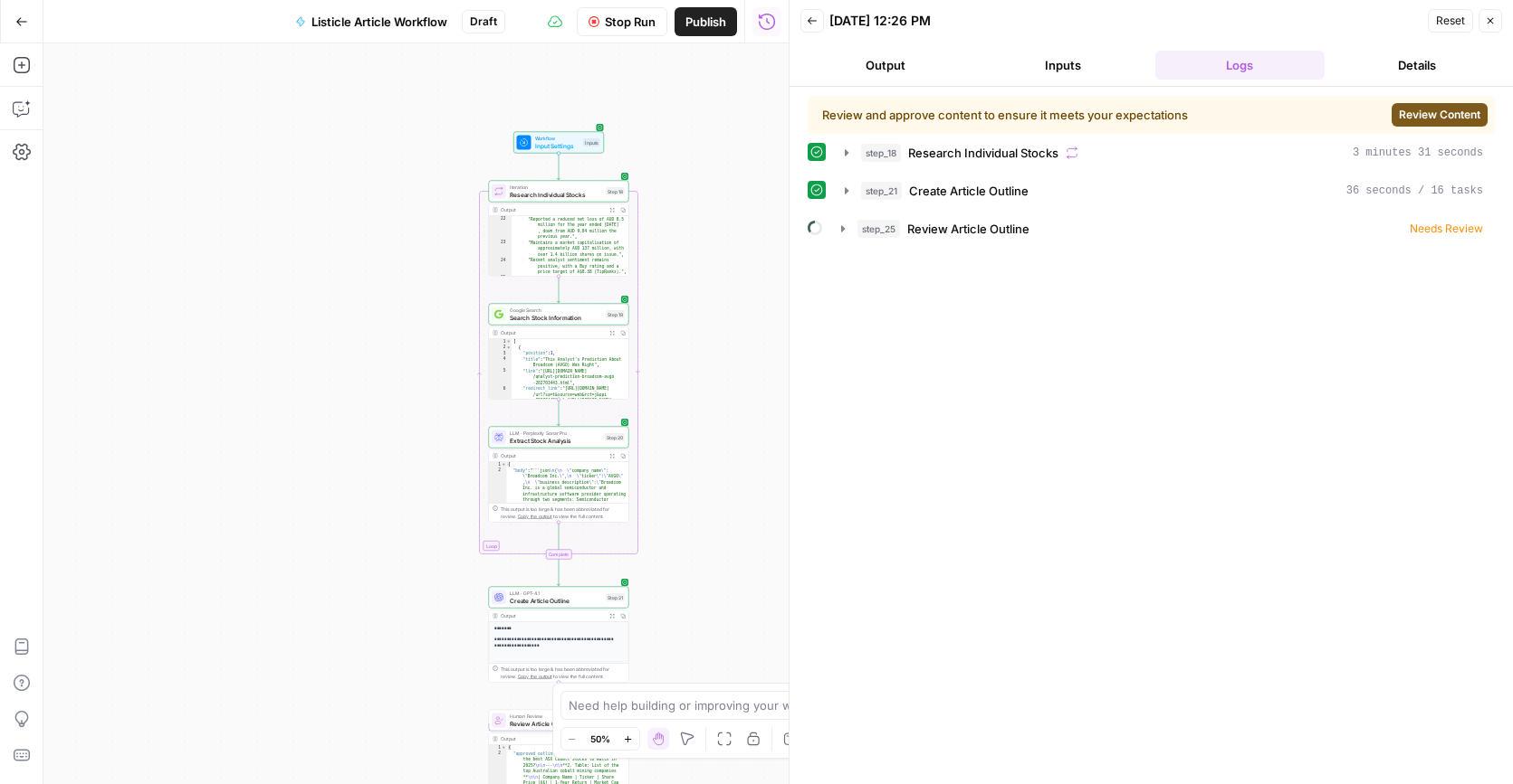
click at [1440, 118] on span "Review Content" at bounding box center [1439, 115] width 81 height 16
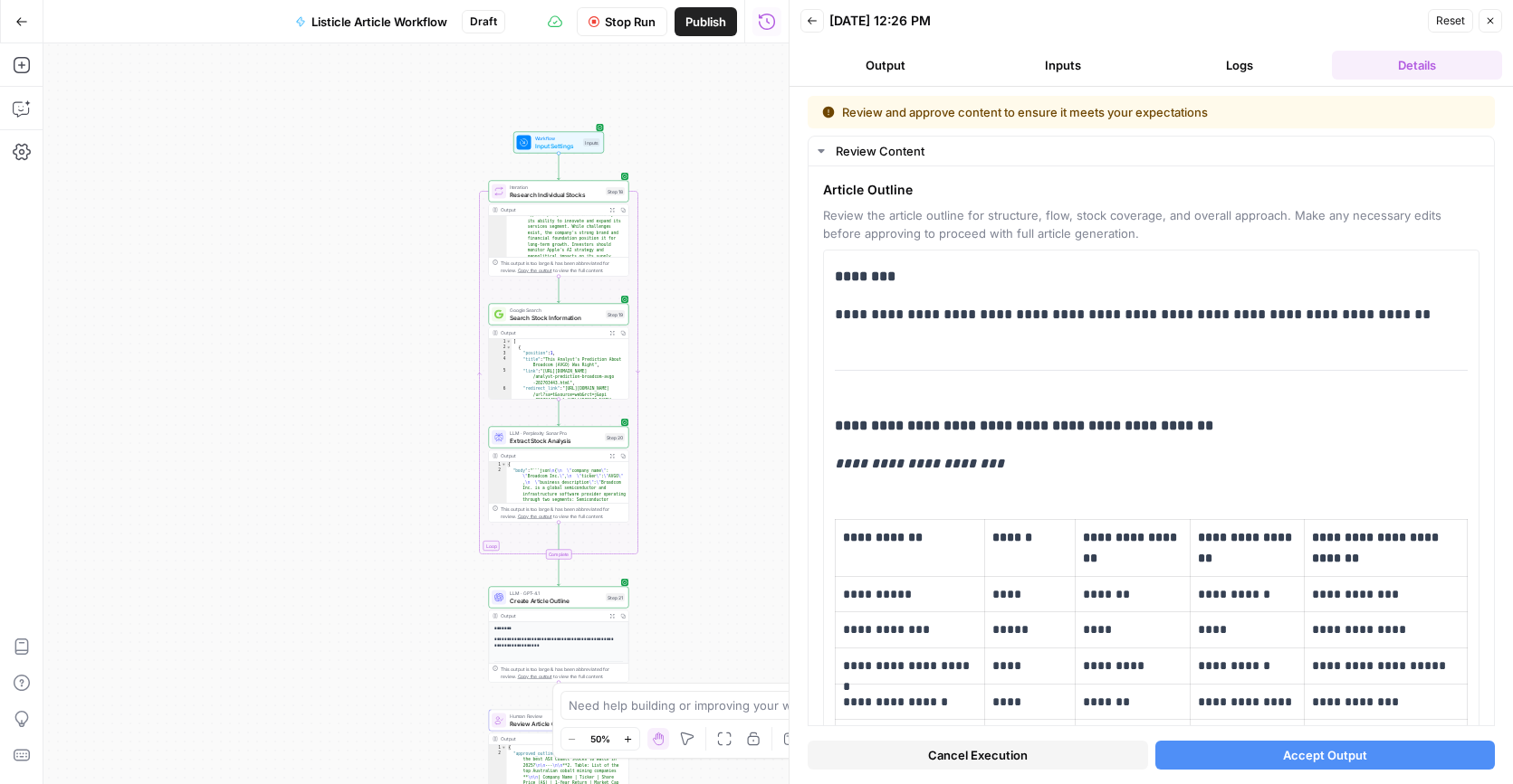
scroll to position [1054, 0]
click at [1050, 318] on p "**********" at bounding box center [1151, 315] width 632 height 24
click at [882, 320] on p "**********" at bounding box center [1151, 315] width 632 height 24
drag, startPoint x: 1111, startPoint y: 317, endPoint x: 1460, endPoint y: 313, distance: 349.0
click at [1460, 313] on p "**********" at bounding box center [1151, 315] width 632 height 24
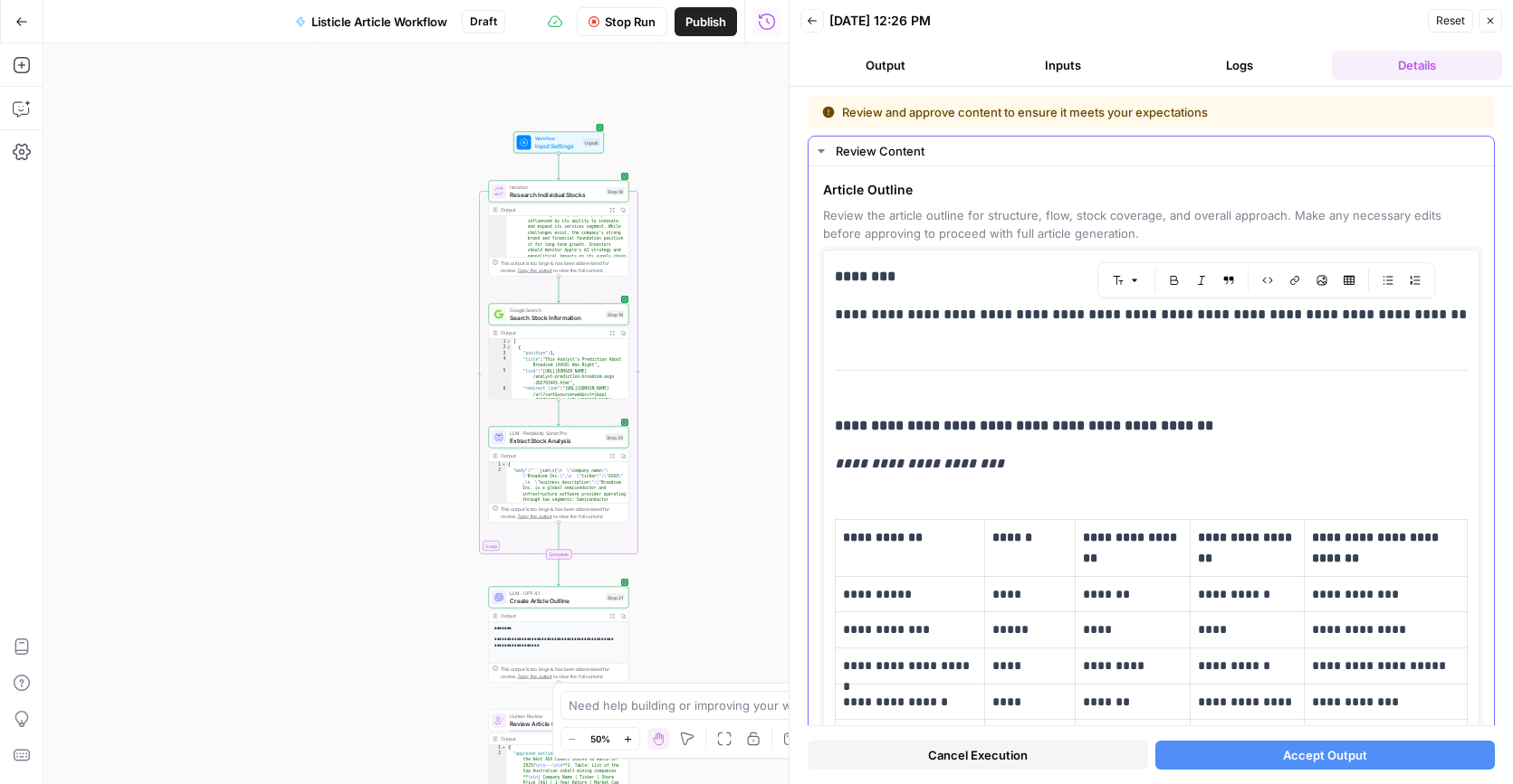
click at [1113, 317] on p "**********" at bounding box center [1151, 315] width 632 height 24
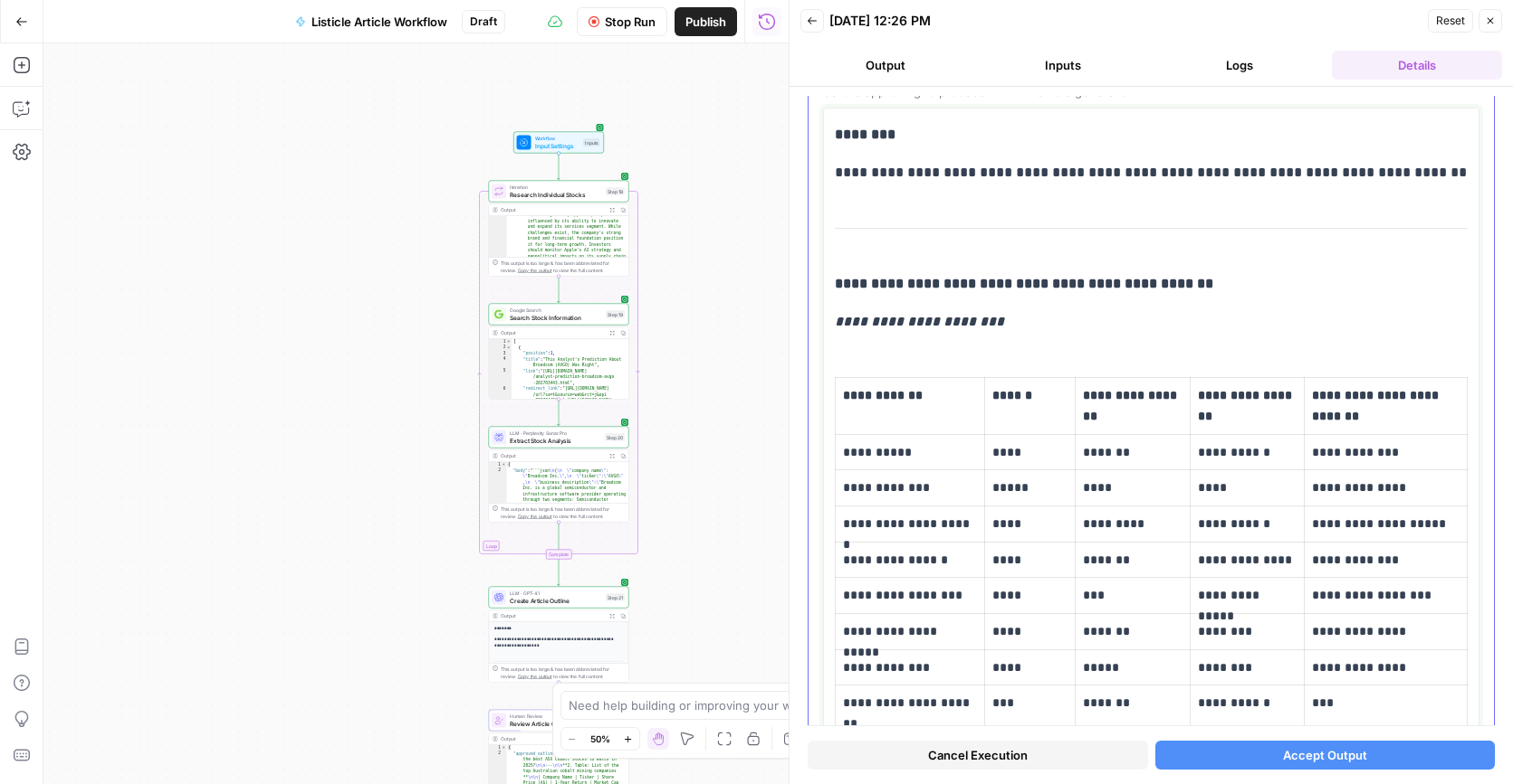
scroll to position [143, 0]
drag, startPoint x: 1011, startPoint y: 321, endPoint x: 839, endPoint y: 323, distance: 172.0
click at [839, 323] on p "**********" at bounding box center [1151, 321] width 632 height 24
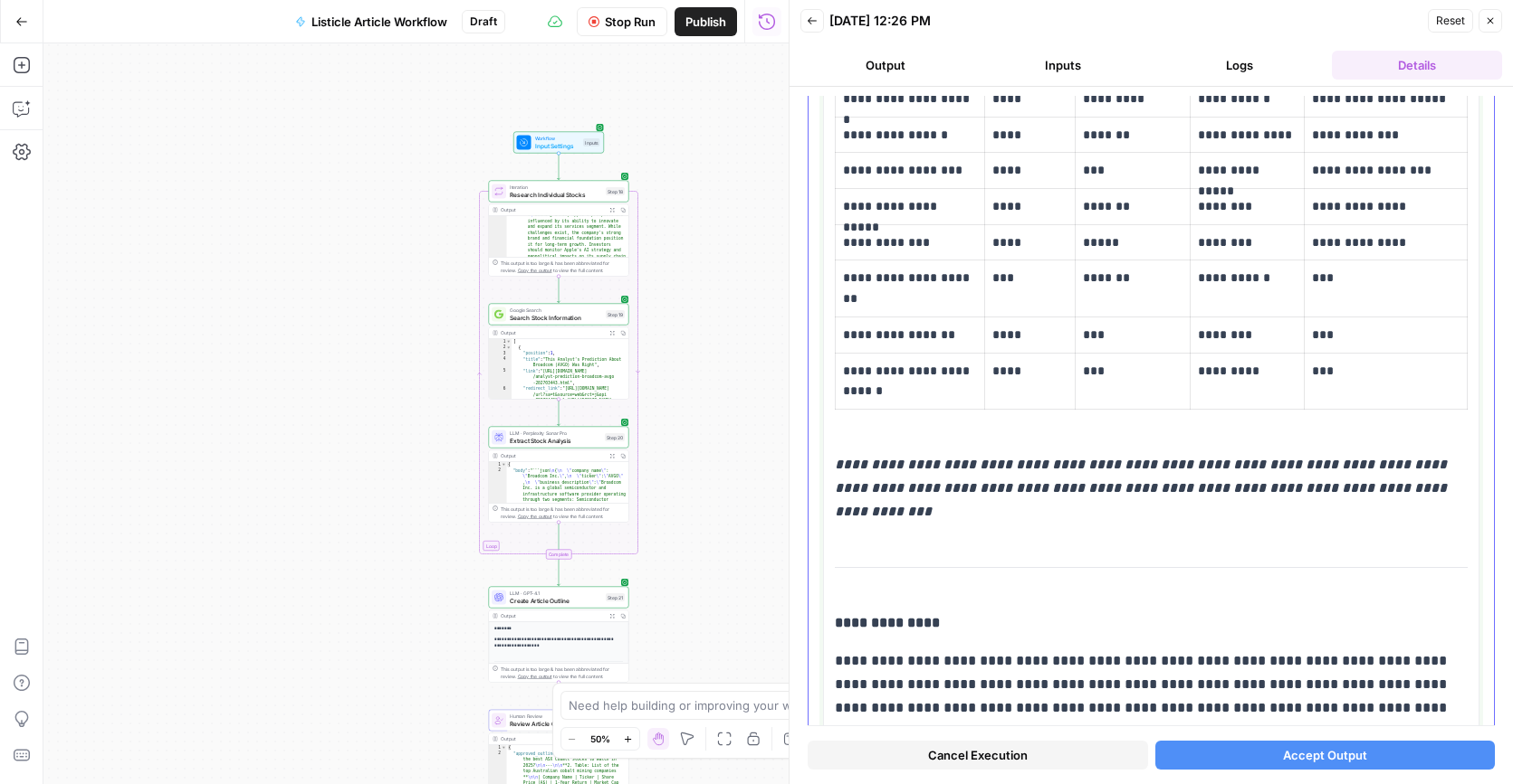
scroll to position [669, 0]
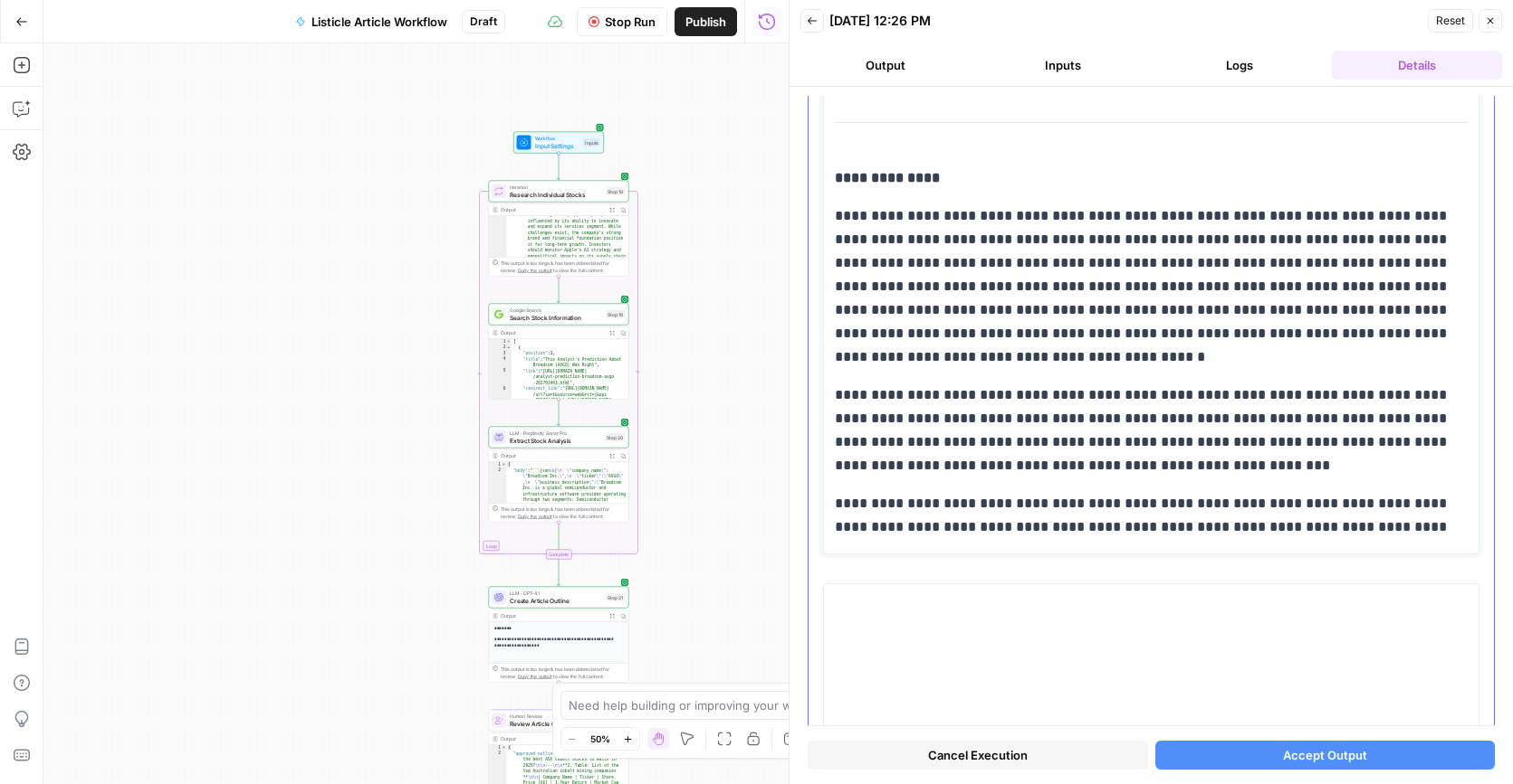
scroll to position [6068, 0]
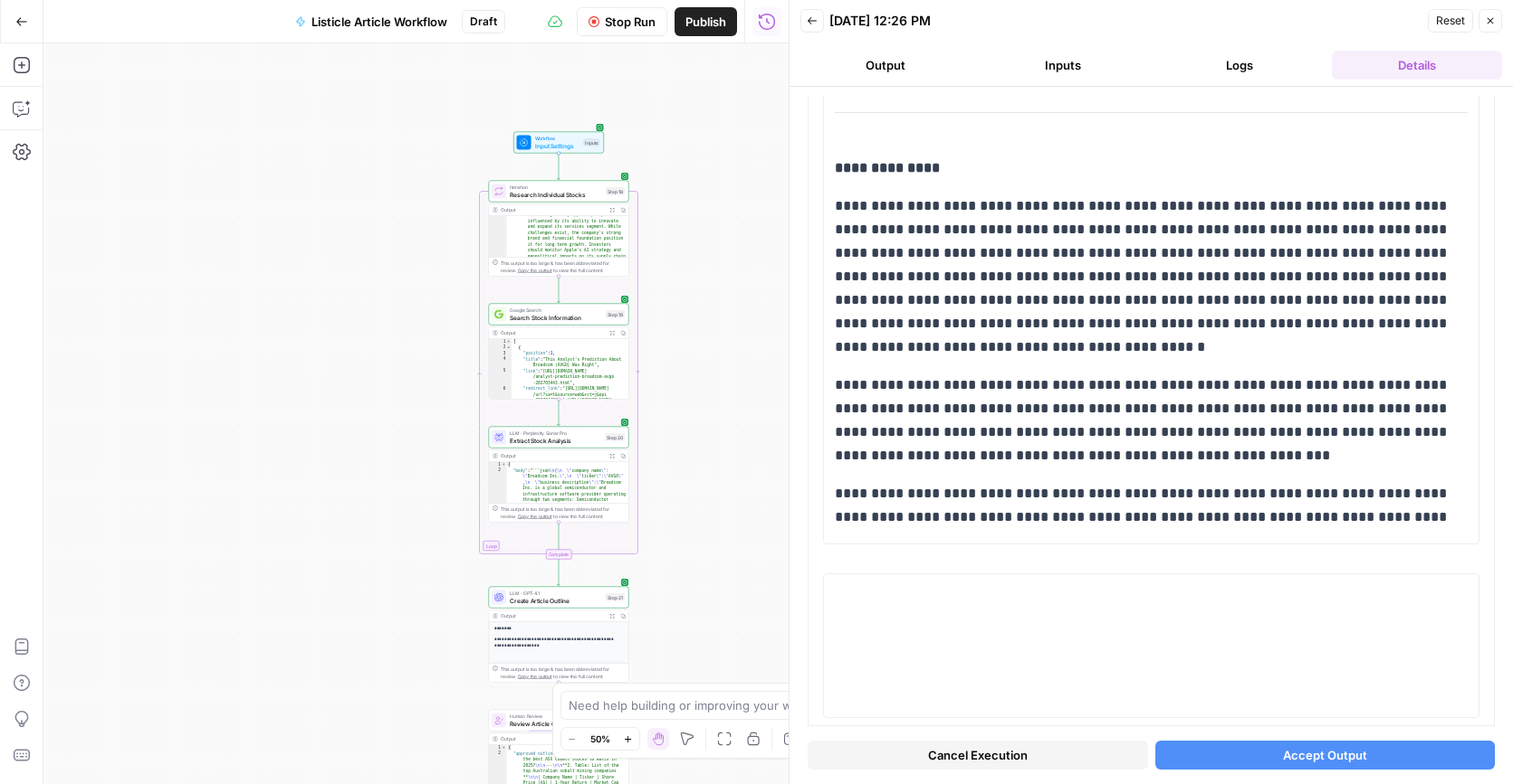
click at [1355, 713] on span "Accept Output" at bounding box center [1324, 756] width 84 height 18
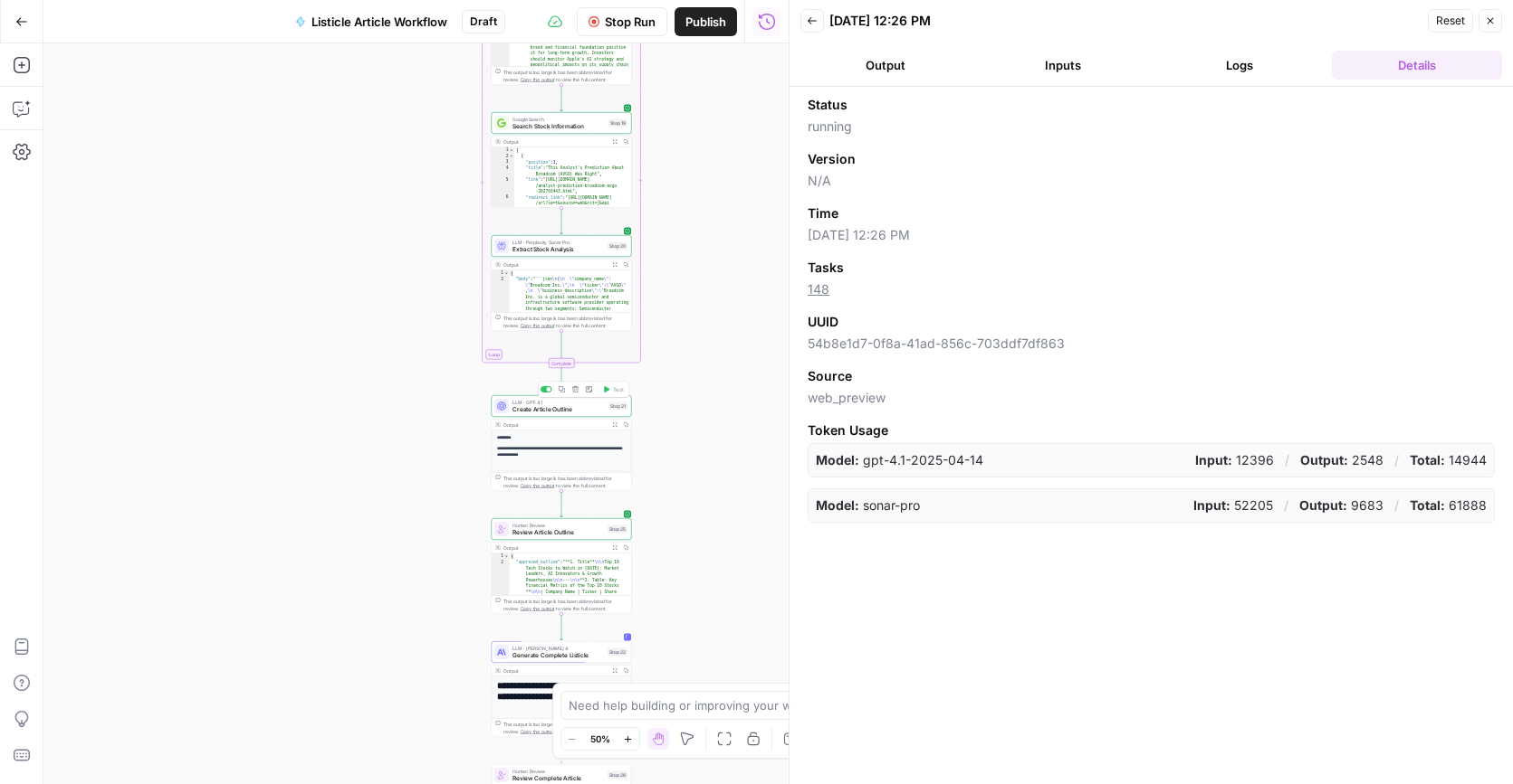
click at [560, 412] on span "Create Article Outline" at bounding box center [558, 410] width 92 height 9
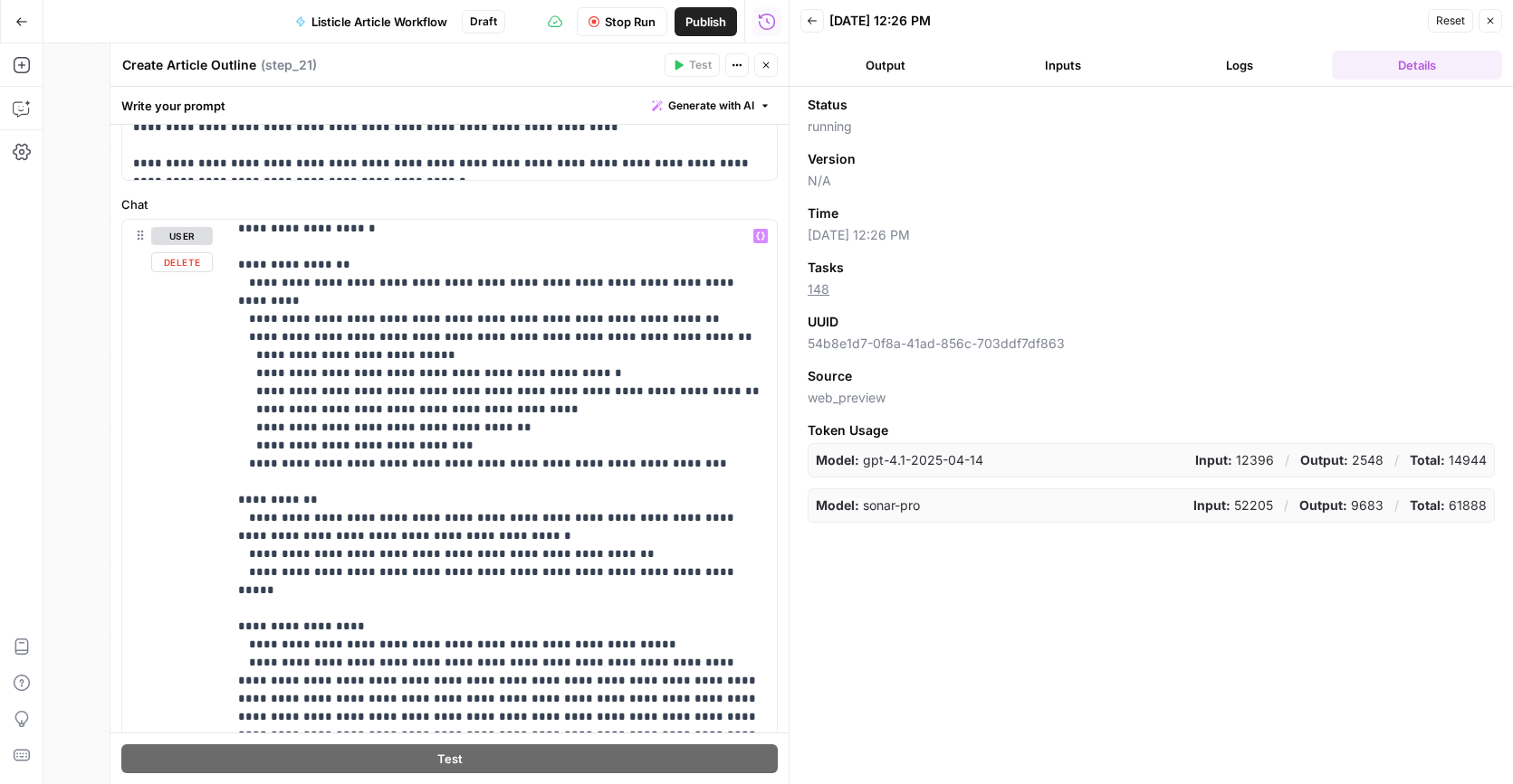
scroll to position [562, 0]
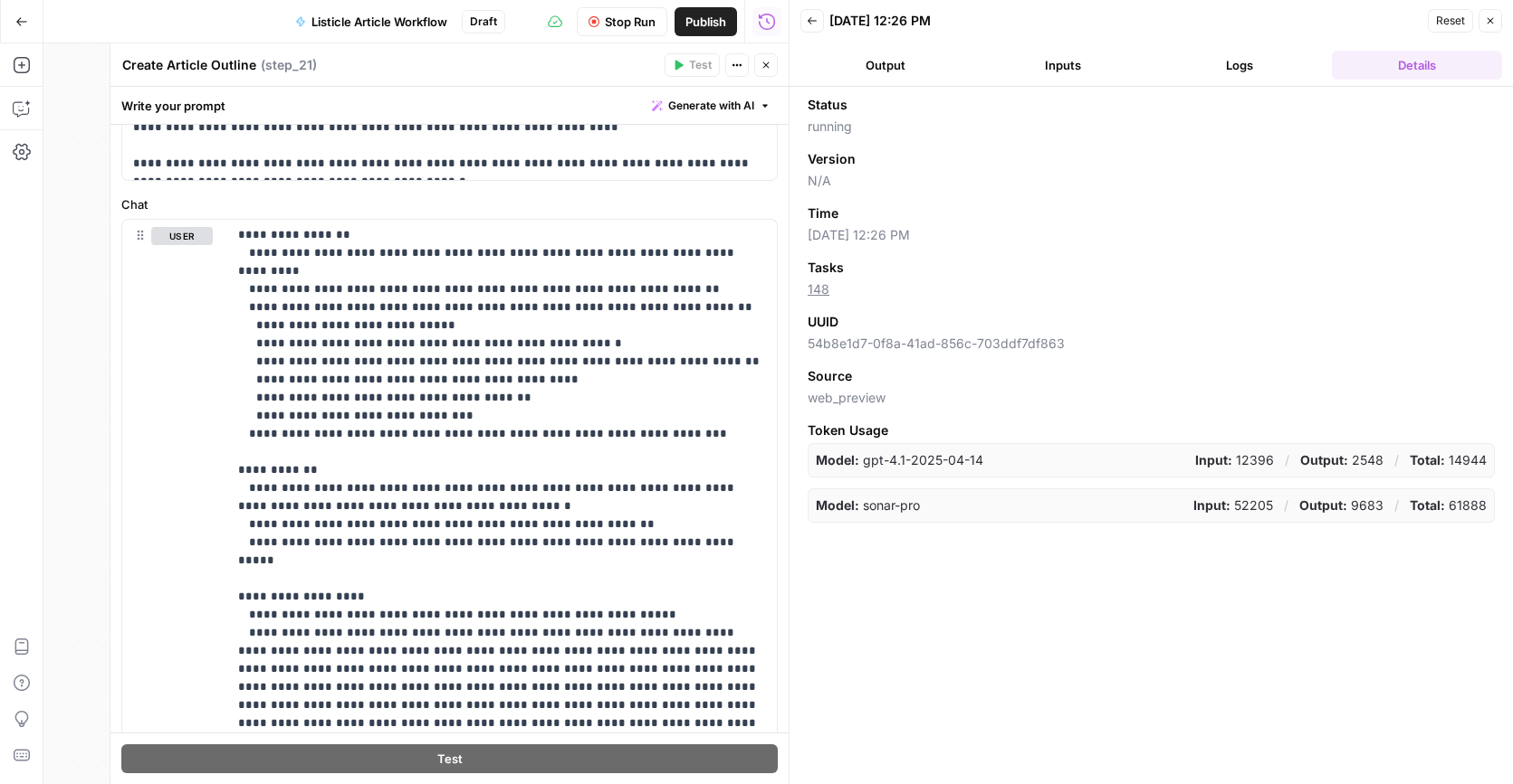
click at [1496, 25] on button "Close" at bounding box center [1490, 21] width 24 height 24
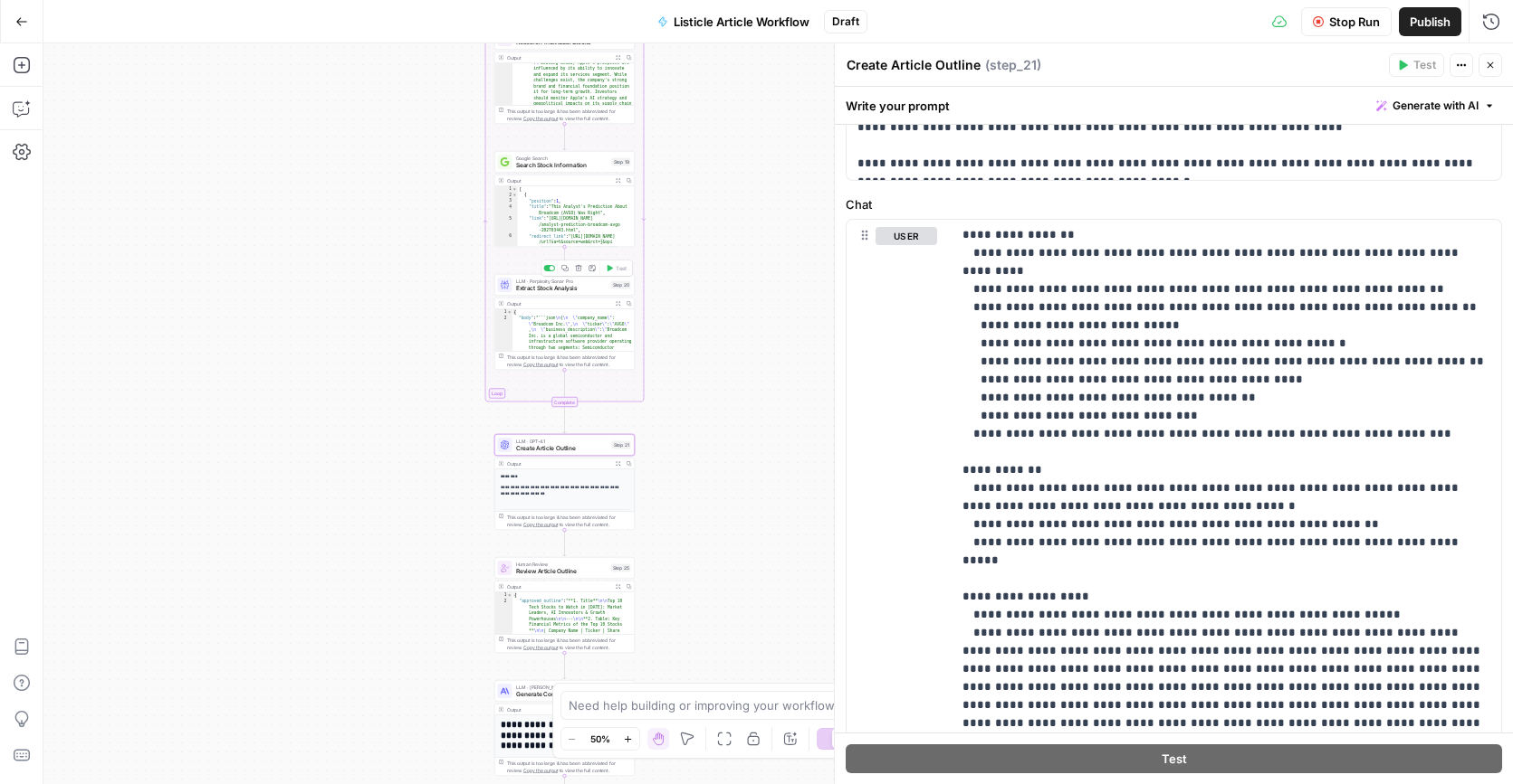
click at [578, 288] on span "Extract Stock Analysis" at bounding box center [562, 289] width 92 height 9
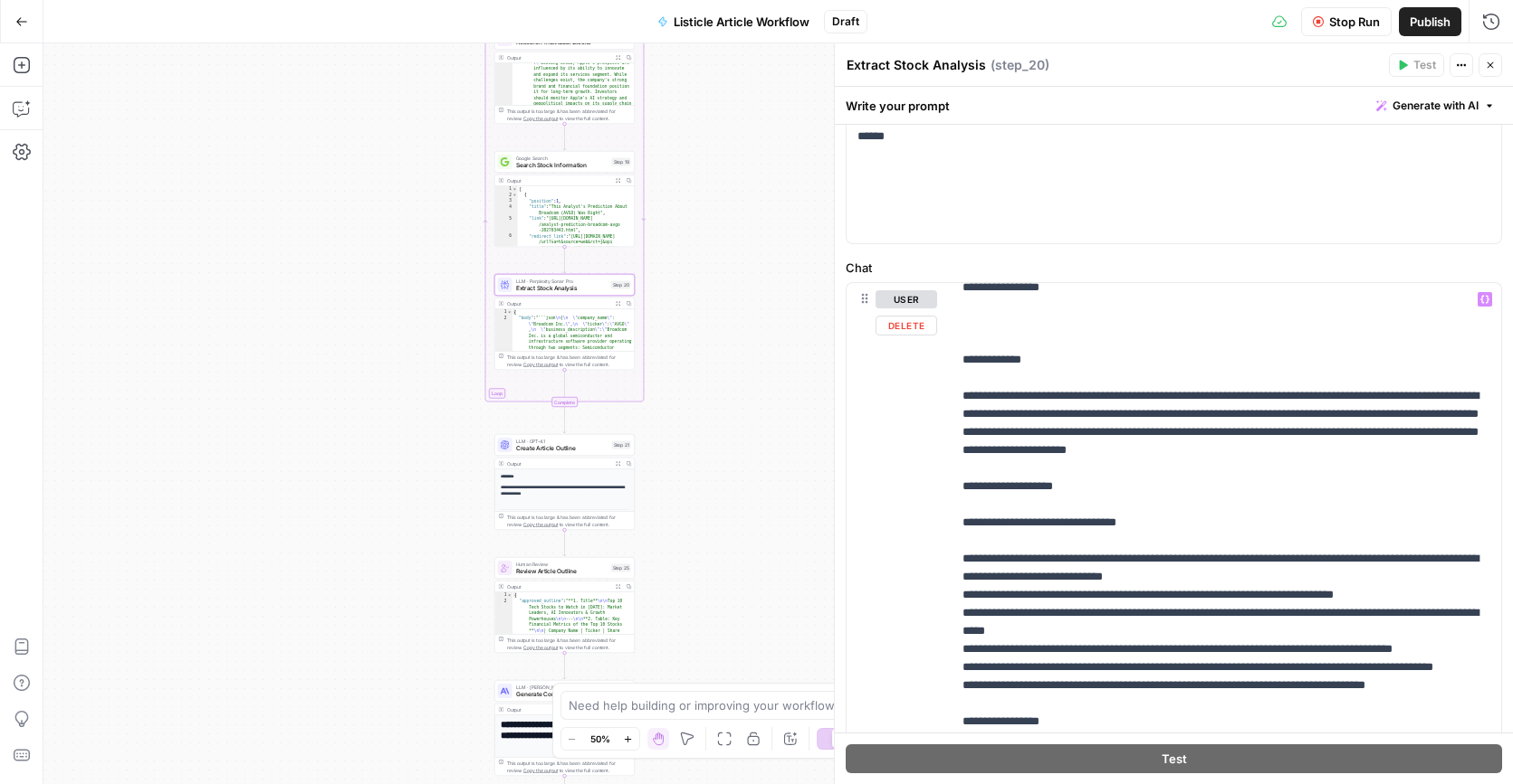
scroll to position [266, 0]
type textarea "**********"
click at [619, 301] on icon "button" at bounding box center [618, 303] width 5 height 5
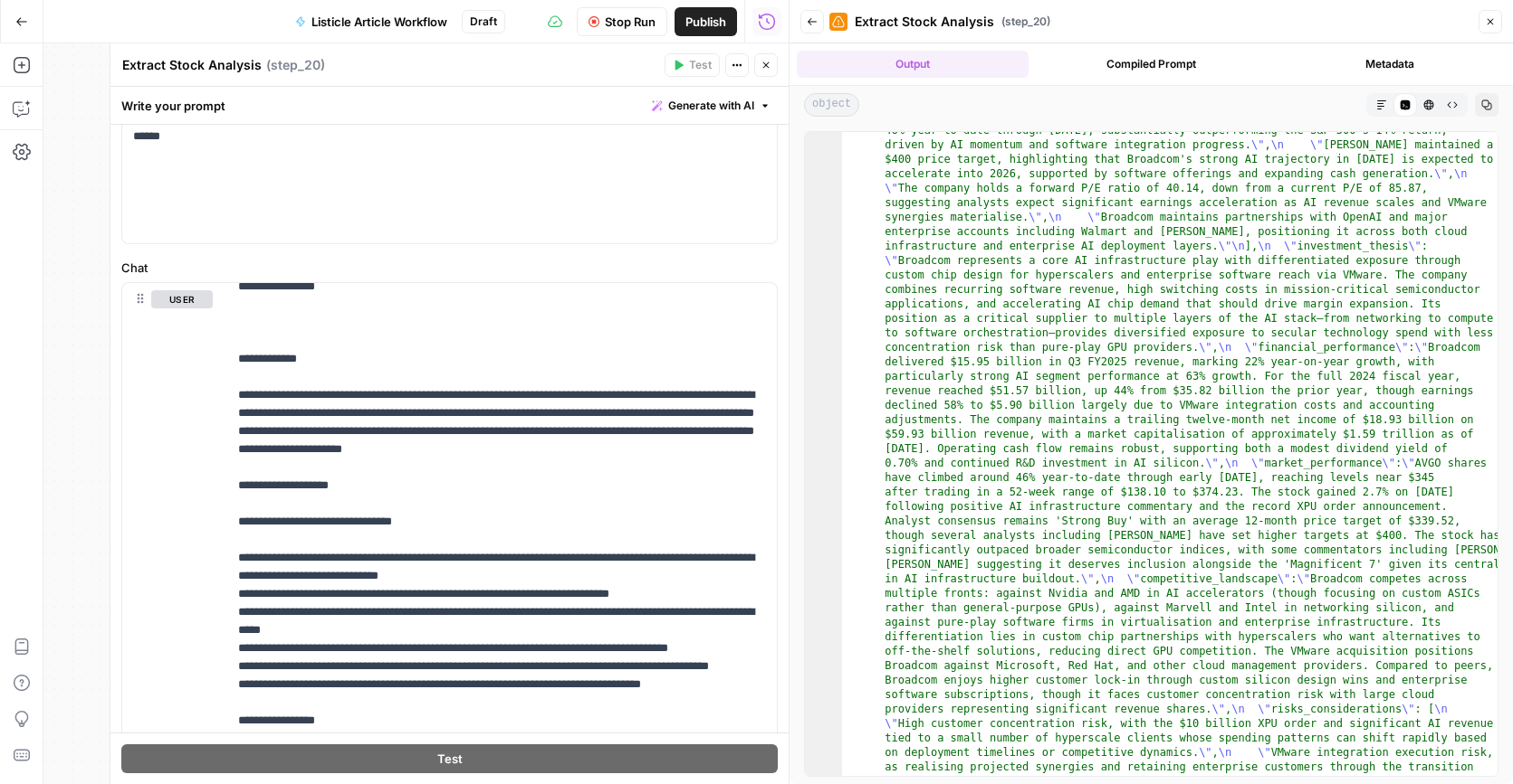
scroll to position [284, 0]
